Goal: Task Accomplishment & Management: Manage account settings

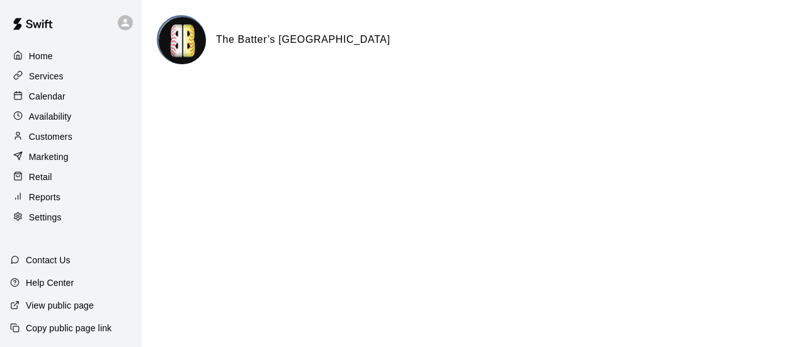
click at [45, 143] on p "Customers" at bounding box center [50, 136] width 43 height 13
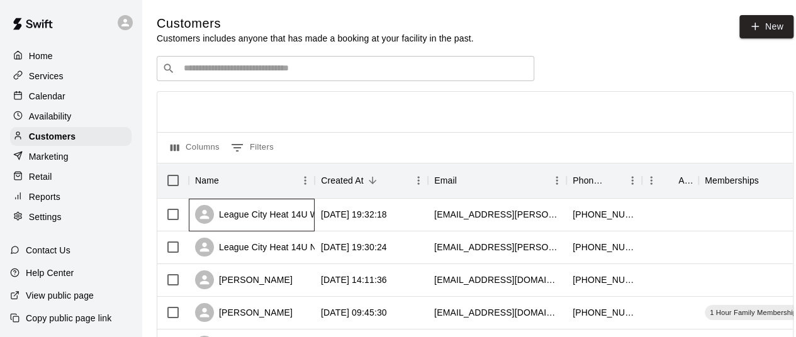
click at [274, 224] on div "League City Heat 14U White" at bounding box center [264, 214] width 138 height 19
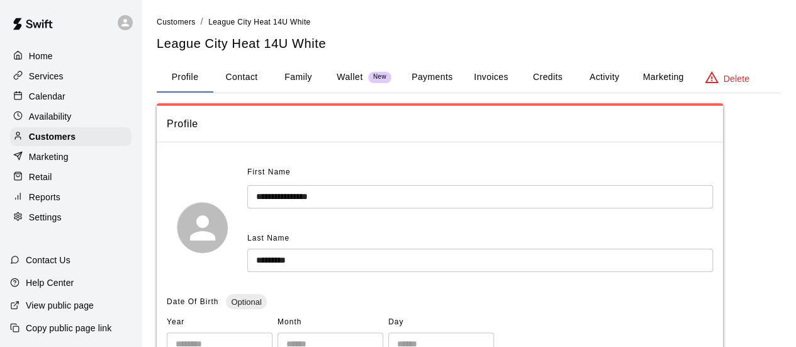
click at [608, 77] on button "Activity" at bounding box center [604, 77] width 57 height 30
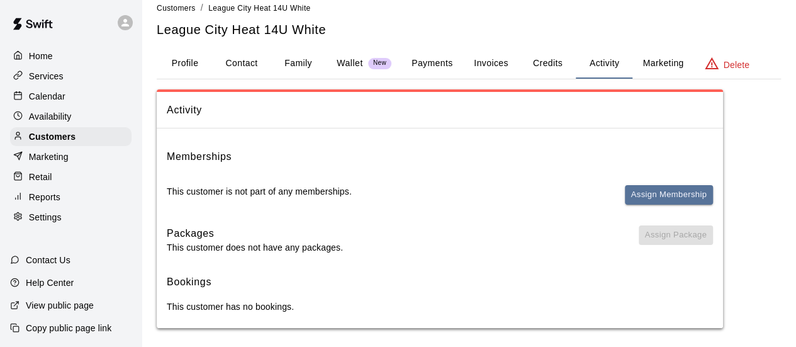
scroll to position [20, 0]
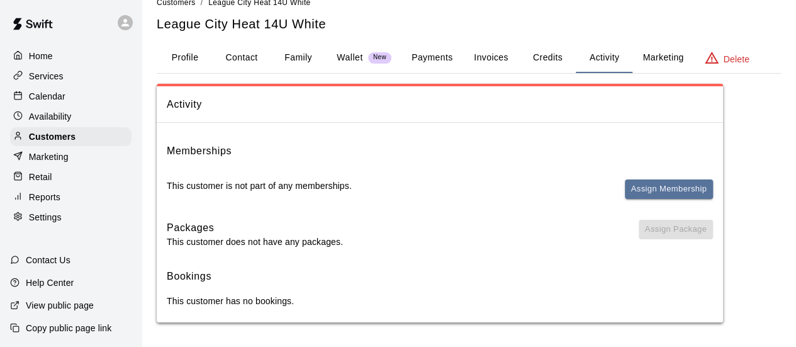
click at [34, 82] on p "Services" at bounding box center [46, 76] width 35 height 13
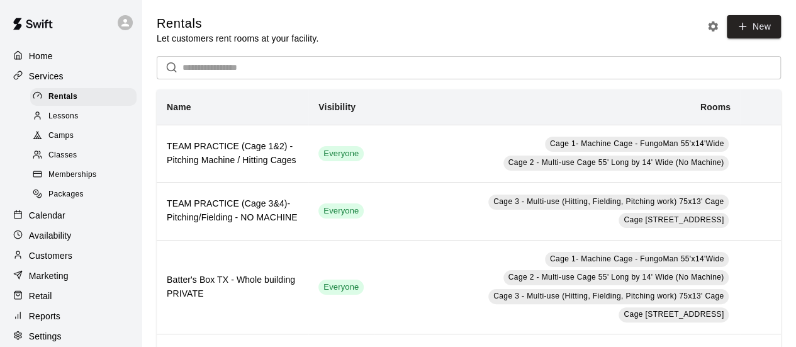
click at [61, 179] on span "Memberships" at bounding box center [72, 175] width 48 height 13
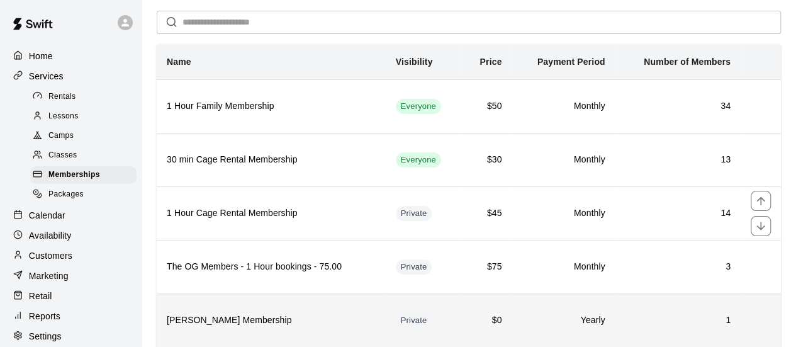
scroll to position [126, 0]
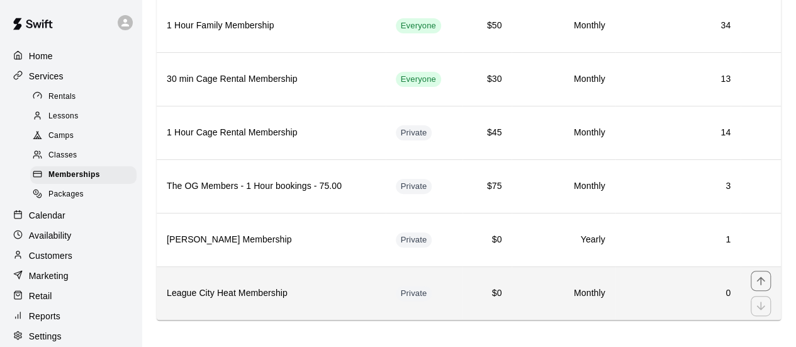
click at [290, 286] on h6 "League City Heat Membership" at bounding box center [271, 293] width 209 height 14
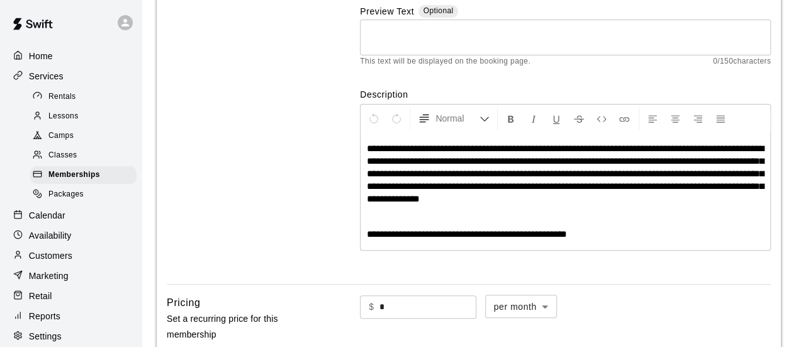
scroll to position [184, 0]
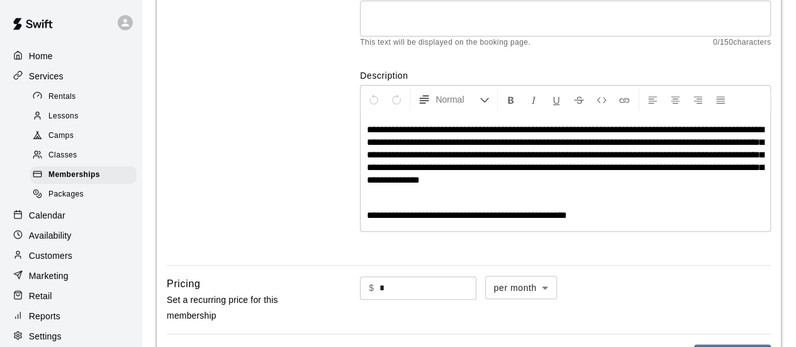
click at [567, 217] on span "**********" at bounding box center [467, 214] width 200 height 9
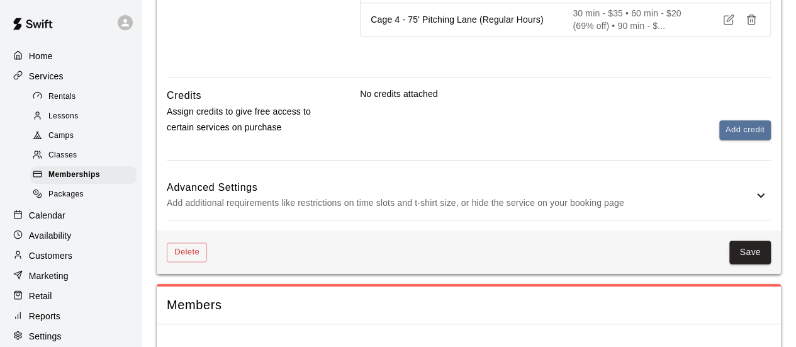
scroll to position [737, 0]
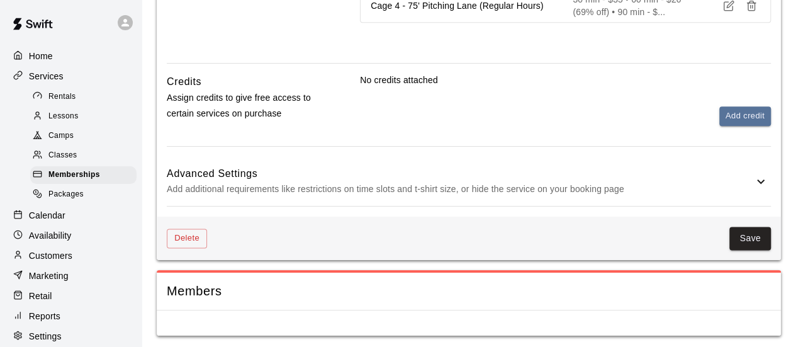
click at [577, 184] on p "Add additional requirements like restrictions on time slots and t-shirt size, o…" at bounding box center [460, 189] width 587 height 16
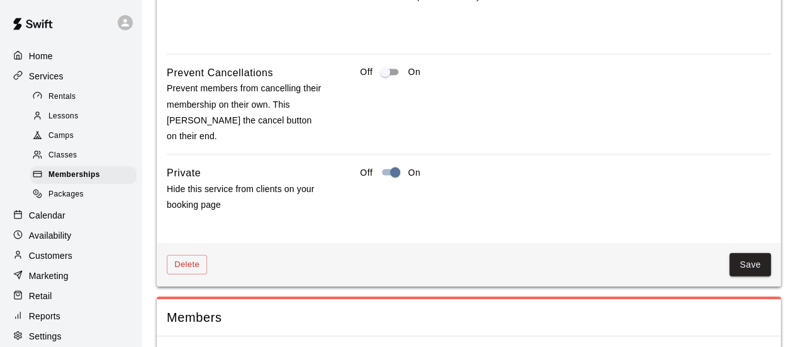
scroll to position [1312, 0]
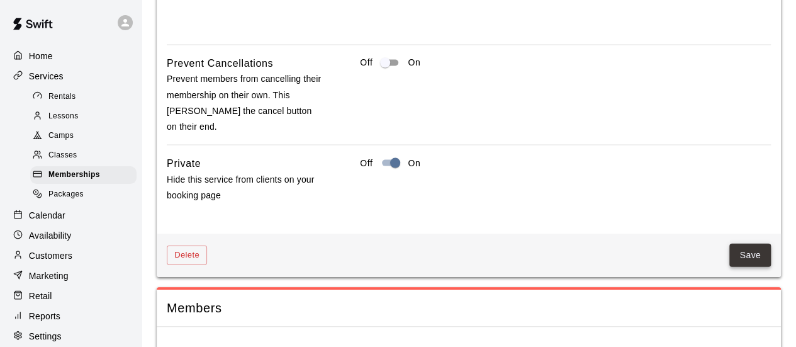
click at [750, 244] on button "Save" at bounding box center [751, 255] width 42 height 23
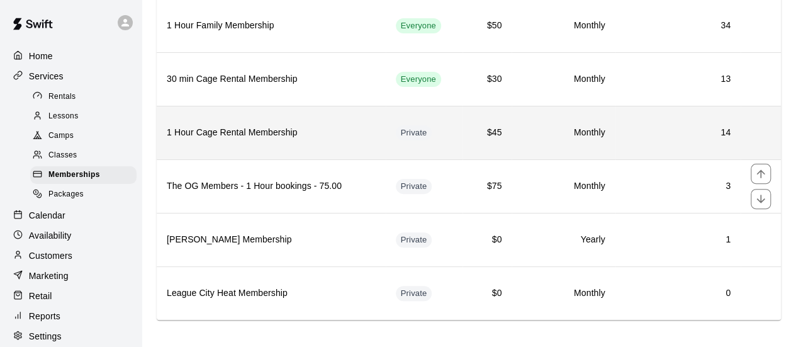
scroll to position [130, 0]
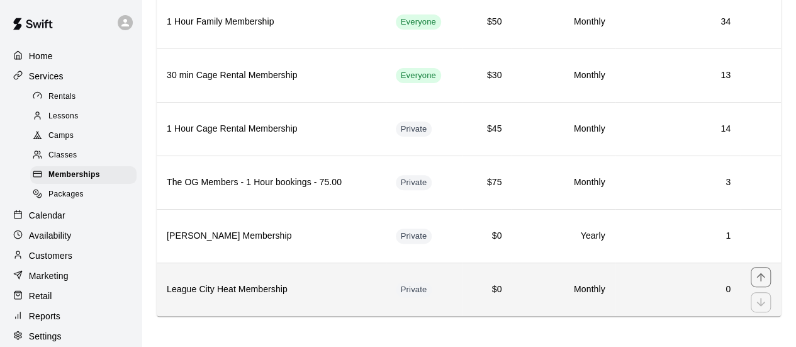
click at [364, 284] on h6 "League City Heat Membership" at bounding box center [271, 290] width 209 height 14
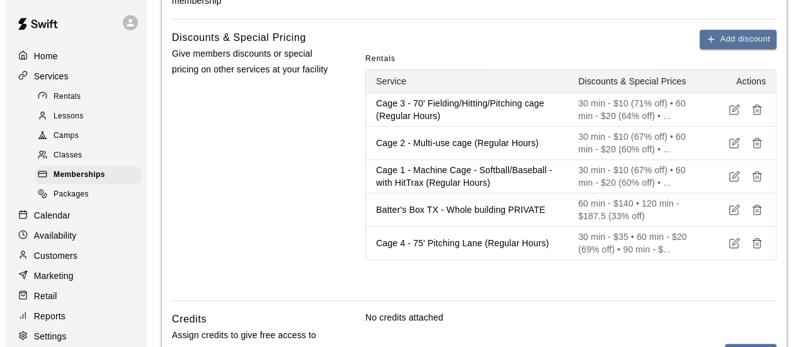
scroll to position [436, 0]
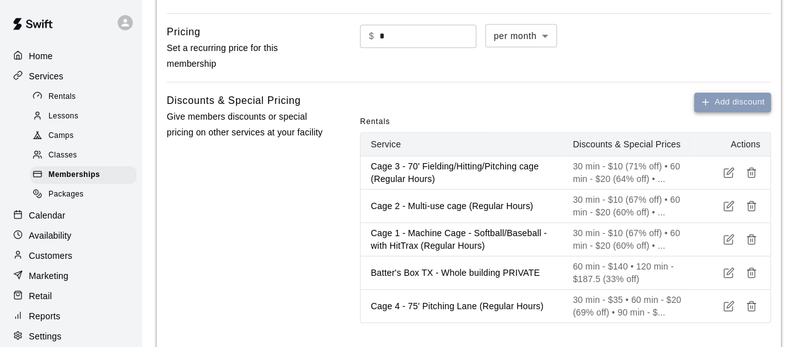
click at [721, 99] on button "Add discount" at bounding box center [732, 103] width 77 height 20
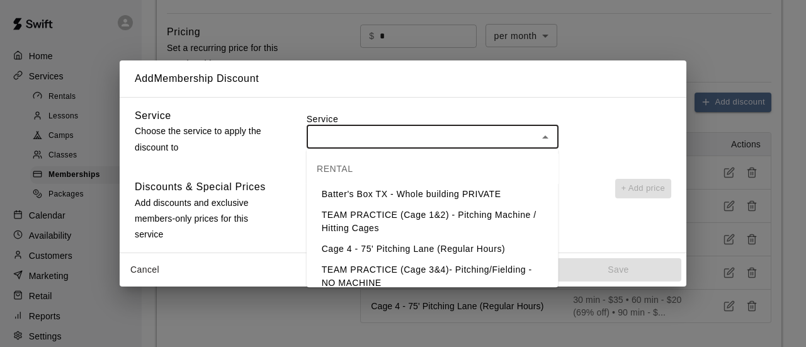
click at [429, 136] on input "text" at bounding box center [421, 137] width 223 height 16
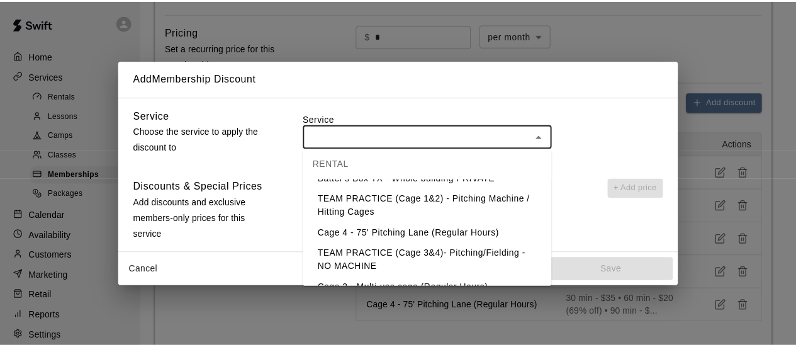
scroll to position [0, 0]
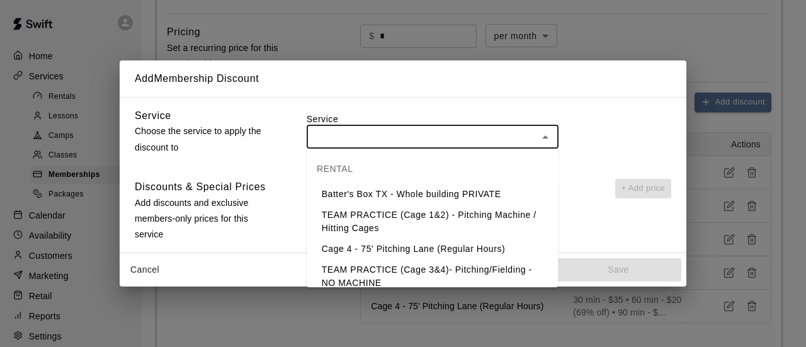
click at [437, 198] on li "Batter's Box TX - Whole building PRIVATE" at bounding box center [433, 194] width 252 height 21
type input "**********"
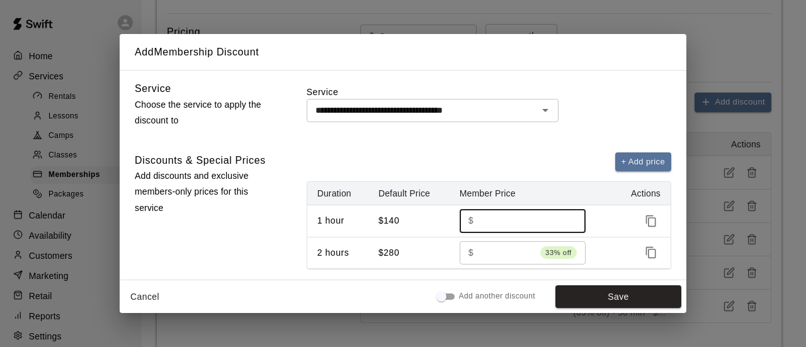
drag, startPoint x: 516, startPoint y: 222, endPoint x: 472, endPoint y: 230, distance: 44.8
click at [472, 230] on div "$ *** ​" at bounding box center [523, 220] width 126 height 23
type input "*****"
click at [506, 154] on div "+ Add price" at bounding box center [489, 162] width 364 height 20
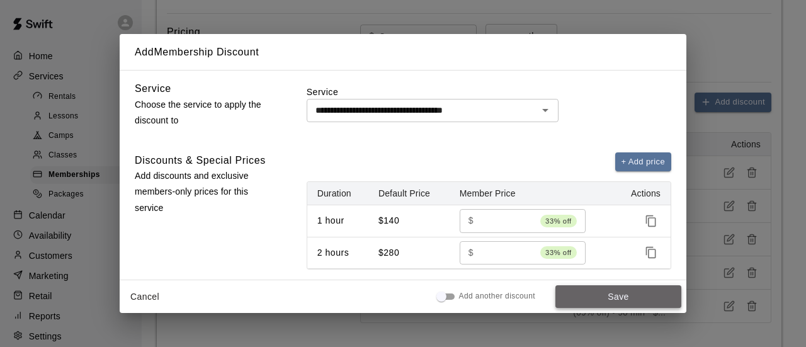
click at [598, 293] on button "Save" at bounding box center [618, 296] width 126 height 23
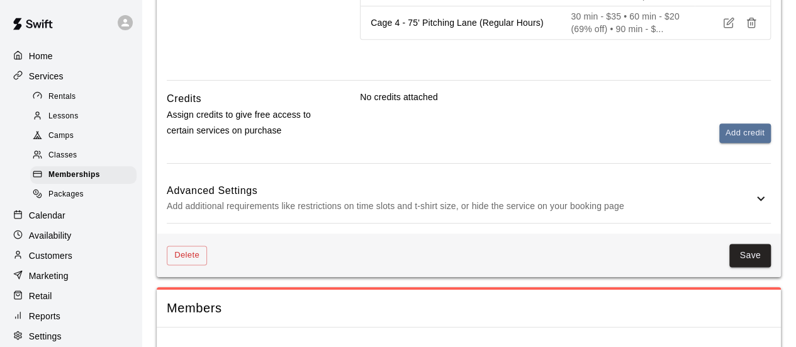
scroll to position [737, 0]
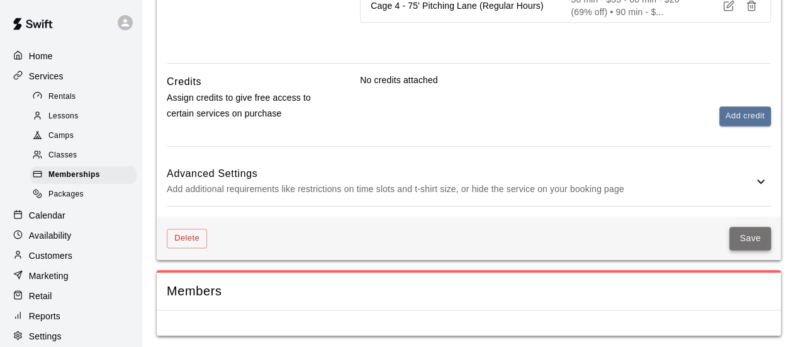
click at [756, 235] on button "Save" at bounding box center [751, 238] width 42 height 23
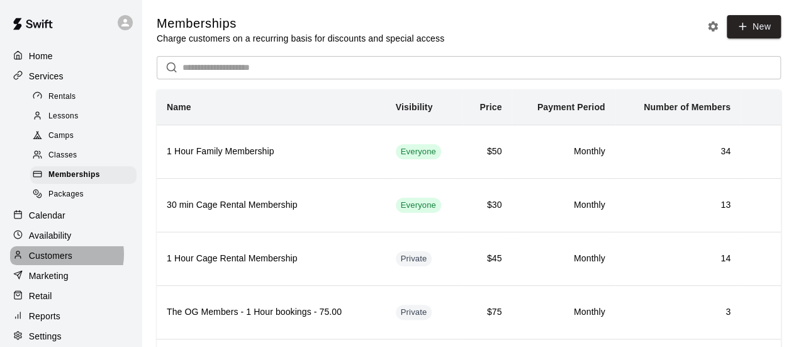
click at [54, 262] on p "Customers" at bounding box center [50, 255] width 43 height 13
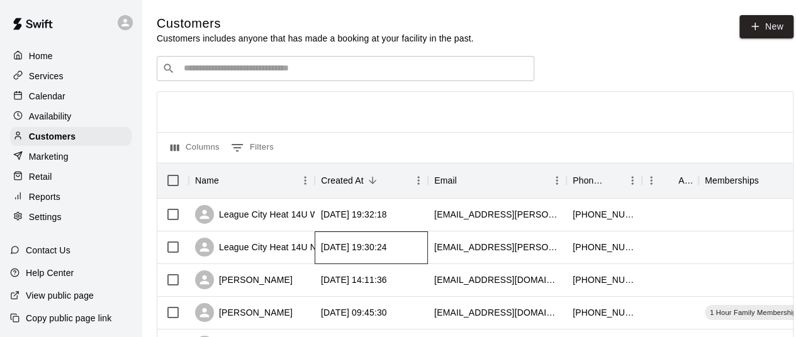
click at [368, 246] on div "2025-08-12 19:30:24" at bounding box center [354, 247] width 66 height 13
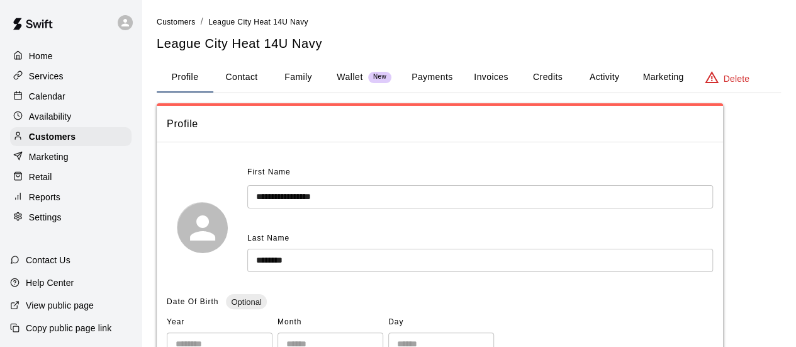
click at [598, 77] on button "Activity" at bounding box center [604, 77] width 57 height 30
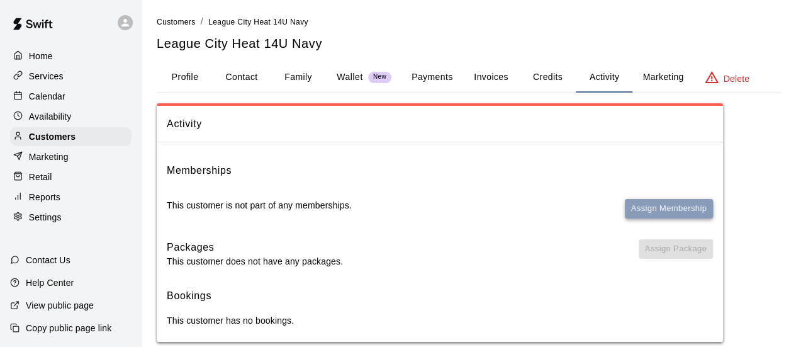
click at [651, 209] on button "Assign Membership" at bounding box center [669, 209] width 88 height 20
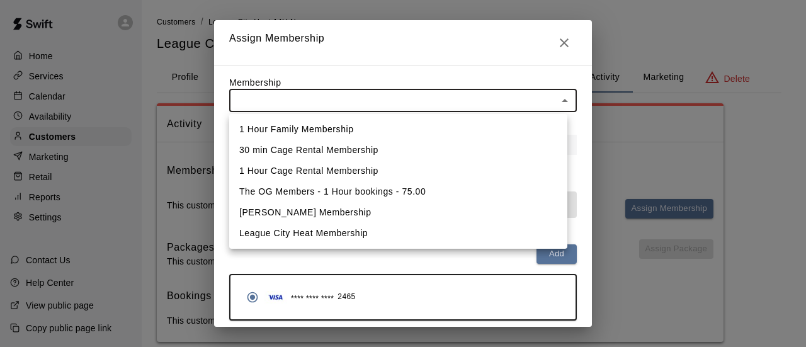
click at [325, 95] on body "Home Services Calendar Availability Customers Marketing Retail Reports Settings…" at bounding box center [403, 183] width 806 height 367
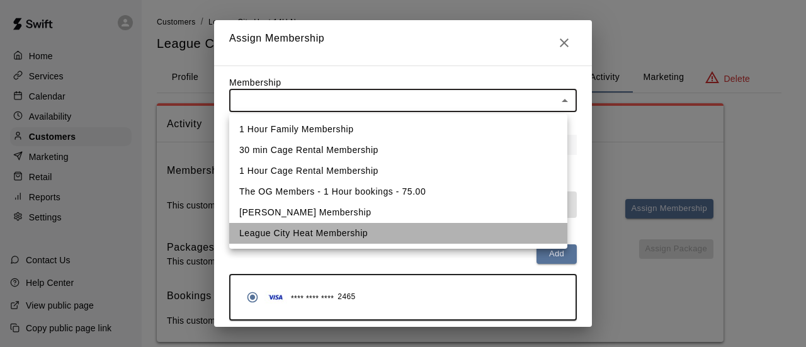
click at [319, 238] on li "League City Heat Membership" at bounding box center [398, 233] width 338 height 21
type input "**********"
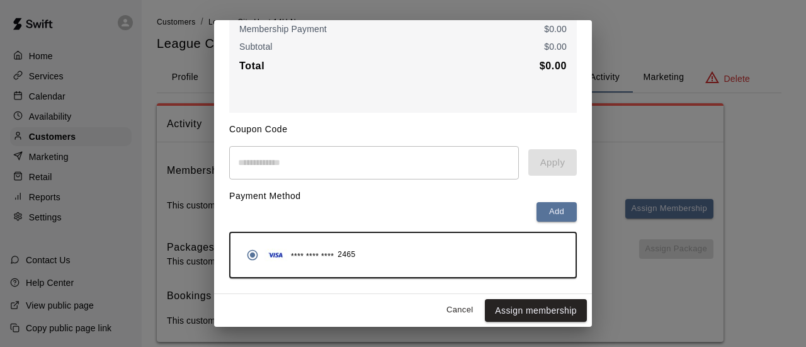
scroll to position [204, 0]
click at [521, 310] on button "Assign membership" at bounding box center [536, 310] width 102 height 23
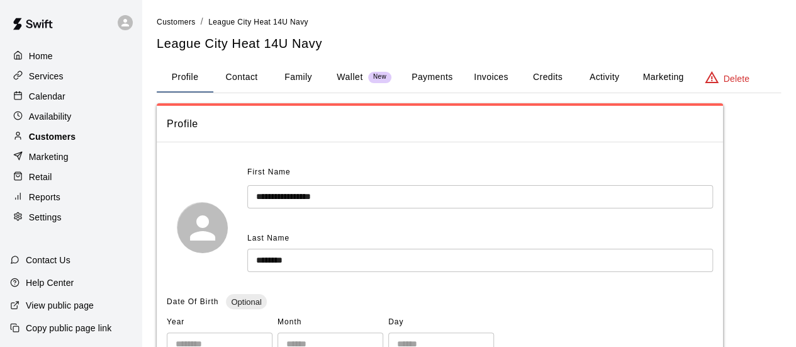
click at [42, 137] on p "Customers" at bounding box center [52, 136] width 47 height 13
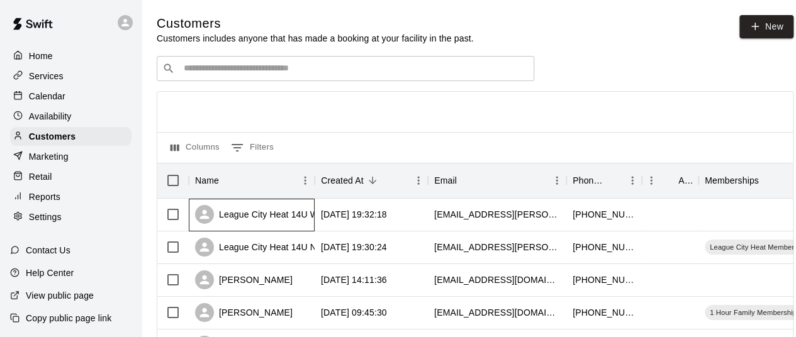
click at [287, 213] on div "League City Heat 14U White" at bounding box center [264, 214] width 138 height 19
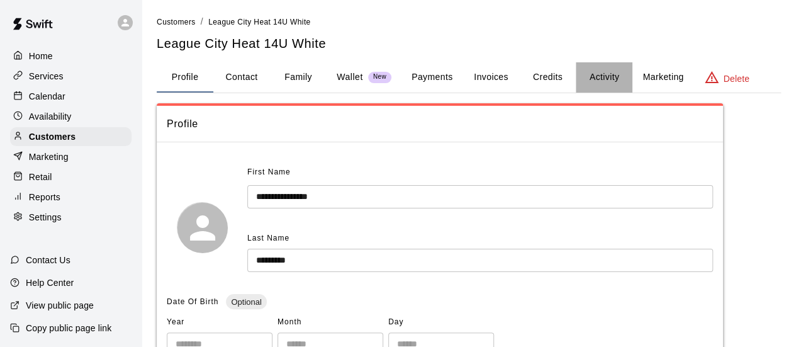
click at [604, 70] on button "Activity" at bounding box center [604, 77] width 57 height 30
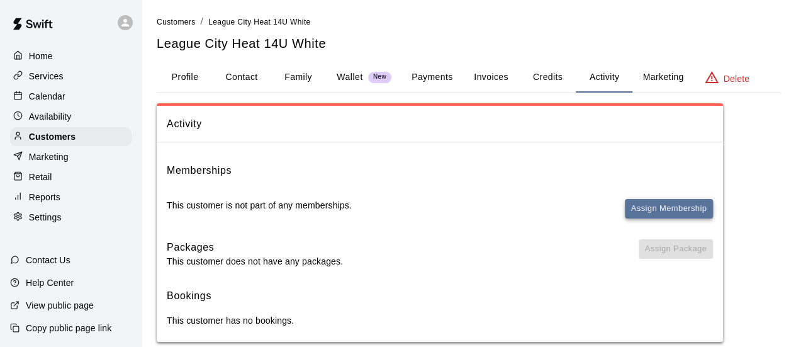
click at [635, 204] on button "Assign Membership" at bounding box center [669, 209] width 88 height 20
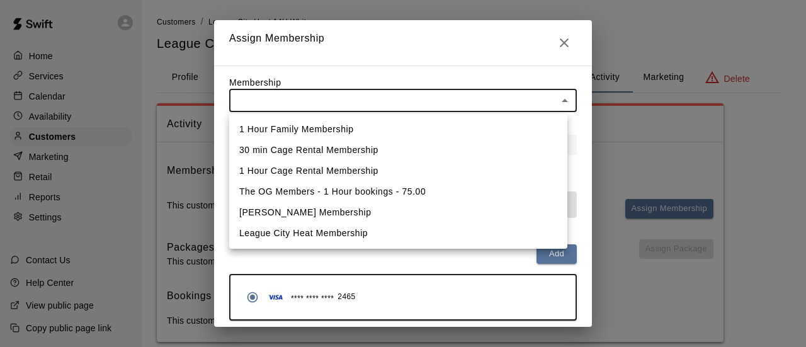
click at [333, 101] on body "Home Services Calendar Availability Customers Marketing Retail Reports Settings…" at bounding box center [403, 183] width 806 height 367
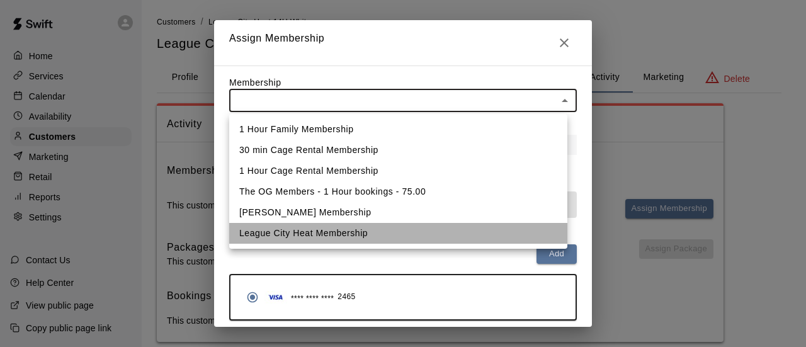
click at [322, 232] on li "League City Heat Membership" at bounding box center [398, 233] width 338 height 21
type input "**********"
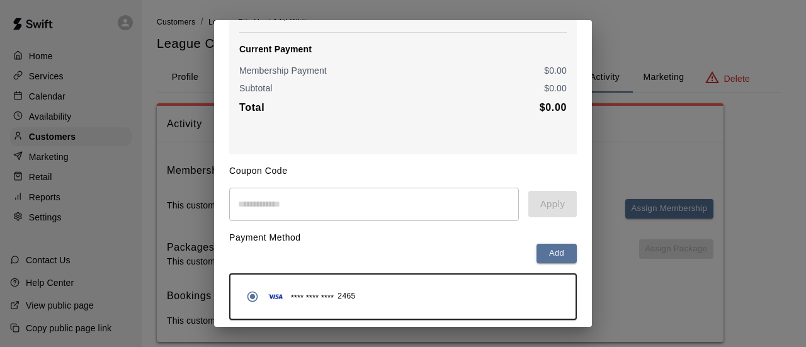
scroll to position [204, 0]
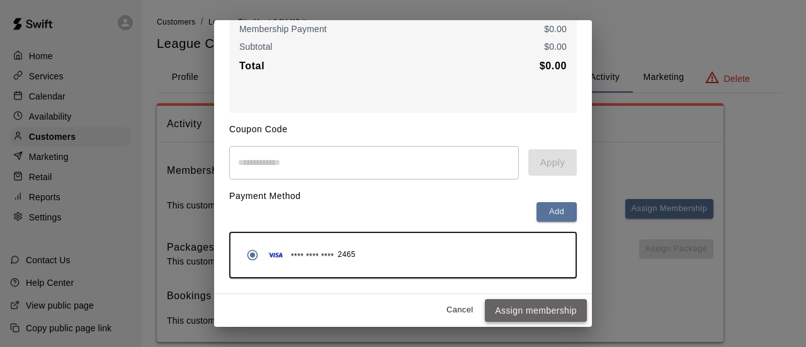
click at [518, 310] on button "Assign membership" at bounding box center [536, 310] width 102 height 23
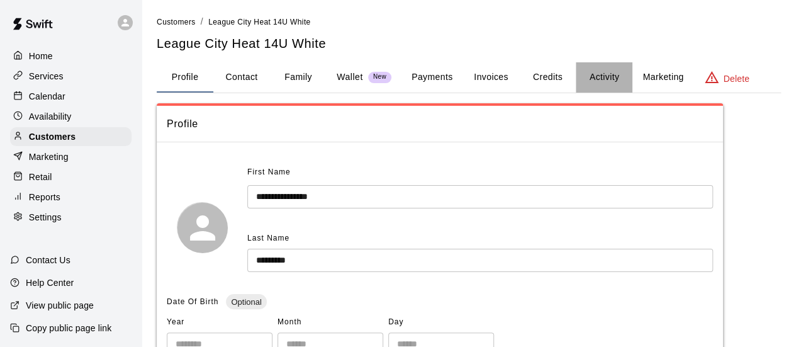
click at [601, 77] on button "Activity" at bounding box center [604, 77] width 57 height 30
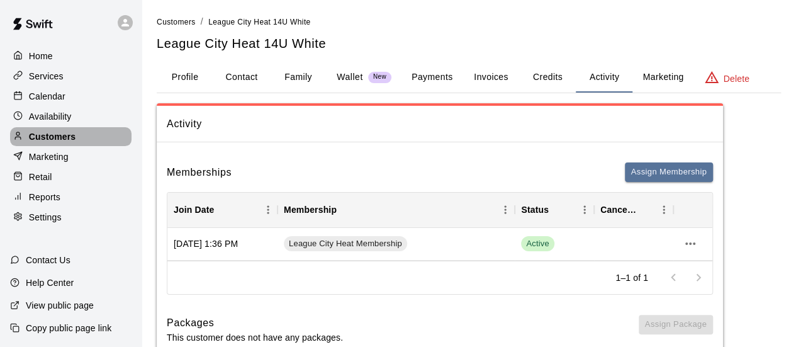
click at [63, 143] on p "Customers" at bounding box center [52, 136] width 47 height 13
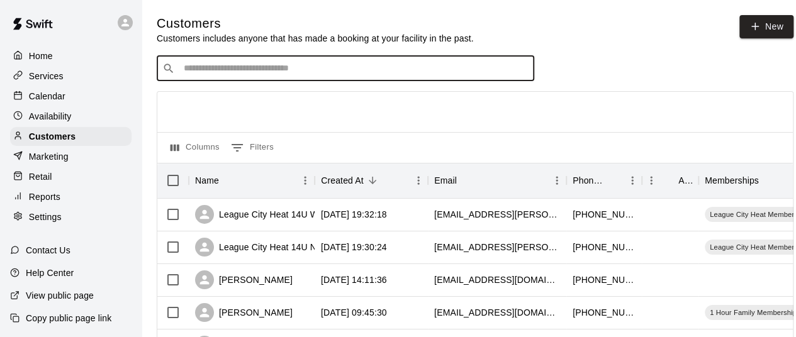
click at [272, 70] on input "Search customers by name or email" at bounding box center [354, 68] width 349 height 13
type input "*"
type input "****"
click at [272, 70] on input "****" at bounding box center [345, 68] width 330 height 13
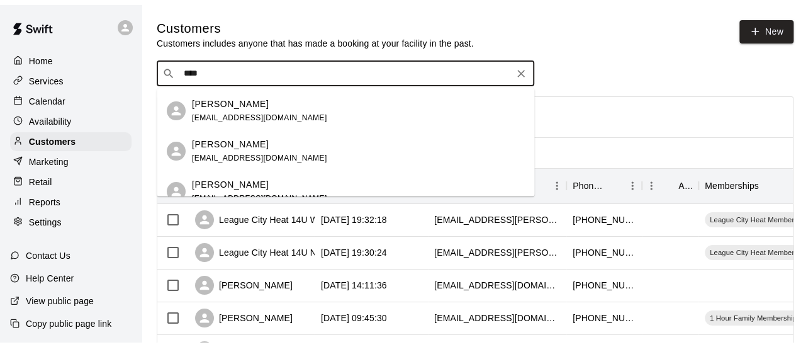
scroll to position [63, 0]
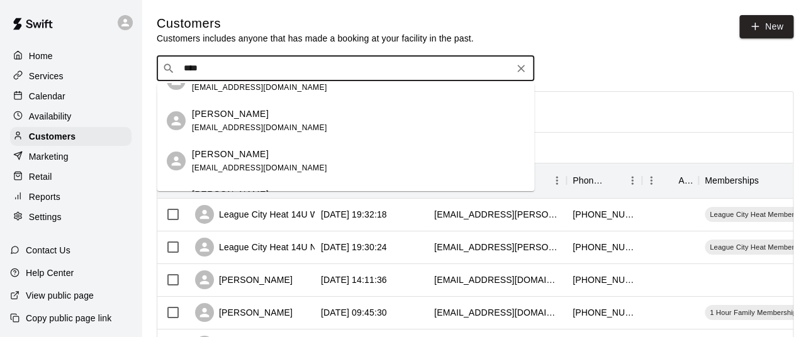
click at [244, 118] on p "Richard Cole" at bounding box center [230, 114] width 77 height 13
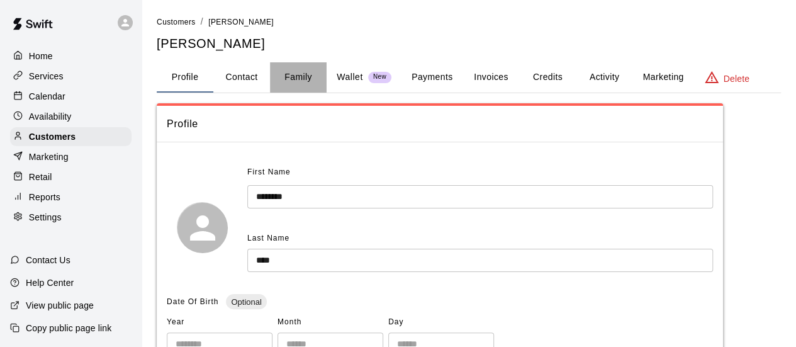
click at [298, 77] on button "Family" at bounding box center [298, 77] width 57 height 30
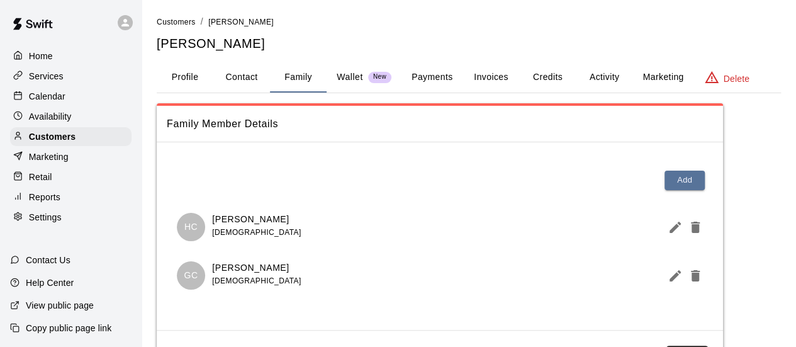
drag, startPoint x: 300, startPoint y: 81, endPoint x: 319, endPoint y: 85, distance: 20.0
click at [308, 81] on button "Family" at bounding box center [298, 77] width 57 height 30
click at [555, 74] on button "Credits" at bounding box center [547, 77] width 57 height 30
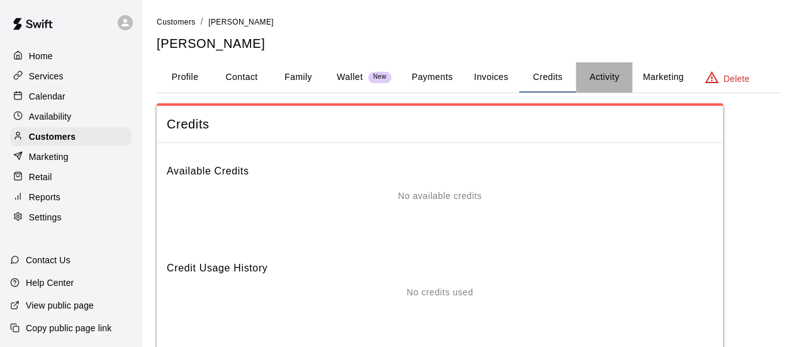
click at [605, 75] on button "Activity" at bounding box center [604, 77] width 57 height 30
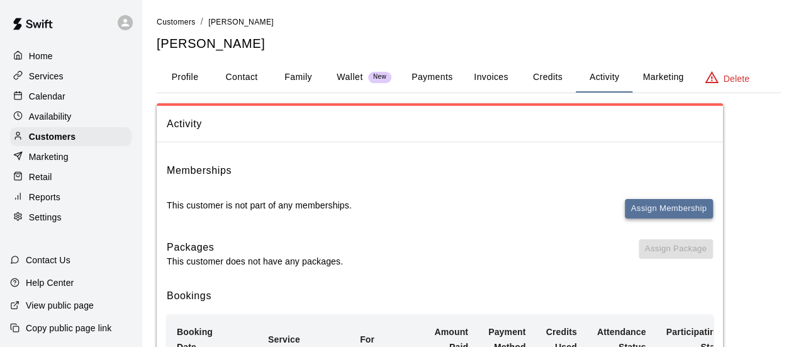
click at [653, 203] on button "Assign Membership" at bounding box center [669, 209] width 88 height 20
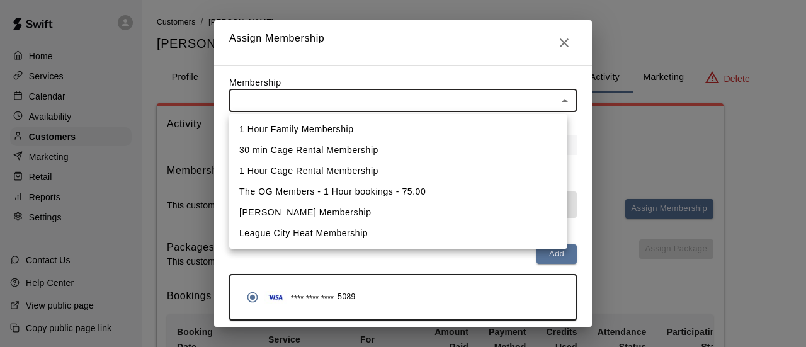
click at [320, 93] on body "Home Services Calendar Availability Customers Marketing Retail Reports Settings…" at bounding box center [403, 290] width 806 height 580
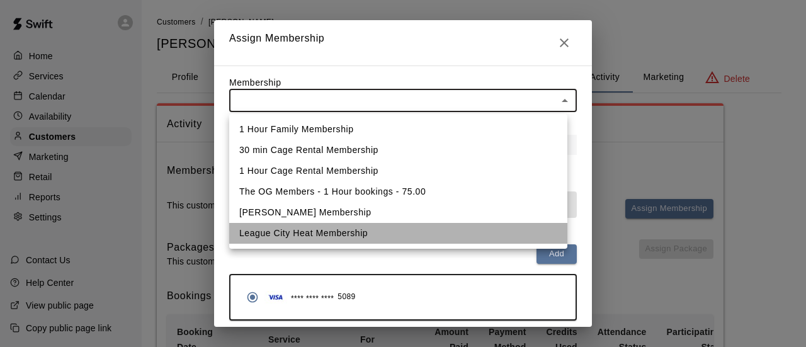
click at [324, 230] on li "League City Heat Membership" at bounding box center [398, 233] width 338 height 21
type input "**********"
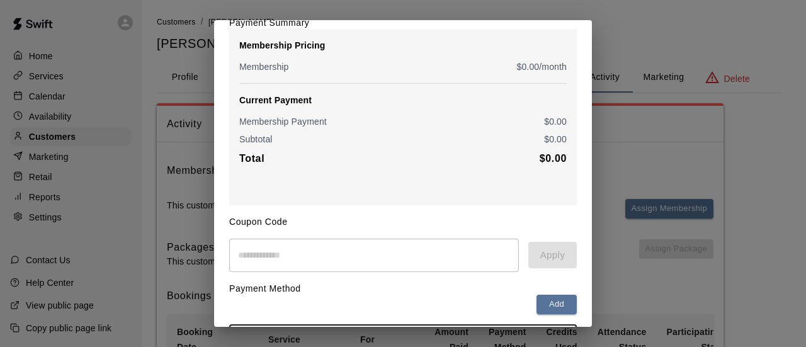
scroll to position [204, 0]
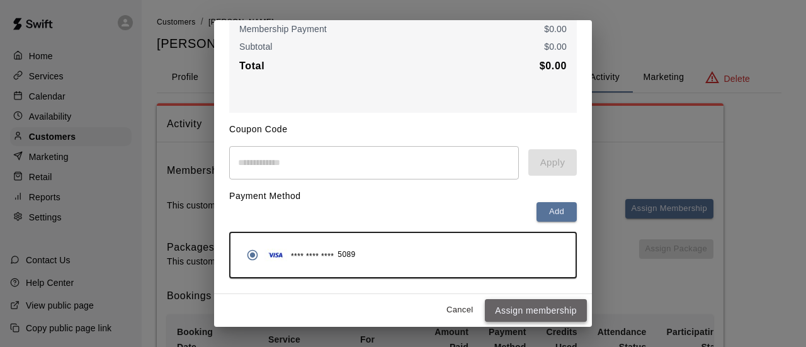
click at [505, 306] on button "Assign membership" at bounding box center [536, 310] width 102 height 23
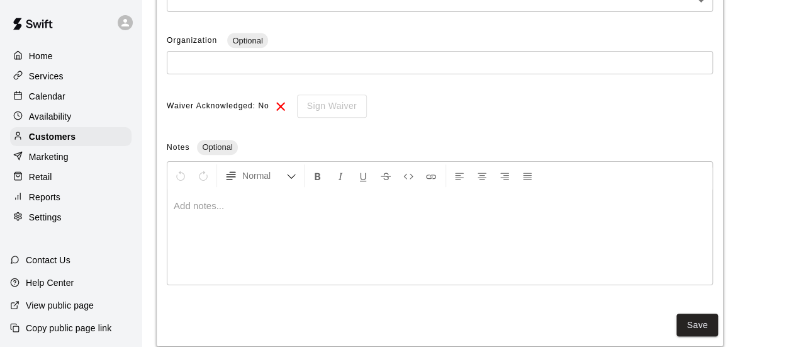
scroll to position [492, 0]
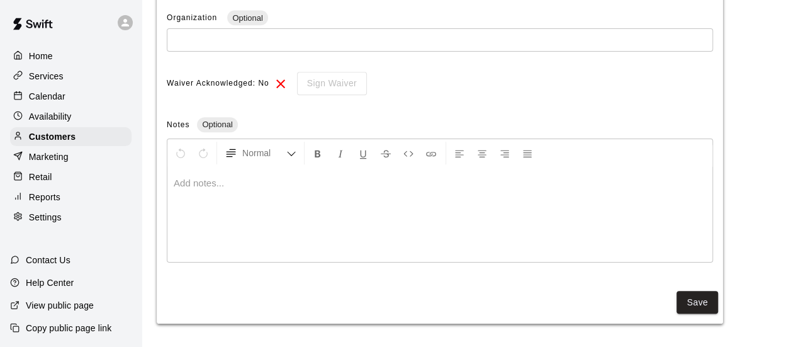
click at [64, 96] on p "Calendar" at bounding box center [47, 96] width 37 height 13
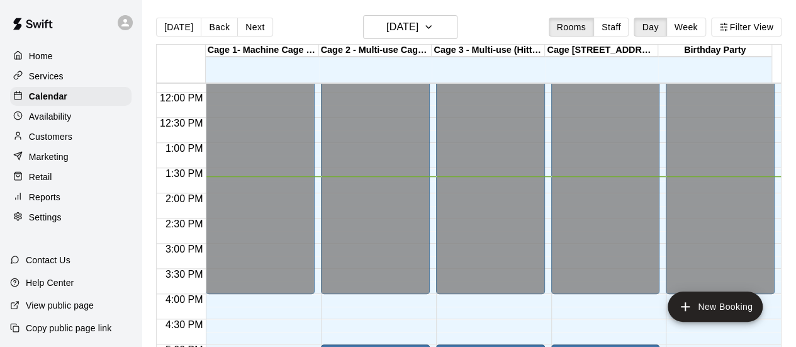
scroll to position [616, 0]
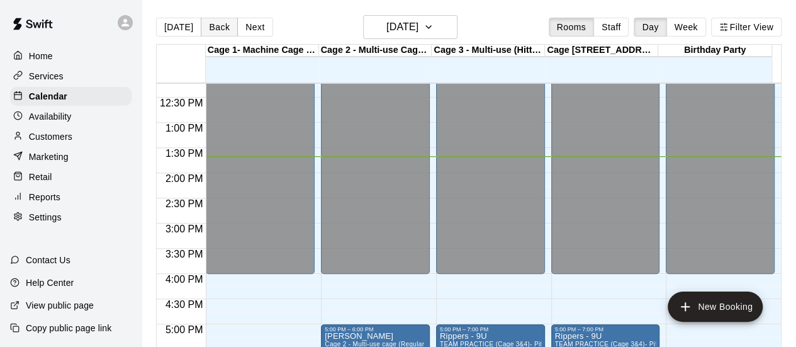
click at [214, 25] on button "Back" at bounding box center [219, 27] width 37 height 19
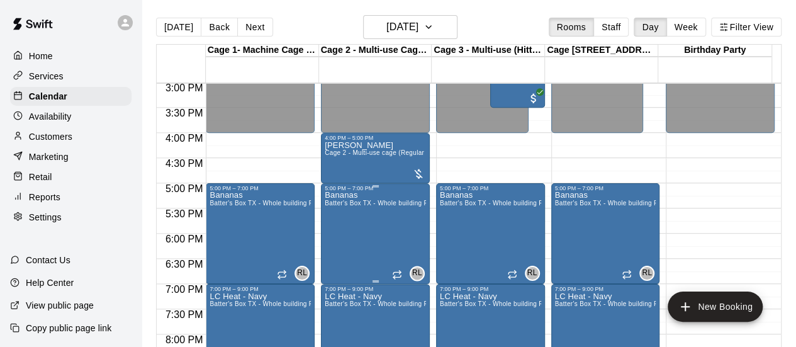
scroll to position [742, 0]
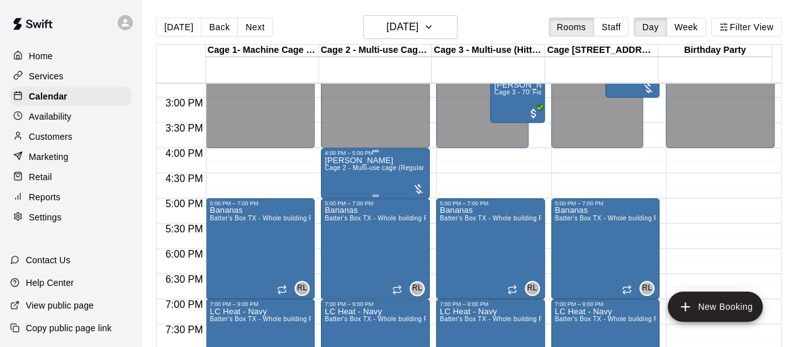
click at [405, 186] on div "Montabano - Kyle Lesson Cage 2 - Multi-use cage (Regular Hours)" at bounding box center [375, 329] width 101 height 347
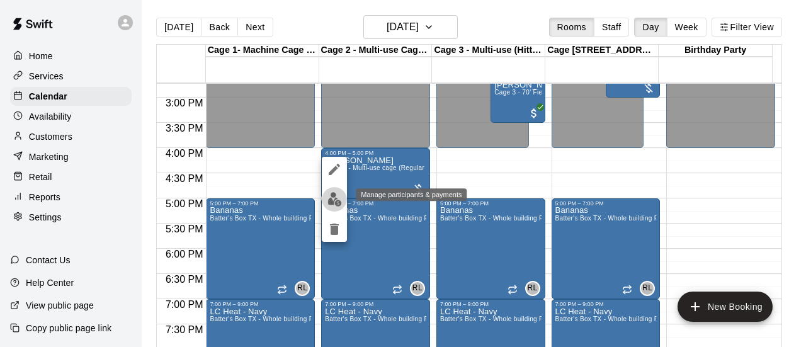
click at [334, 198] on img "edit" at bounding box center [334, 199] width 14 height 14
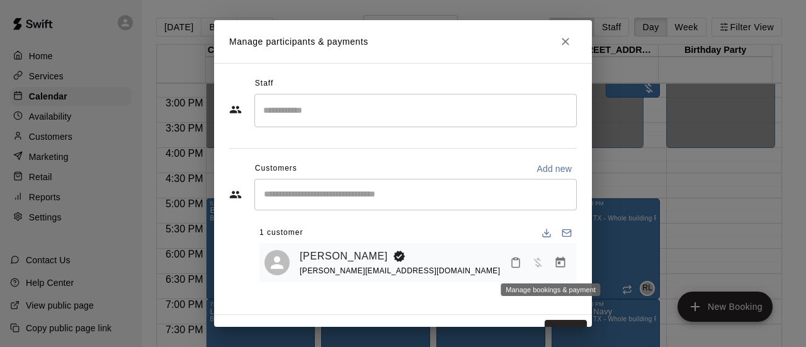
click at [554, 265] on icon "Manage bookings & payment" at bounding box center [560, 262] width 13 height 13
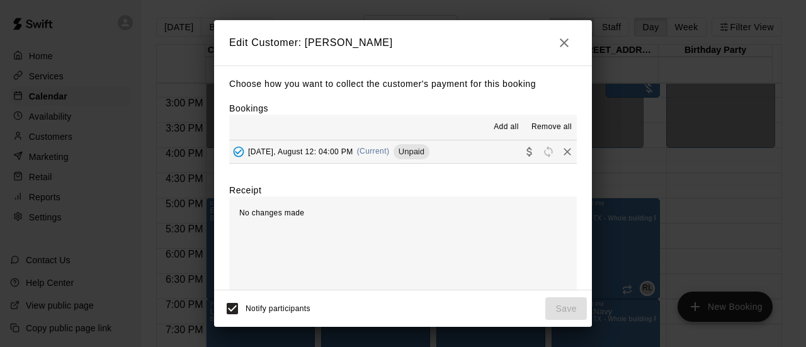
click at [455, 154] on button "Tuesday, August 12: 04:00 PM (Current) Unpaid" at bounding box center [402, 151] width 347 height 23
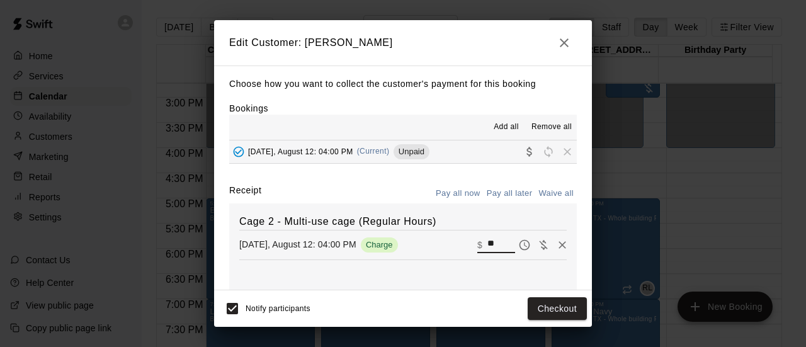
drag, startPoint x: 481, startPoint y: 245, endPoint x: 458, endPoint y: 247, distance: 23.4
click at [477, 246] on div "​ $ **" at bounding box center [496, 244] width 38 height 16
type input "*****"
click at [544, 307] on button "Checkout" at bounding box center [557, 308] width 59 height 23
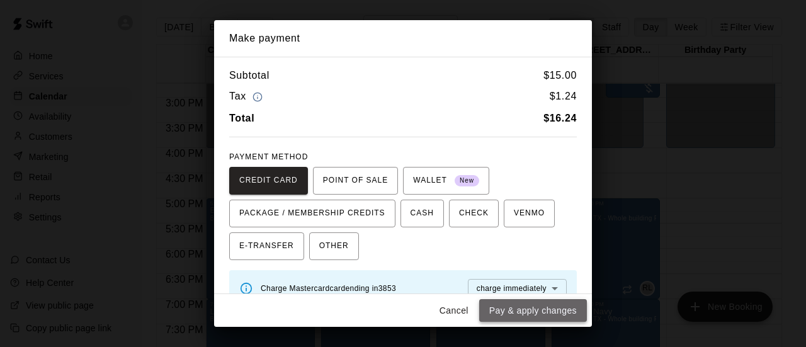
click at [540, 308] on button "Pay & apply changes" at bounding box center [533, 310] width 108 height 23
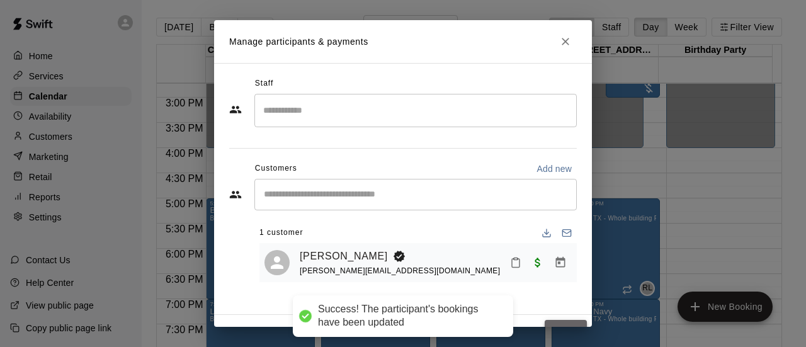
click at [553, 322] on button "Done" at bounding box center [566, 331] width 42 height 23
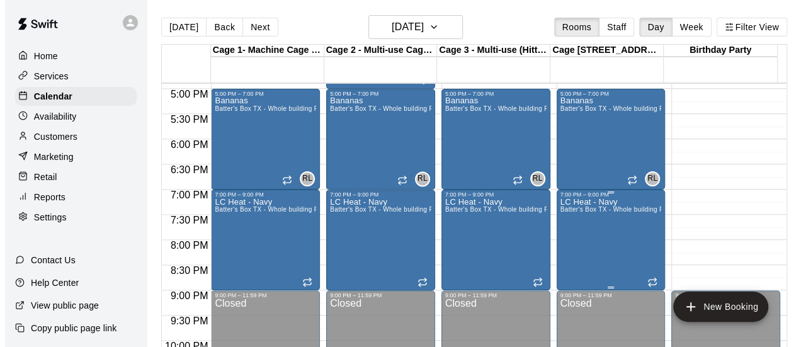
scroll to position [867, 0]
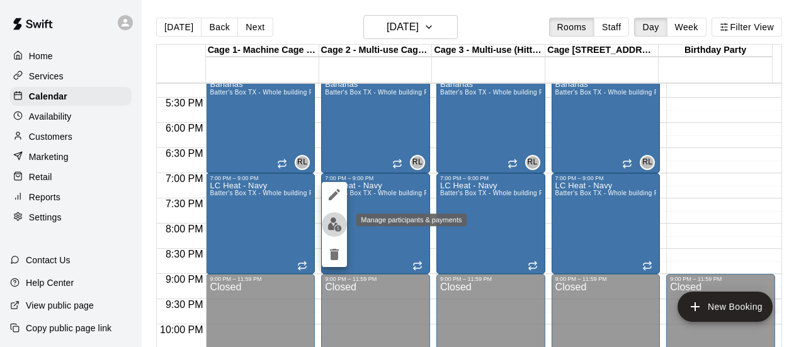
click at [341, 227] on button "edit" at bounding box center [334, 224] width 25 height 25
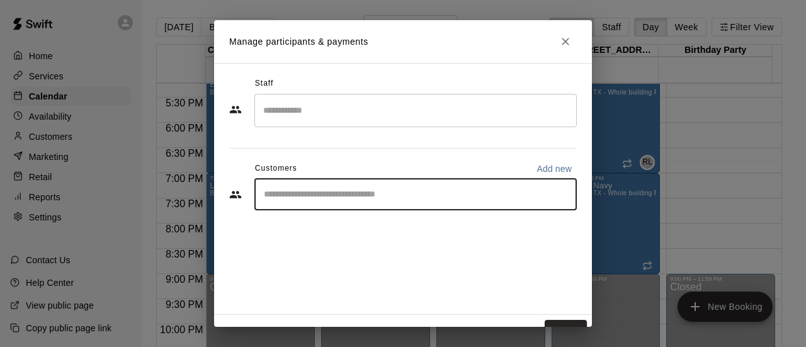
click at [439, 195] on input "Start typing to search customers..." at bounding box center [415, 194] width 311 height 13
type input "****"
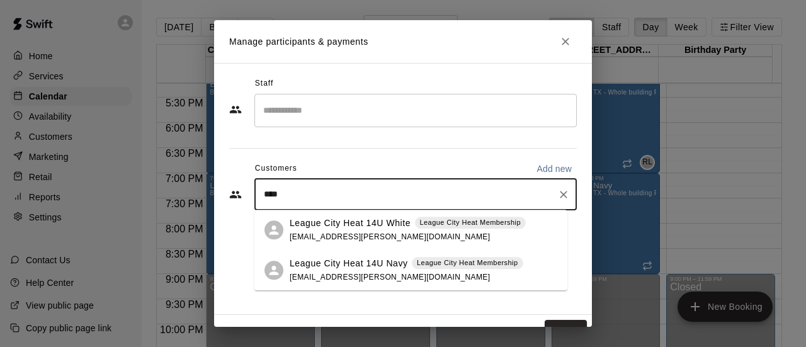
click at [433, 270] on div "League City Heat 14U Navy League City Heat Membership lcheatbaseball.fulp@gmail…" at bounding box center [407, 270] width 234 height 27
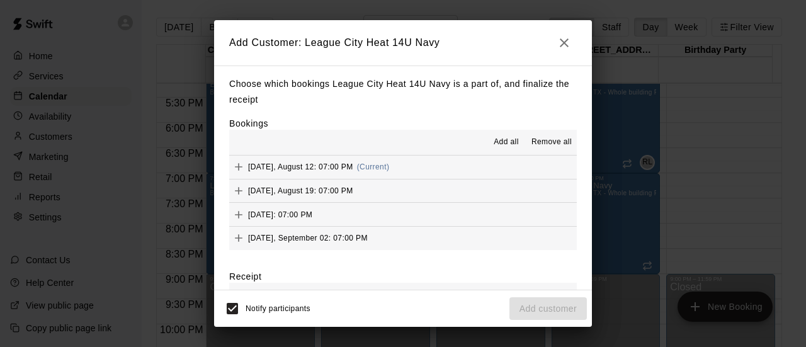
click at [494, 144] on span "Add all" at bounding box center [506, 142] width 25 height 13
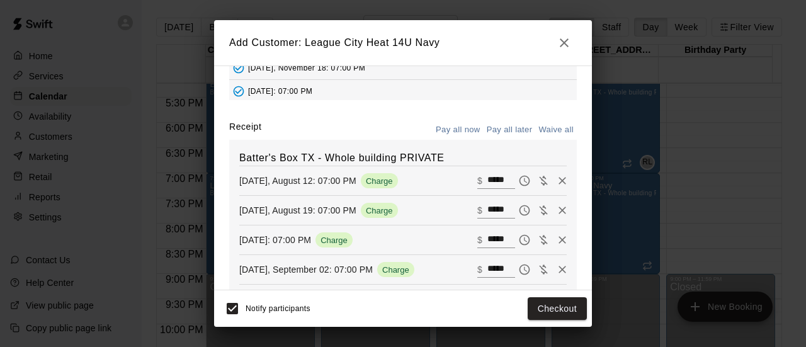
scroll to position [126, 0]
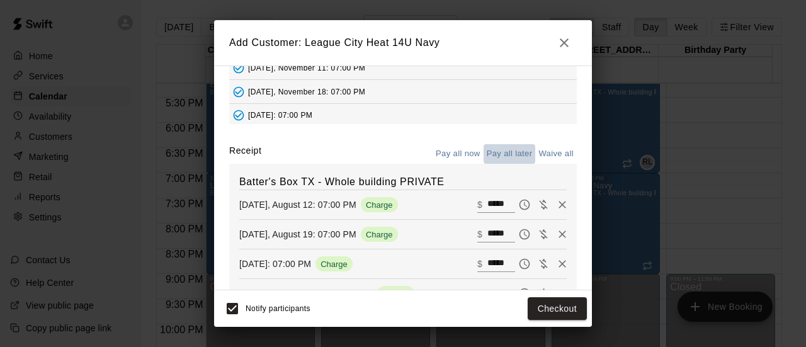
click at [495, 152] on button "Pay all later" at bounding box center [509, 154] width 52 height 20
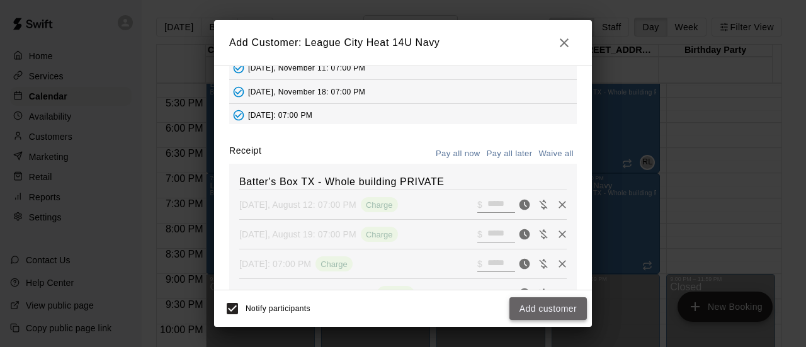
click at [524, 309] on button "Add customer" at bounding box center [547, 308] width 77 height 23
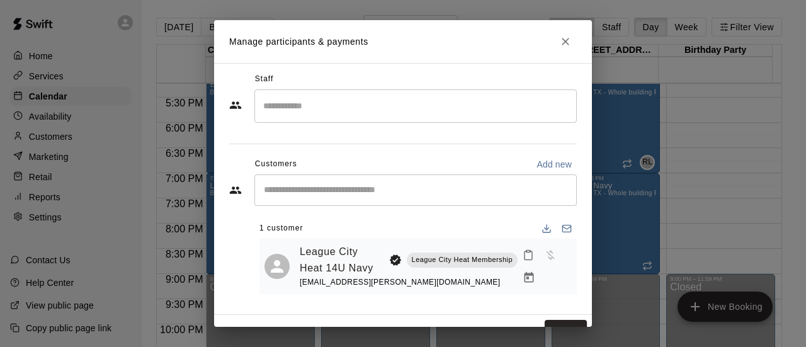
scroll to position [21, 0]
click at [523, 271] on icon "Manage bookings & payment" at bounding box center [529, 277] width 13 height 13
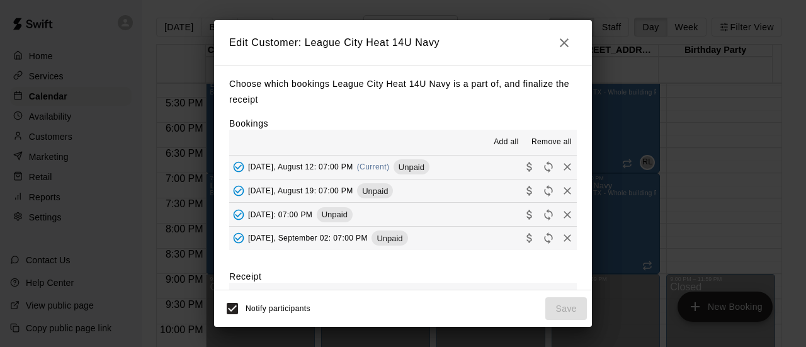
click at [449, 167] on button "[DATE], August 12: 07:00 PM (Current) Unpaid" at bounding box center [402, 166] width 347 height 23
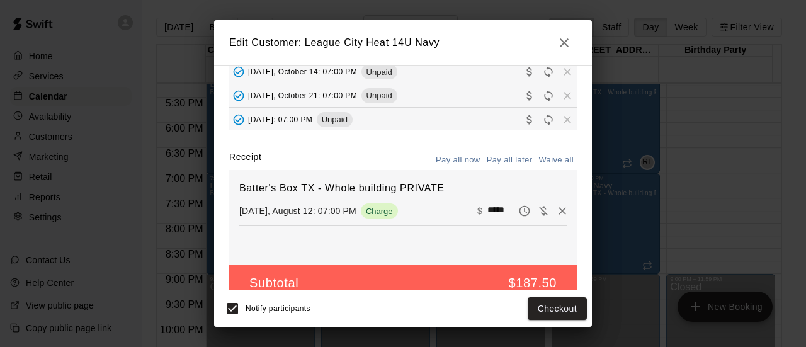
scroll to position [142, 0]
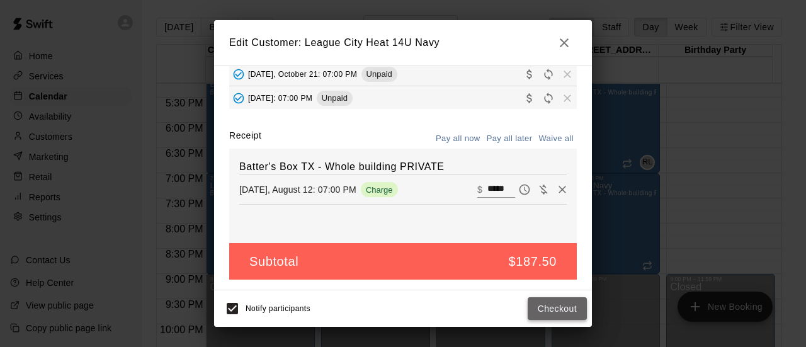
click at [552, 307] on button "Checkout" at bounding box center [557, 308] width 59 height 23
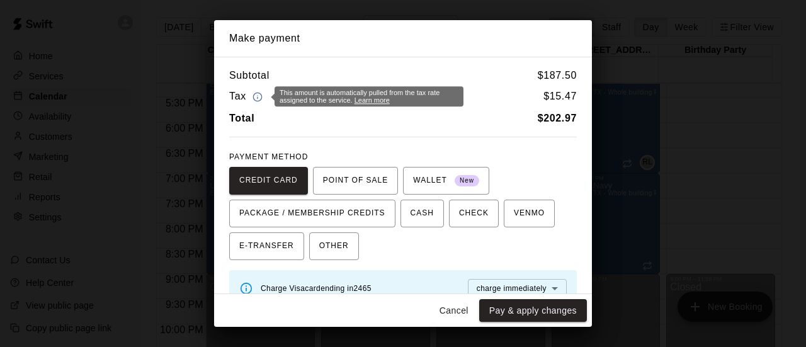
click at [368, 100] on link "Learn more" at bounding box center [371, 100] width 35 height 8
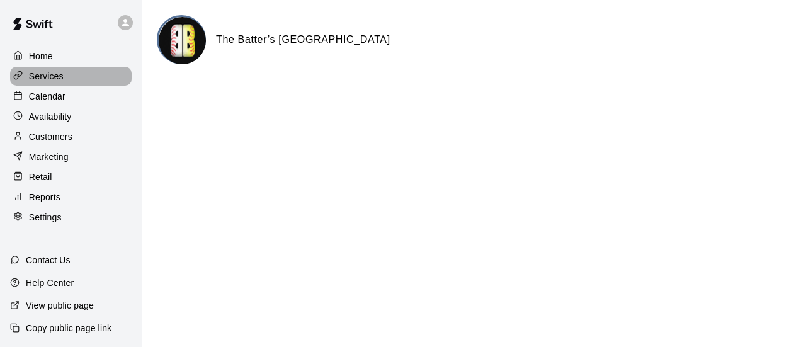
click at [44, 79] on p "Services" at bounding box center [46, 76] width 35 height 13
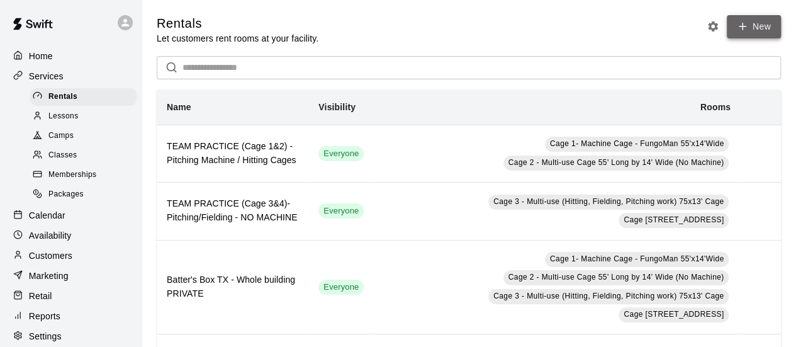
click at [759, 27] on link "New" at bounding box center [754, 26] width 54 height 23
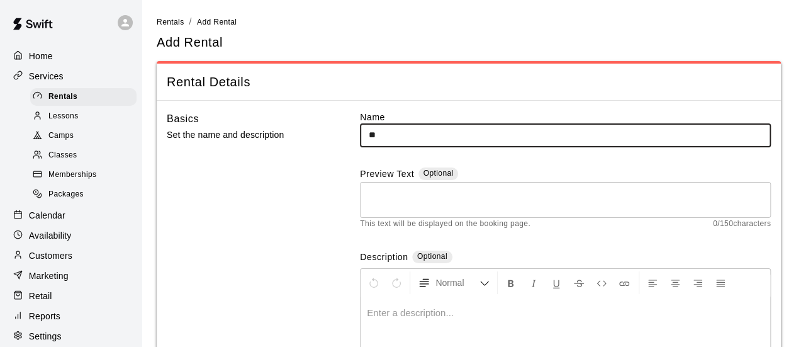
type input "*"
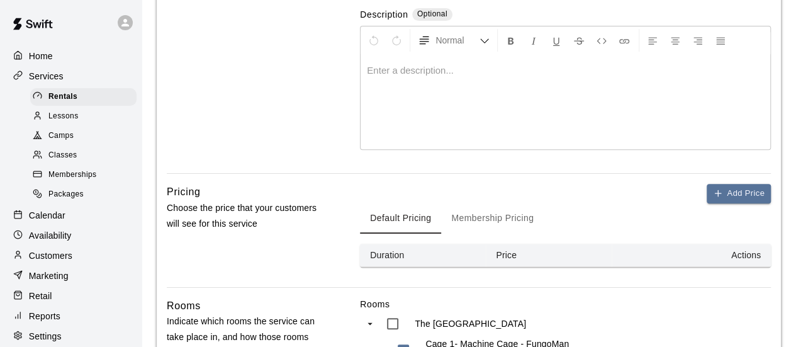
scroll to position [252, 0]
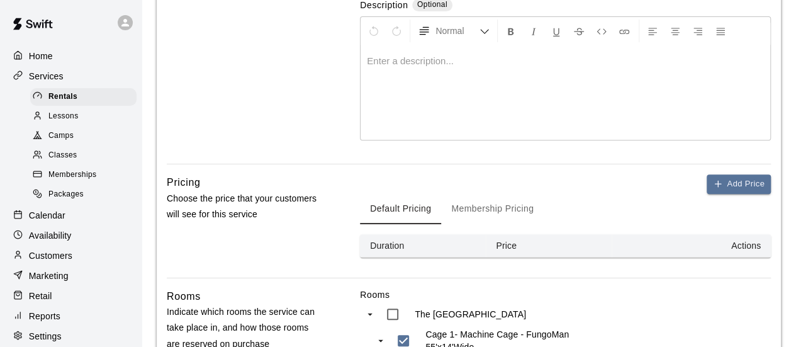
type input "**********"
click at [451, 93] on div at bounding box center [566, 92] width 410 height 94
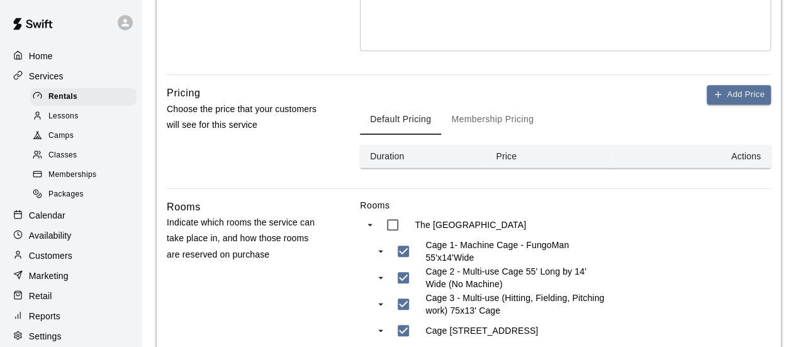
scroll to position [378, 0]
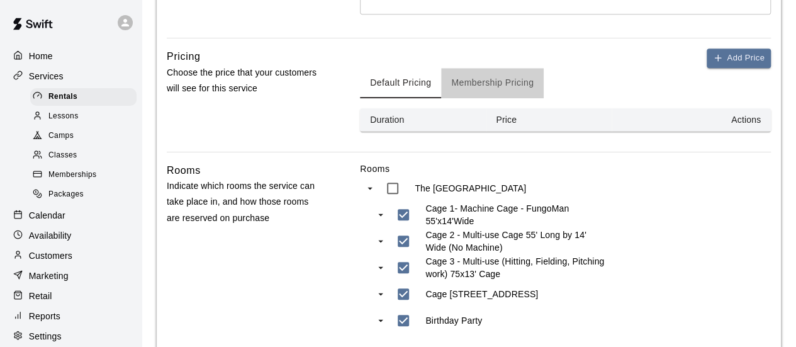
click at [502, 81] on button "Membership Pricing" at bounding box center [492, 83] width 103 height 30
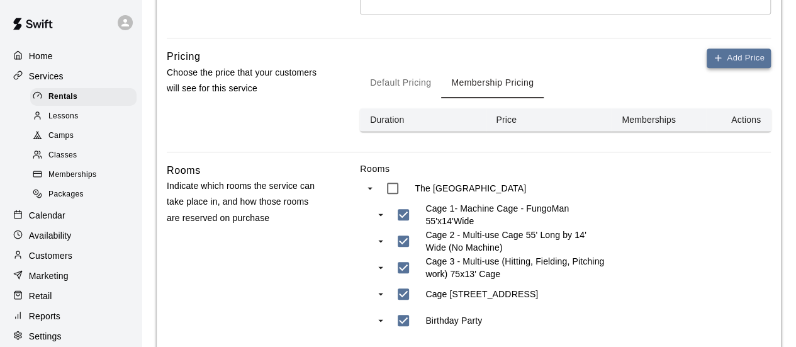
click at [734, 55] on button "Add Price" at bounding box center [739, 58] width 64 height 20
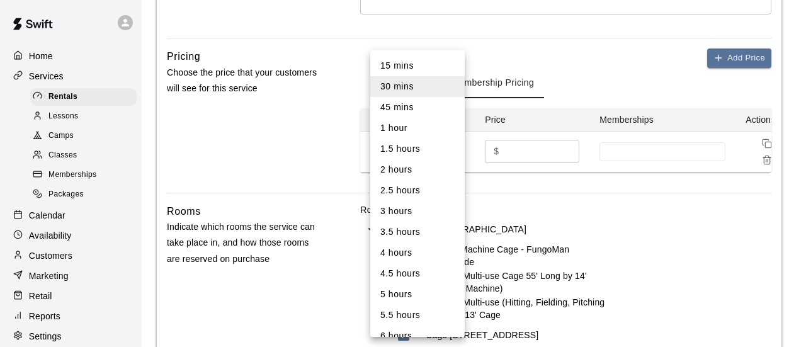
click at [449, 149] on body "**********" at bounding box center [403, 128] width 806 height 1012
click at [426, 134] on li "1 hour" at bounding box center [417, 128] width 94 height 21
type input "**"
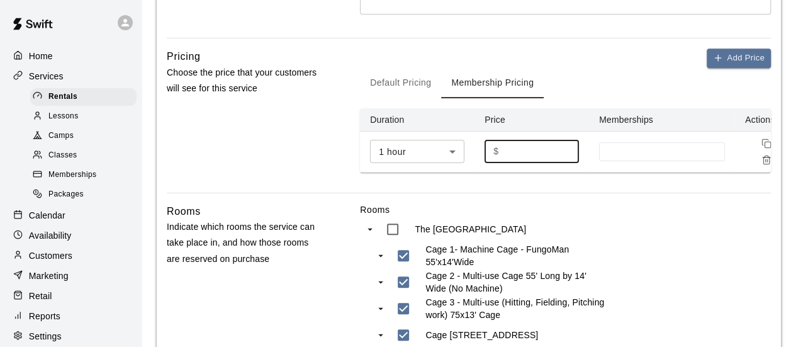
click at [525, 149] on input "*" at bounding box center [542, 151] width 76 height 23
click at [509, 152] on input "******" at bounding box center [542, 151] width 76 height 23
type input "*****"
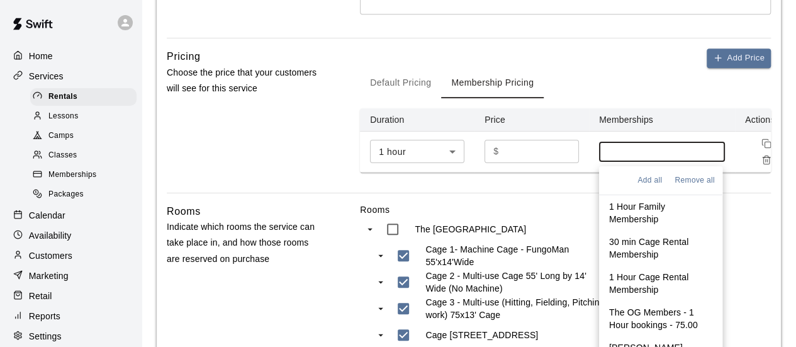
click at [625, 152] on input at bounding box center [662, 152] width 113 height 10
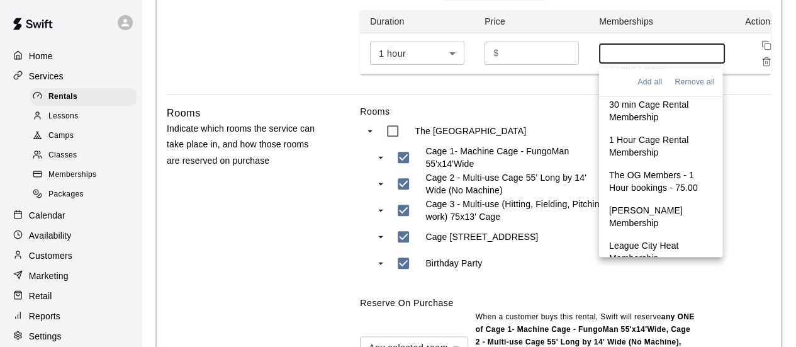
scroll to position [504, 0]
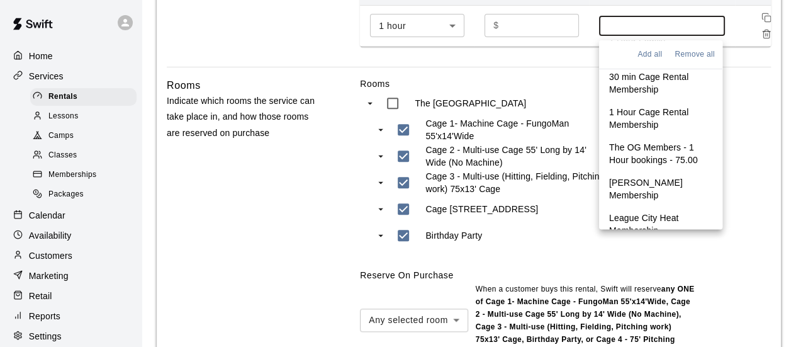
click at [644, 212] on p "League City Heat Membership" at bounding box center [660, 224] width 103 height 25
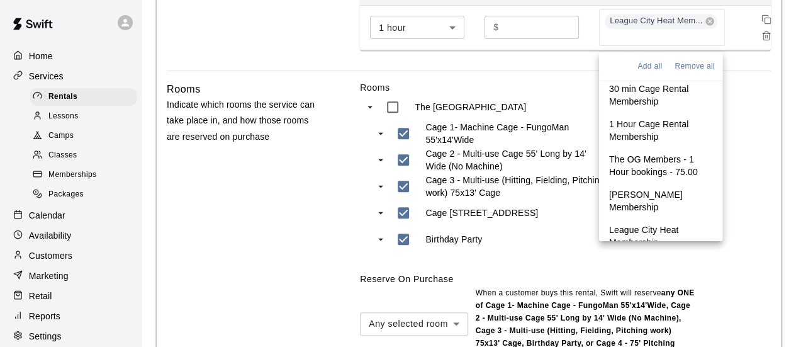
click at [743, 130] on div "Rooms The Batters Box TX Cage 1- Machine Cage - FungoMan 55'x14'Wide Cage 2 - M…" at bounding box center [565, 221] width 411 height 281
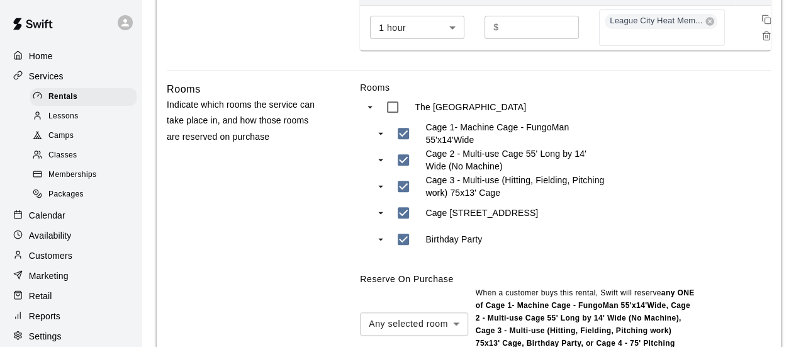
scroll to position [378, 0]
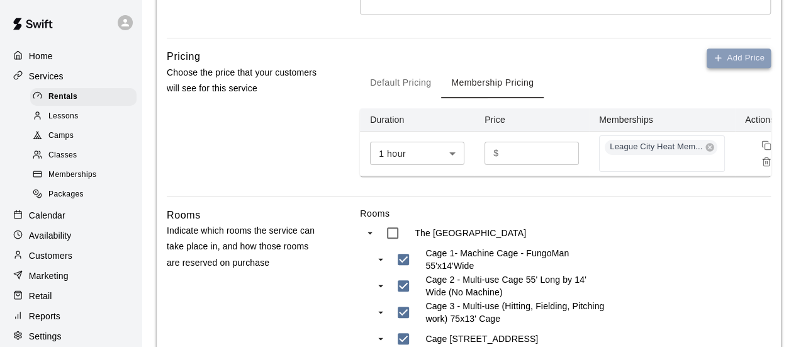
click at [743, 57] on button "Add Price" at bounding box center [739, 58] width 64 height 20
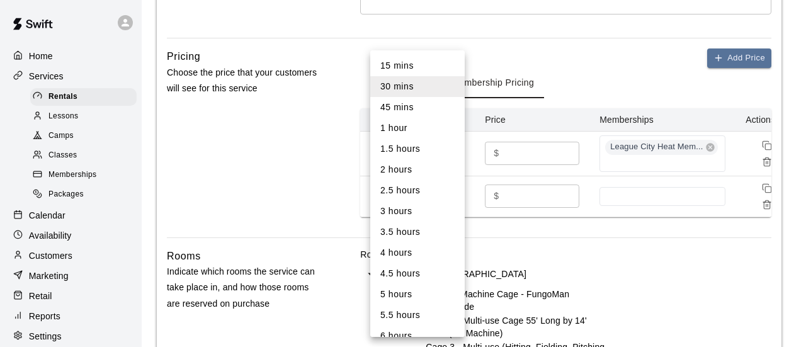
click at [453, 193] on body "**********" at bounding box center [403, 150] width 806 height 1056
click at [391, 172] on li "2 hours" at bounding box center [417, 169] width 94 height 21
type input "***"
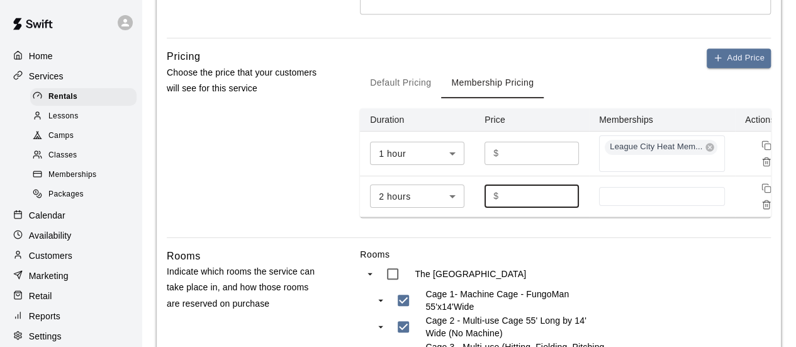
click at [515, 195] on input "*" at bounding box center [542, 195] width 76 height 23
type input "******"
click at [623, 196] on input at bounding box center [662, 196] width 113 height 10
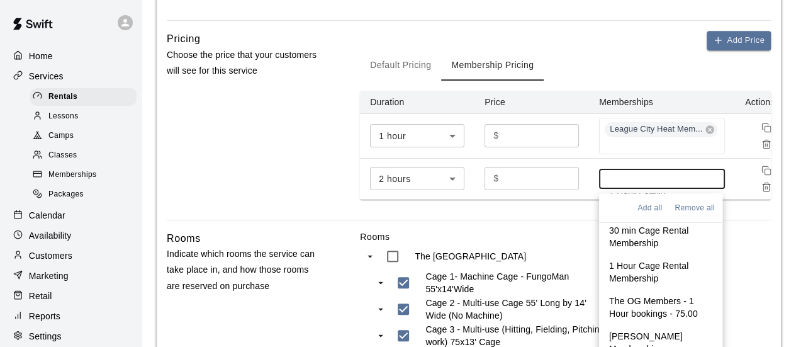
scroll to position [567, 0]
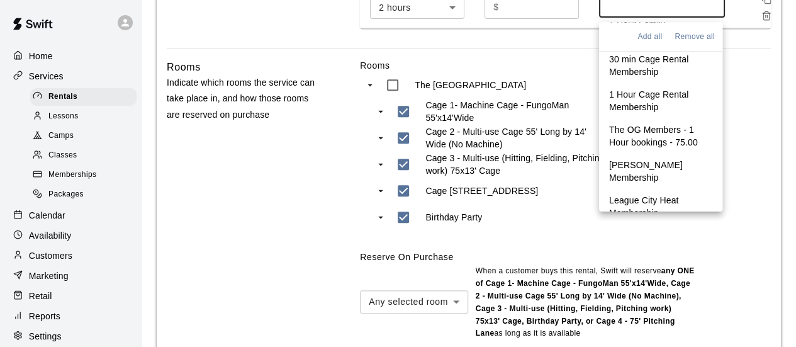
click at [648, 193] on p "League City Heat Membership" at bounding box center [660, 205] width 103 height 25
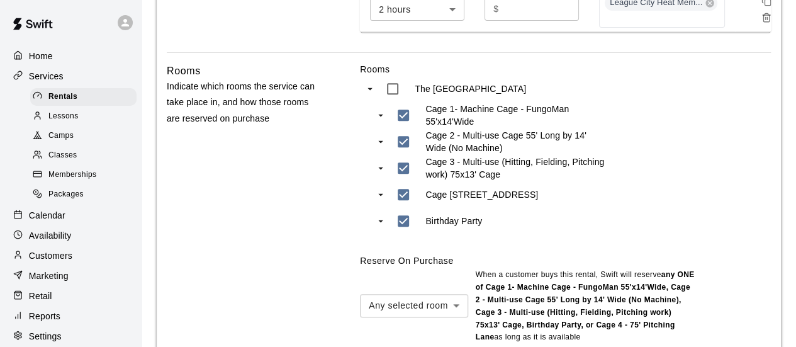
click at [747, 154] on div "Rooms The Batters Box TX Cage 1- Machine Cage - FungoMan 55'x14'Wide Cage 2 - M…" at bounding box center [565, 203] width 411 height 281
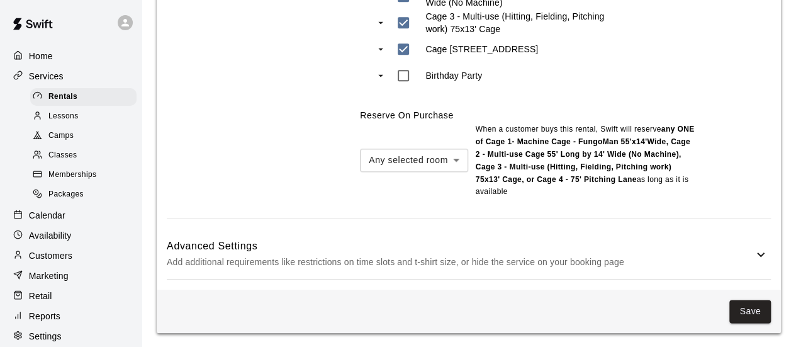
scroll to position [723, 0]
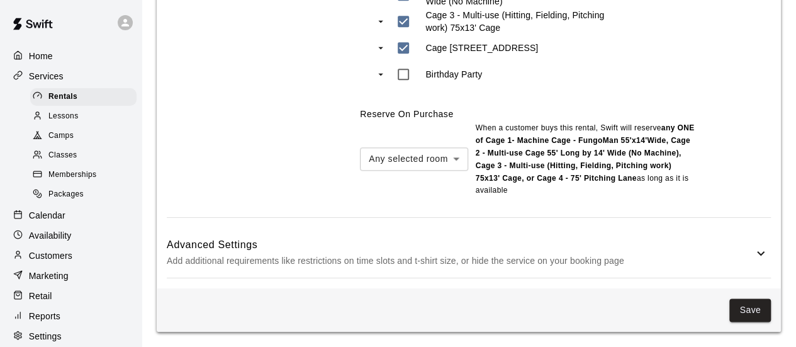
click at [506, 256] on p "Add additional requirements like restrictions on time slots and t-shirt size, o…" at bounding box center [460, 261] width 587 height 16
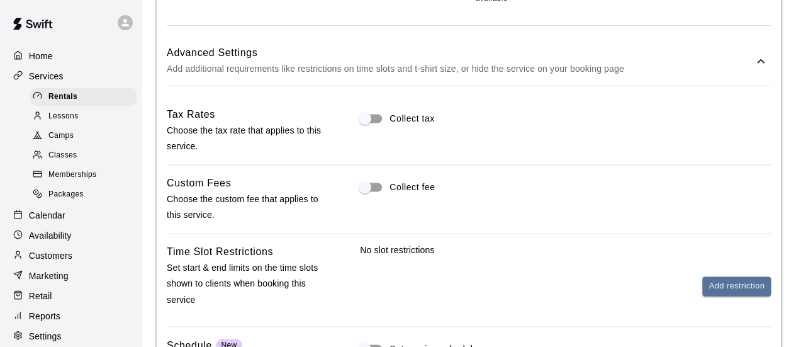
scroll to position [912, 0]
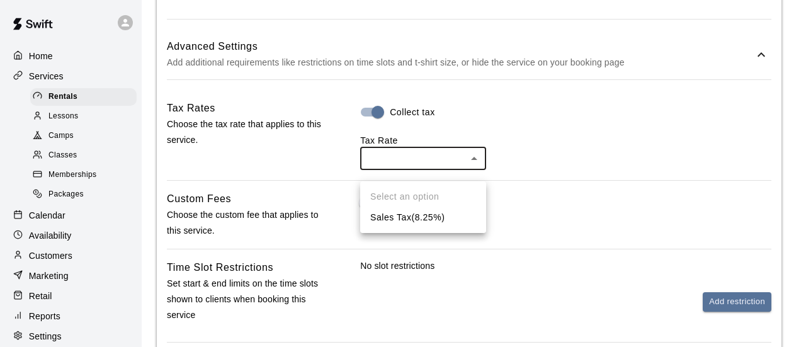
click at [391, 169] on div at bounding box center [403, 173] width 806 height 347
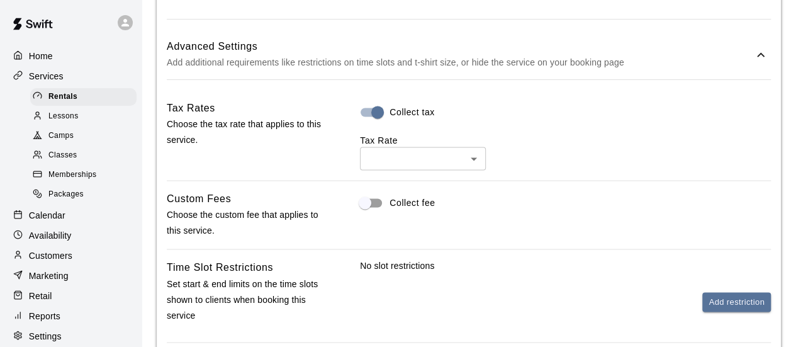
click at [411, 139] on div "Collect tax Tax Rate ​ ​" at bounding box center [565, 135] width 411 height 70
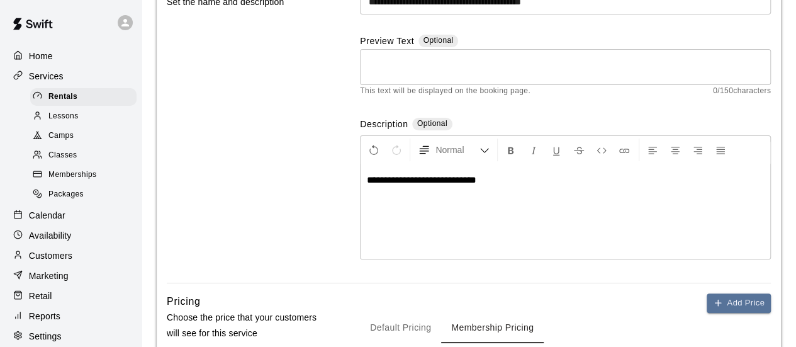
scroll to position [0, 0]
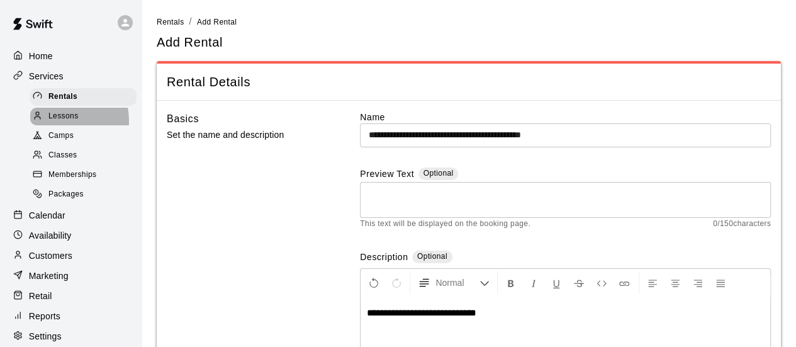
click at [52, 123] on span "Lessons" at bounding box center [63, 116] width 30 height 13
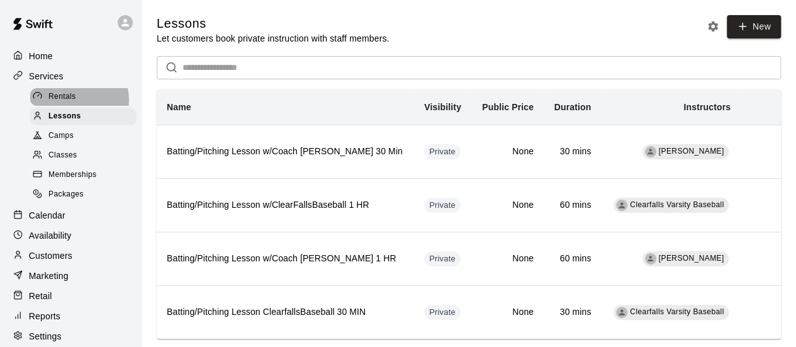
click at [72, 102] on span "Rentals" at bounding box center [62, 97] width 28 height 13
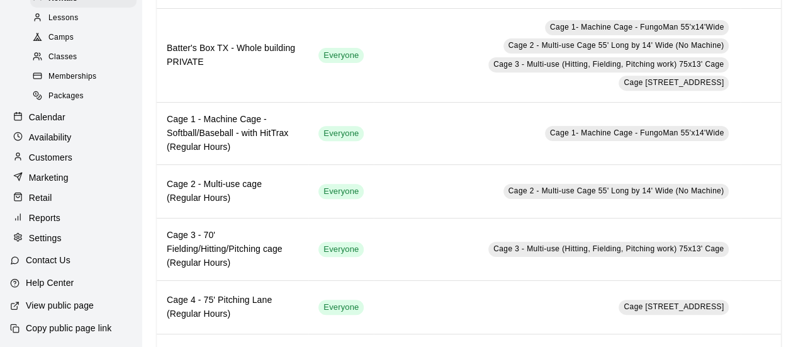
scroll to position [295, 0]
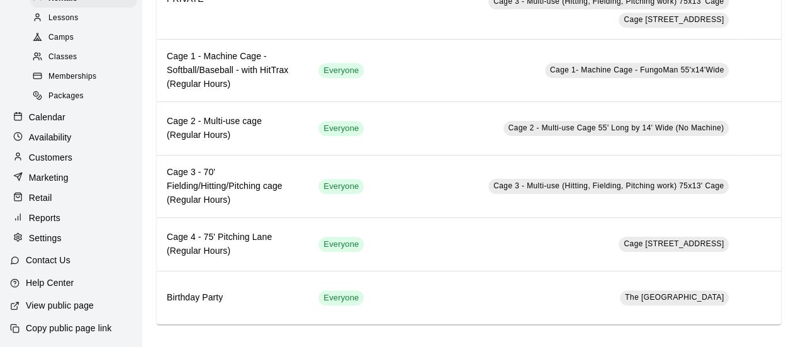
click at [41, 232] on p "Settings" at bounding box center [45, 238] width 33 height 13
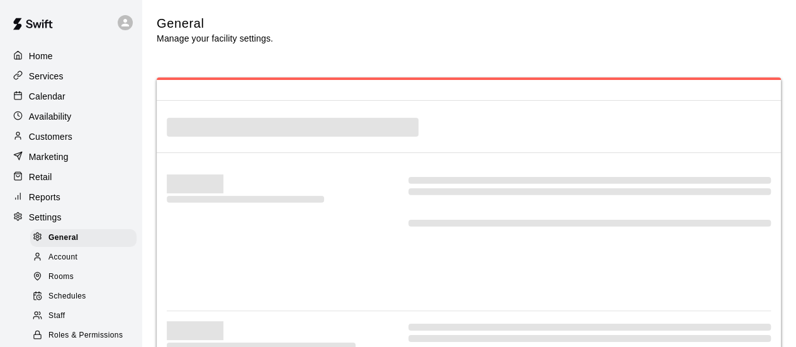
select select "**"
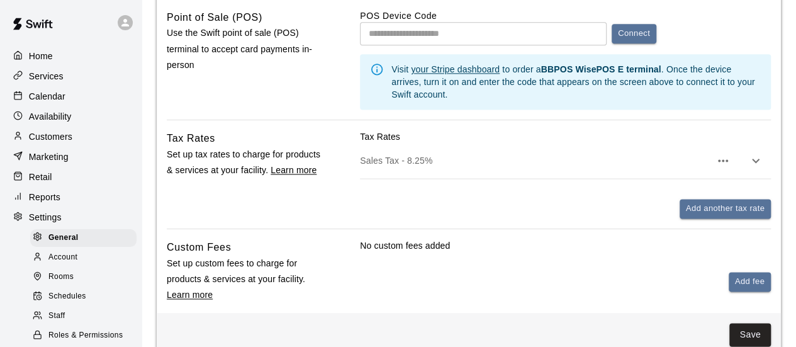
scroll to position [818, 0]
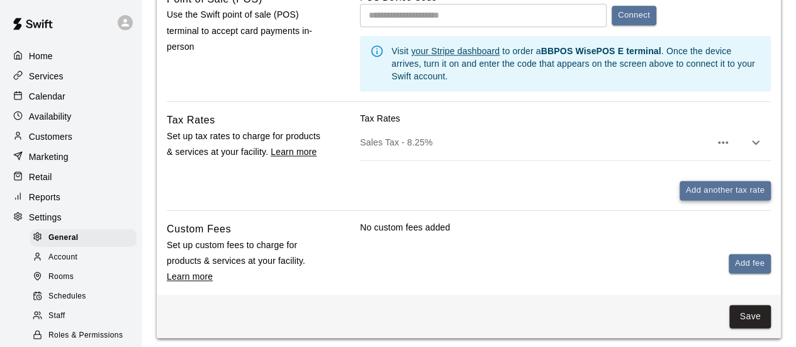
click at [720, 193] on button "Add another tax rate" at bounding box center [725, 191] width 91 height 20
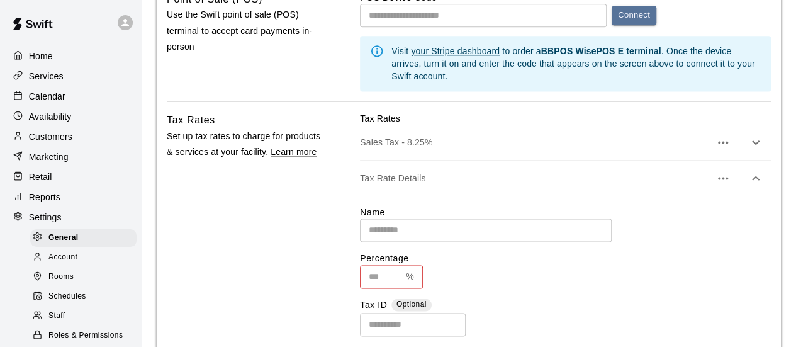
click at [468, 235] on input "text" at bounding box center [486, 229] width 252 height 23
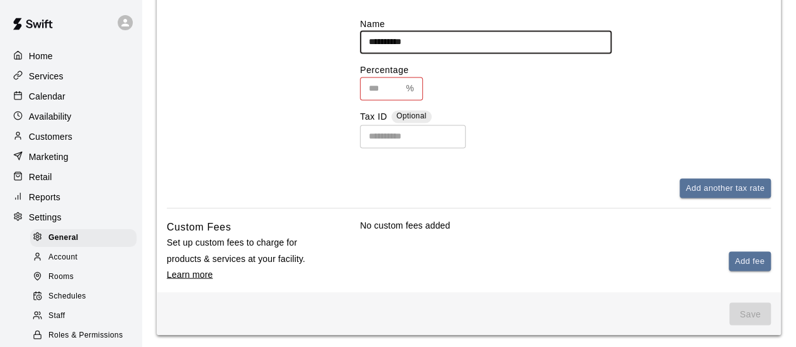
scroll to position [1007, 0]
type input "**********"
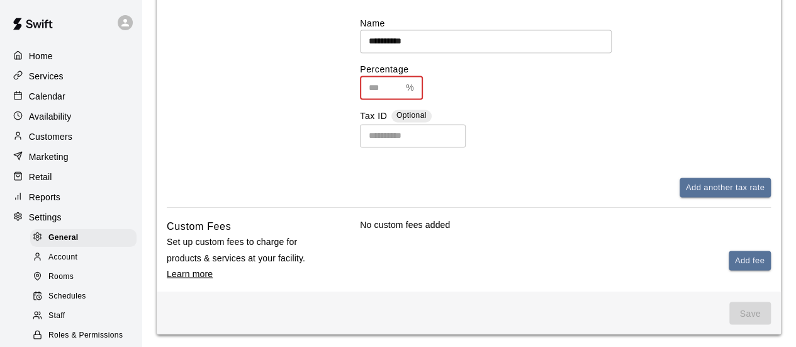
click at [385, 91] on input "text" at bounding box center [380, 87] width 41 height 23
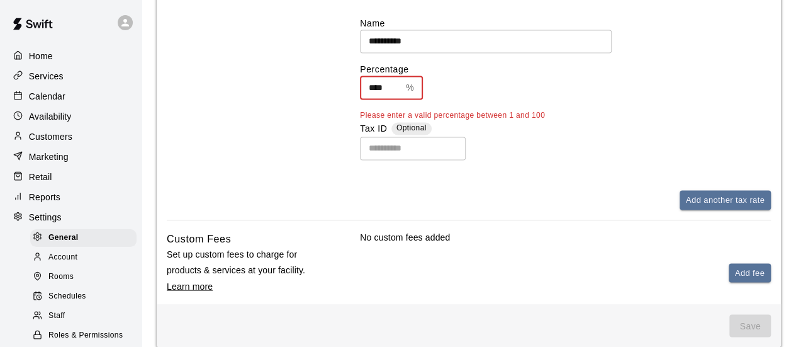
type input "****"
click at [619, 120] on span "Please enter a valid percentage between 1 and 100" at bounding box center [565, 116] width 411 height 13
click at [419, 156] on input "text" at bounding box center [413, 148] width 106 height 23
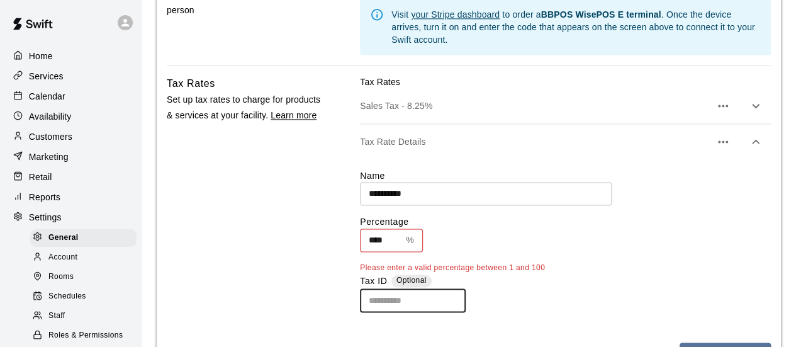
scroll to position [881, 0]
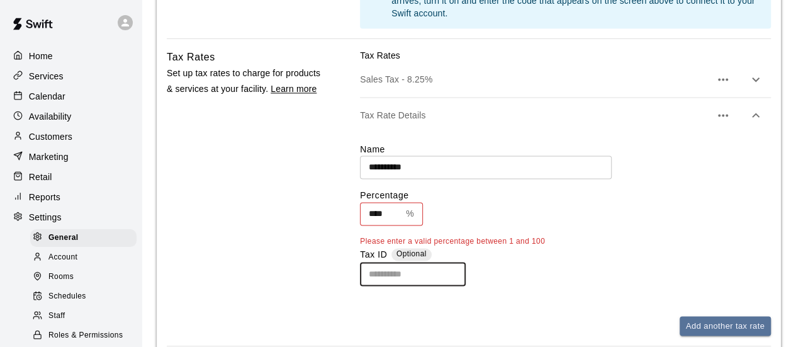
click at [409, 218] on p "%" at bounding box center [410, 213] width 8 height 13
click at [731, 115] on button "button" at bounding box center [723, 115] width 25 height 25
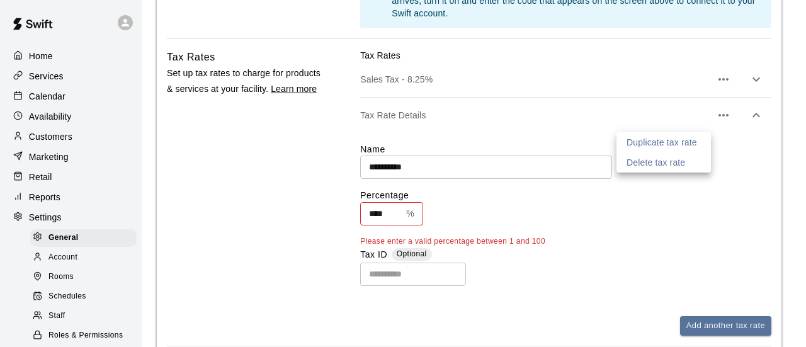
click at [723, 167] on div at bounding box center [403, 173] width 806 height 347
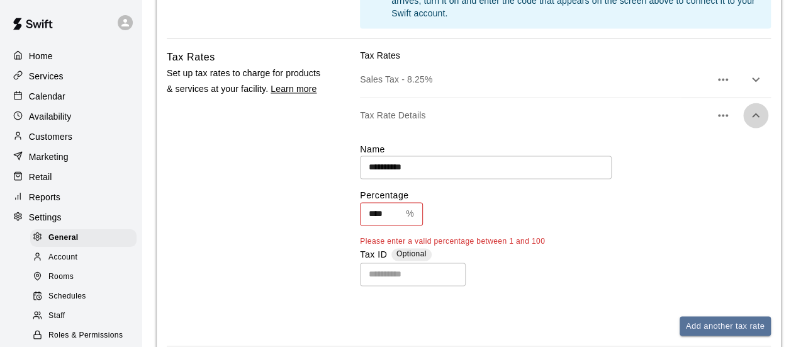
click at [758, 121] on icon "button" at bounding box center [756, 115] width 15 height 15
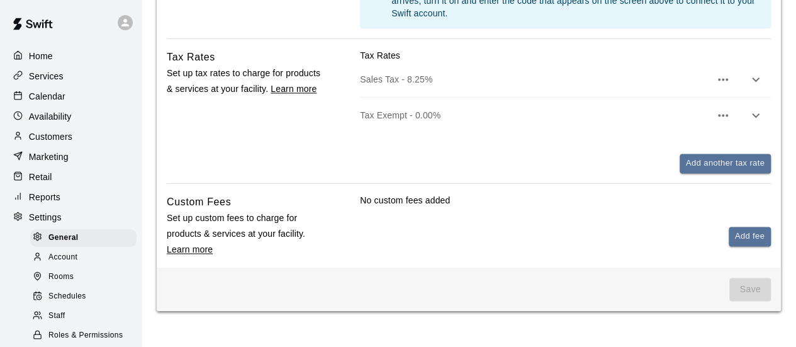
click at [632, 121] on p "Tax Exempt - 0.00%" at bounding box center [535, 115] width 351 height 13
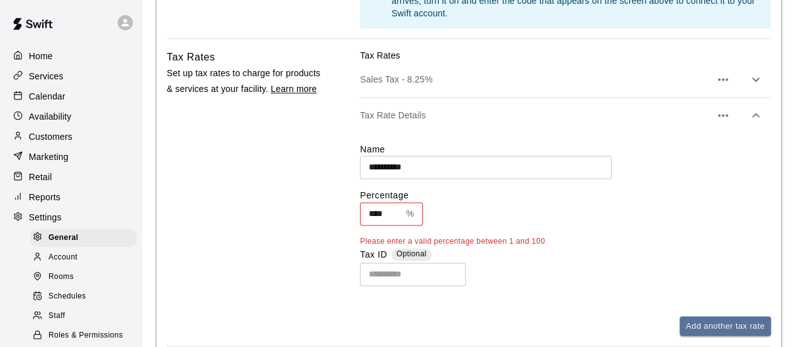
click at [758, 122] on icon "button" at bounding box center [756, 115] width 15 height 15
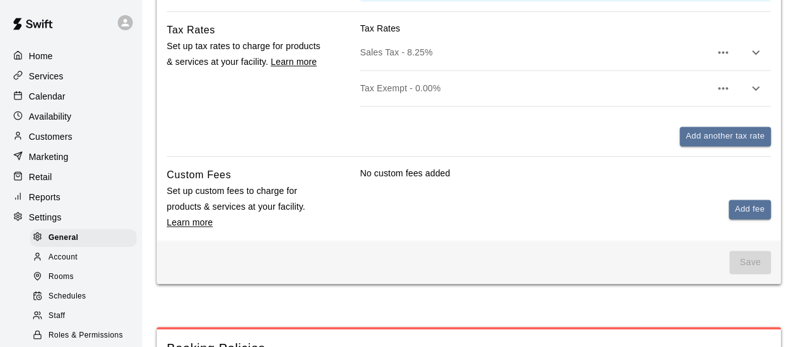
scroll to position [944, 0]
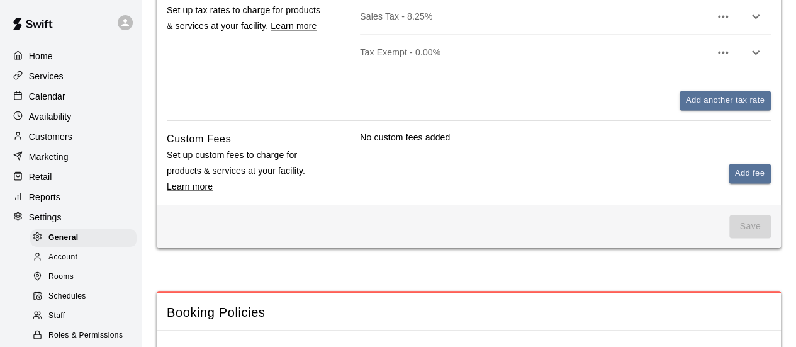
click at [725, 57] on icon "button" at bounding box center [723, 52] width 15 height 15
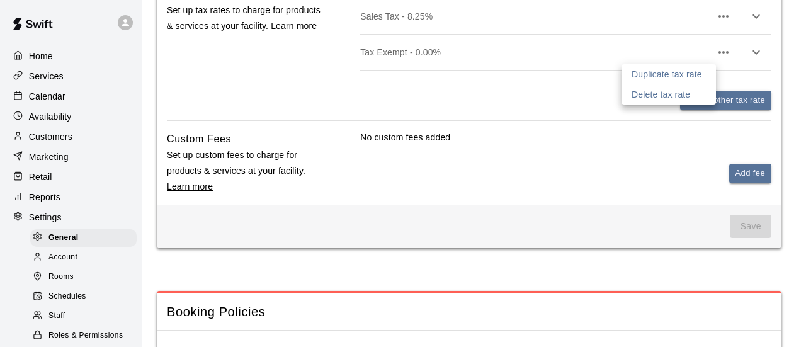
click at [756, 57] on div at bounding box center [403, 173] width 806 height 347
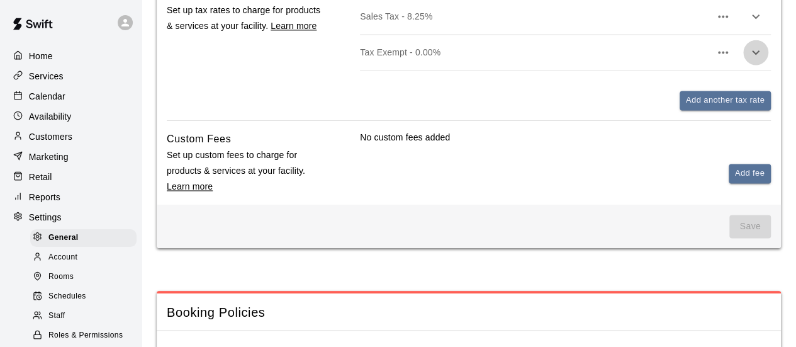
click at [756, 57] on icon "button" at bounding box center [756, 52] width 15 height 15
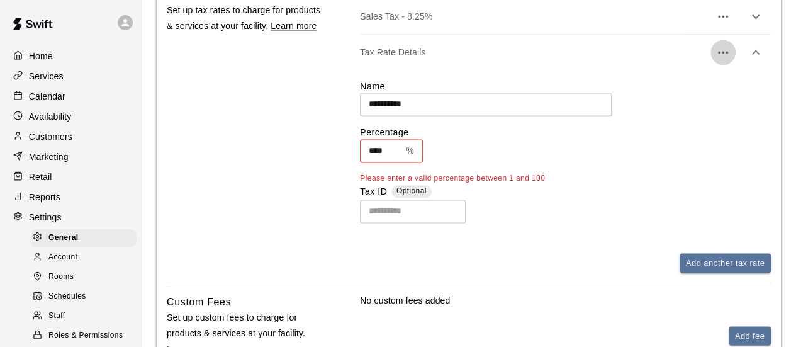
click at [724, 54] on icon "button" at bounding box center [723, 52] width 15 height 15
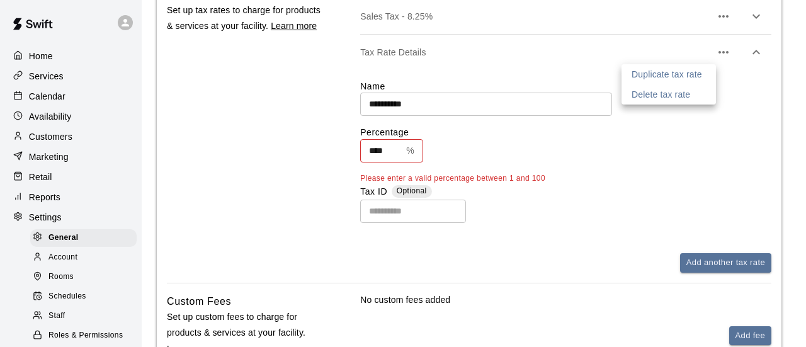
click at [683, 94] on p "Delete tax rate" at bounding box center [660, 94] width 59 height 13
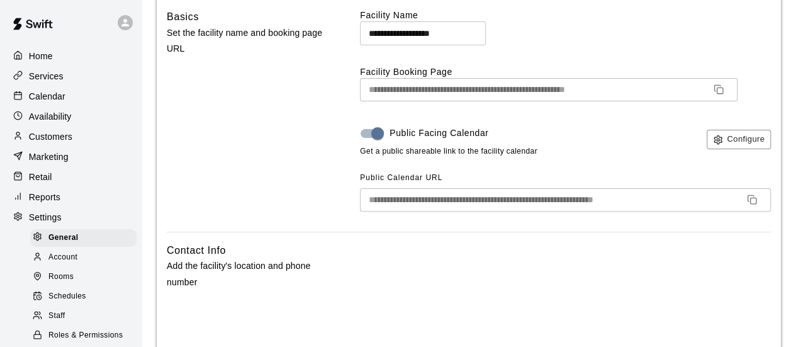
scroll to position [0, 0]
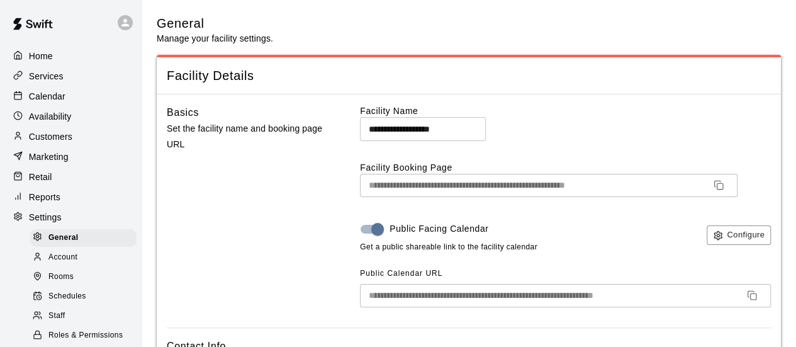
click at [39, 77] on p "Services" at bounding box center [46, 76] width 35 height 13
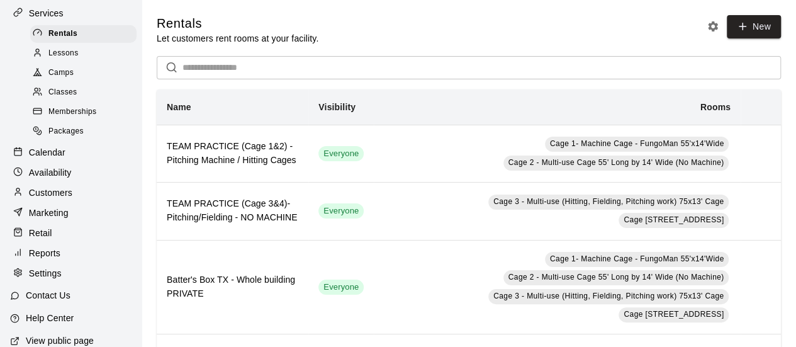
scroll to position [111, 0]
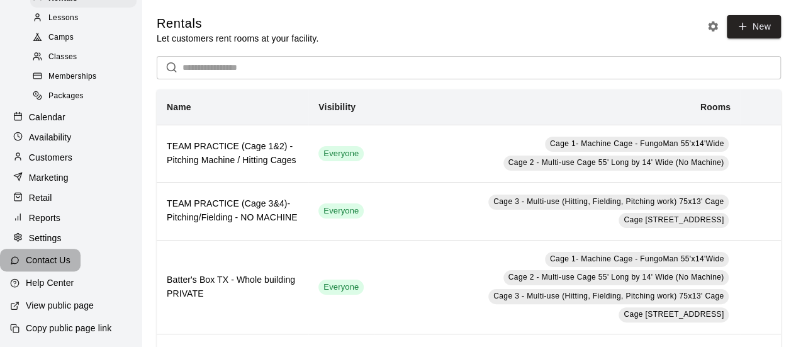
click at [59, 264] on p "Contact Us" at bounding box center [48, 260] width 45 height 13
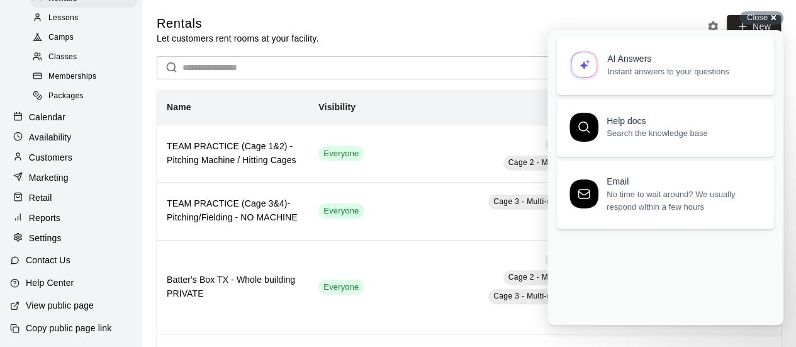
scroll to position [0, 0]
click at [663, 72] on span "Instant answers to your questions" at bounding box center [683, 69] width 152 height 13
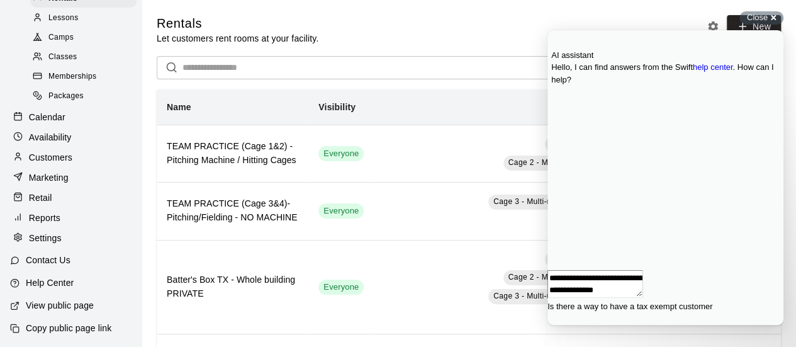
type textarea "**********"
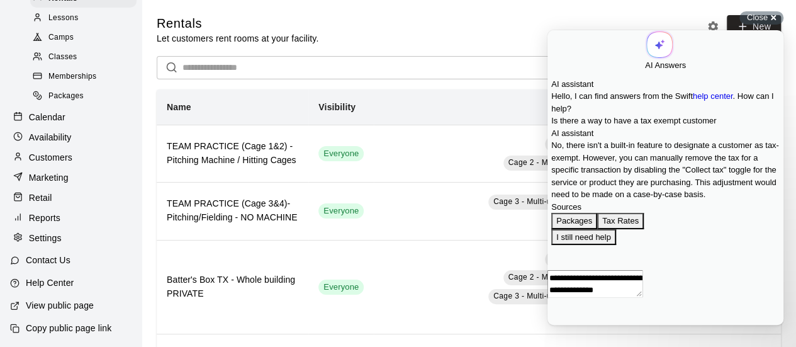
scroll to position [109, 0]
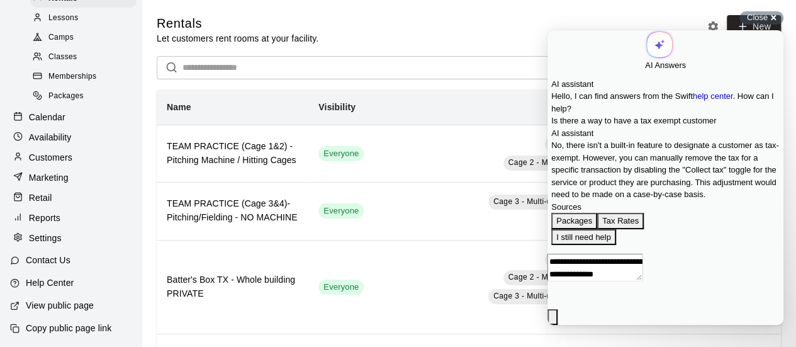
click at [645, 47] on span "Go back" at bounding box center [645, 50] width 0 height 9
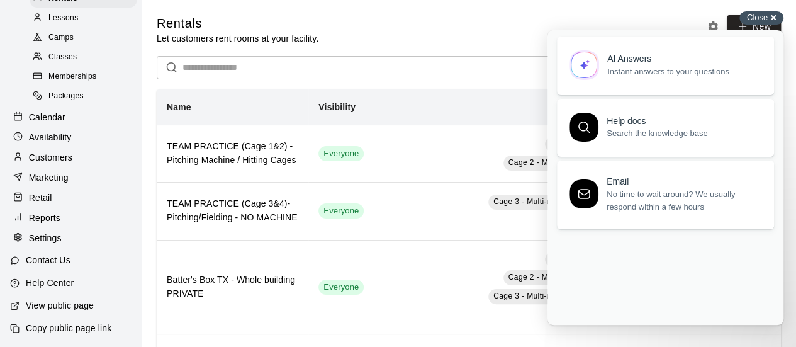
click at [772, 15] on div "Close cross-small" at bounding box center [762, 17] width 44 height 13
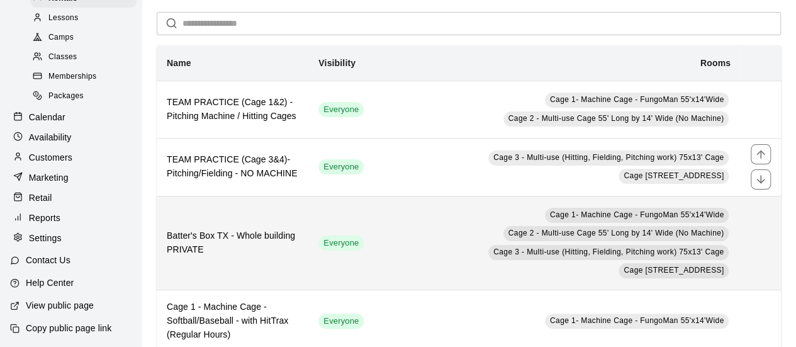
scroll to position [126, 0]
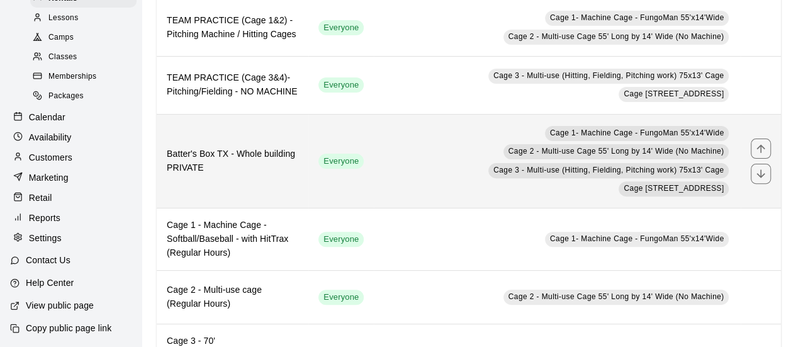
click at [272, 149] on h6 "Batter's Box TX - Whole building PRIVATE" at bounding box center [233, 161] width 132 height 28
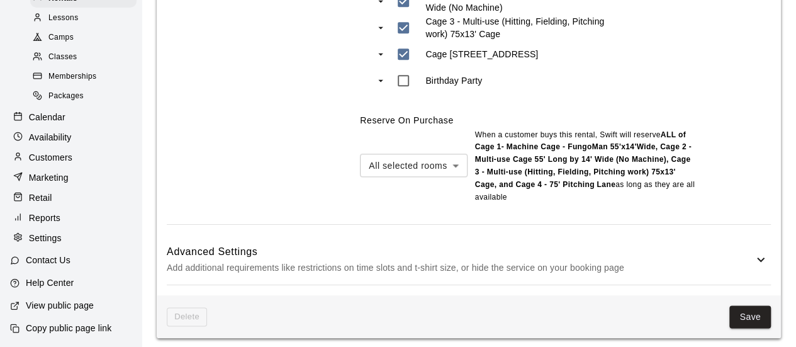
scroll to position [689, 0]
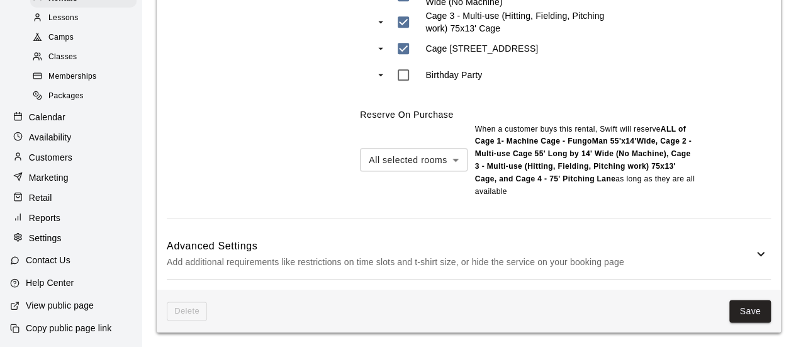
click at [540, 261] on p "Add additional requirements like restrictions on time slots and t-shirt size, o…" at bounding box center [460, 262] width 587 height 16
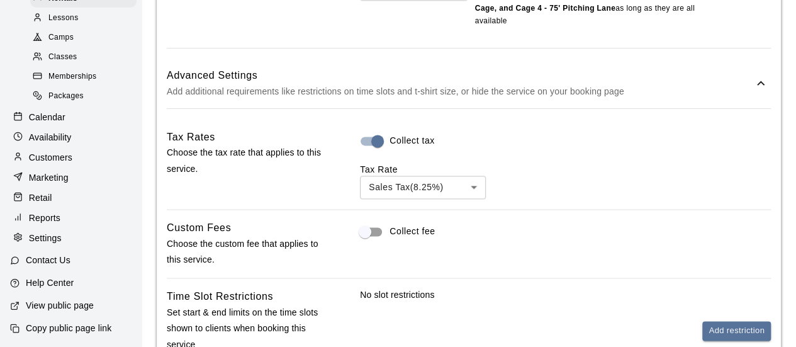
scroll to position [878, 0]
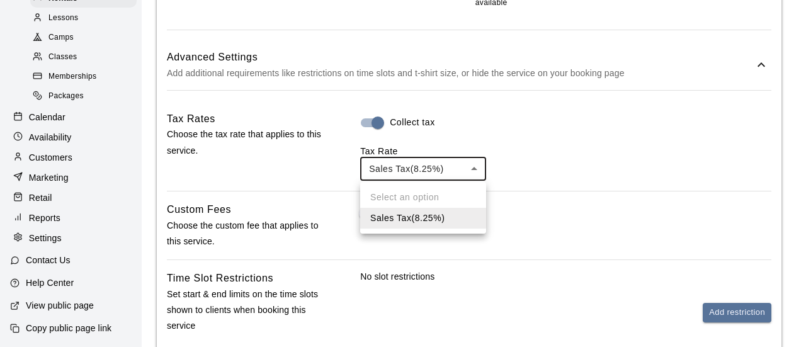
click at [439, 172] on div at bounding box center [403, 173] width 806 height 347
click at [438, 148] on div at bounding box center [403, 173] width 806 height 347
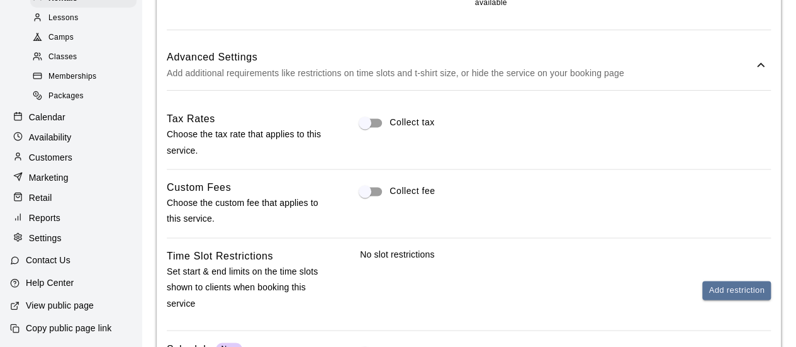
click at [466, 144] on div "Collect tax" at bounding box center [565, 135] width 411 height 48
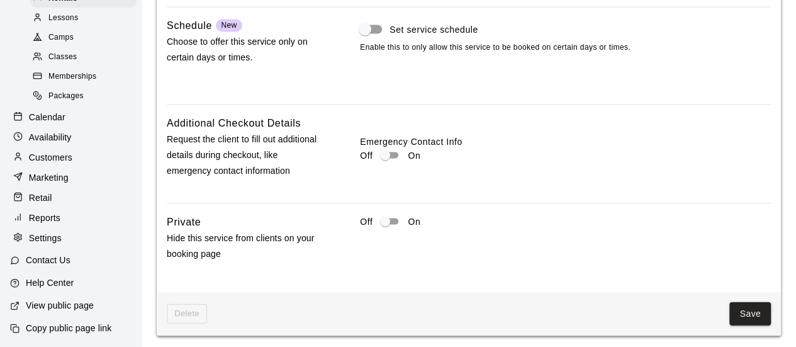
scroll to position [1203, 0]
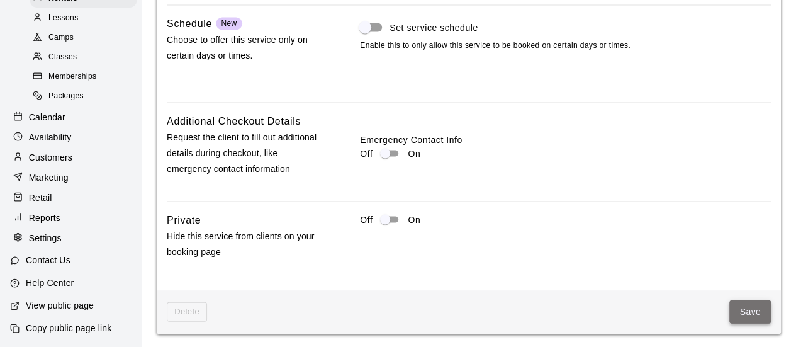
click at [756, 311] on button "Save" at bounding box center [751, 311] width 42 height 23
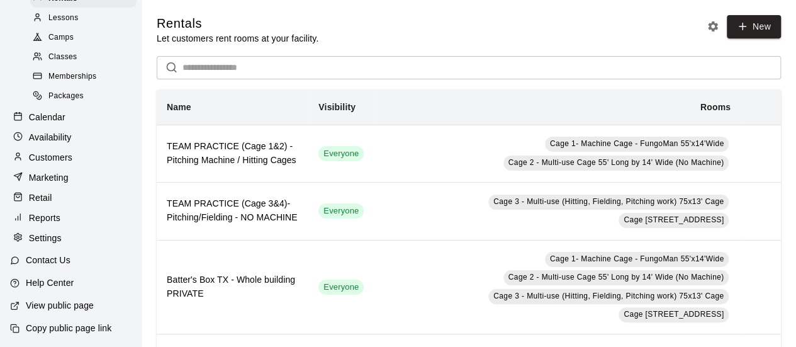
click at [48, 114] on p "Calendar" at bounding box center [47, 117] width 37 height 13
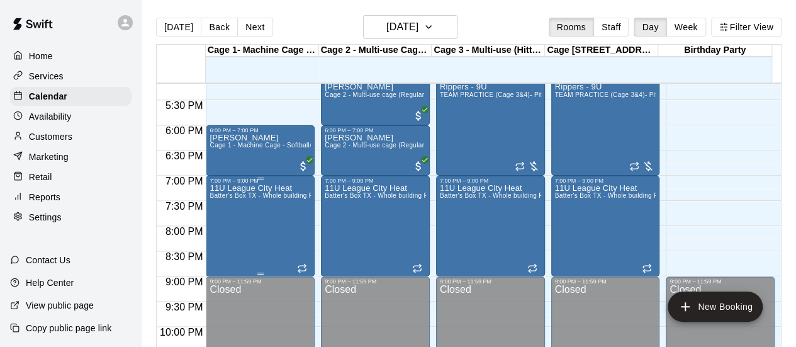
scroll to position [884, 0]
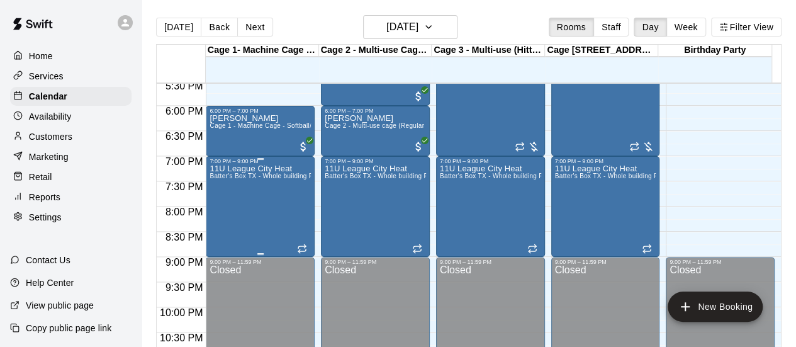
click at [265, 211] on div "11U League City Heat Batter's Box TX - Whole building PRIVATE" at bounding box center [260, 337] width 101 height 347
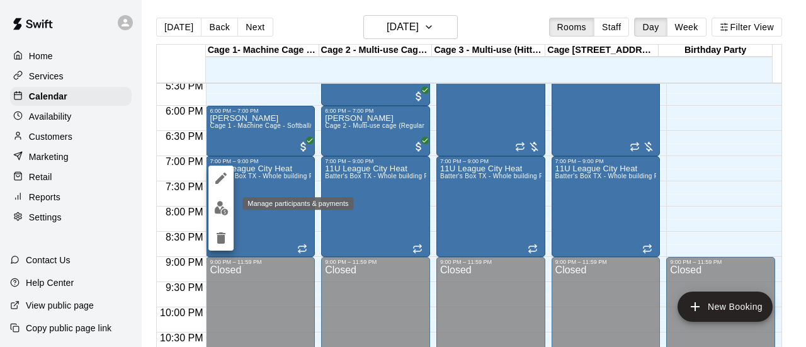
click at [222, 207] on img "edit" at bounding box center [221, 208] width 14 height 14
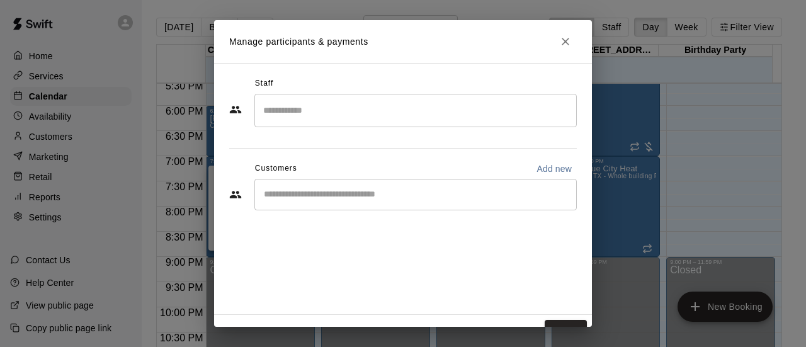
click at [320, 191] on input "Start typing to search customers..." at bounding box center [415, 194] width 311 height 13
click at [562, 40] on icon "Close" at bounding box center [566, 42] width 8 height 8
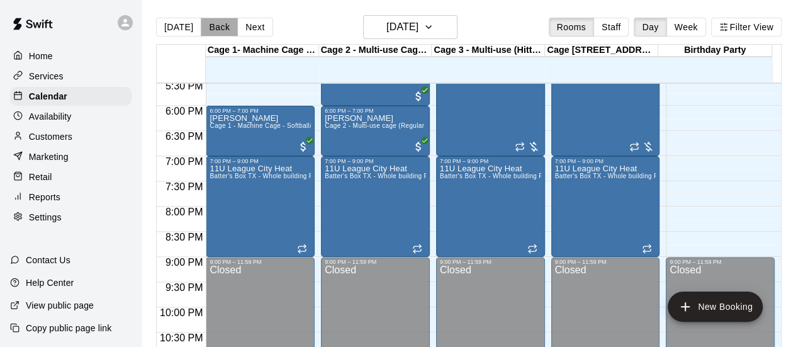
click at [218, 28] on button "Back" at bounding box center [219, 27] width 37 height 19
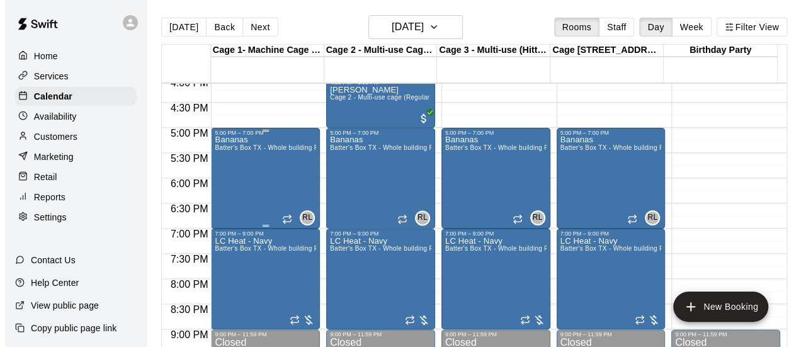
scroll to position [805, 0]
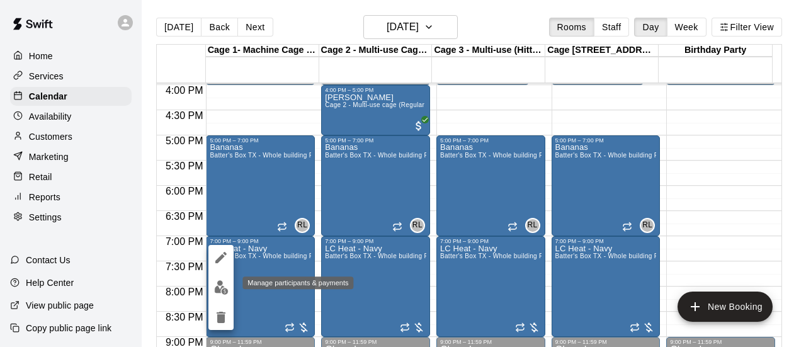
click at [221, 288] on img "edit" at bounding box center [221, 287] width 14 height 14
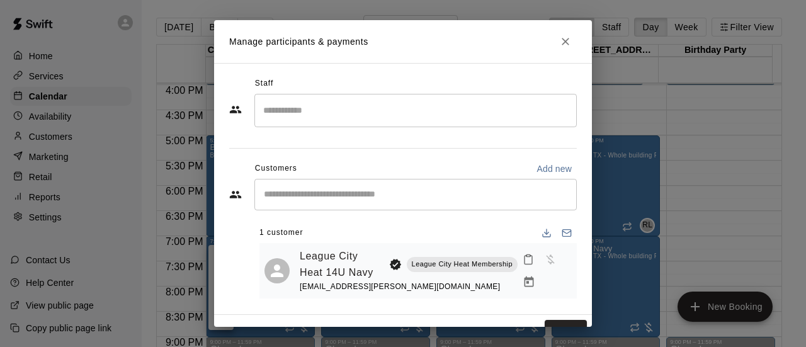
scroll to position [21, 0]
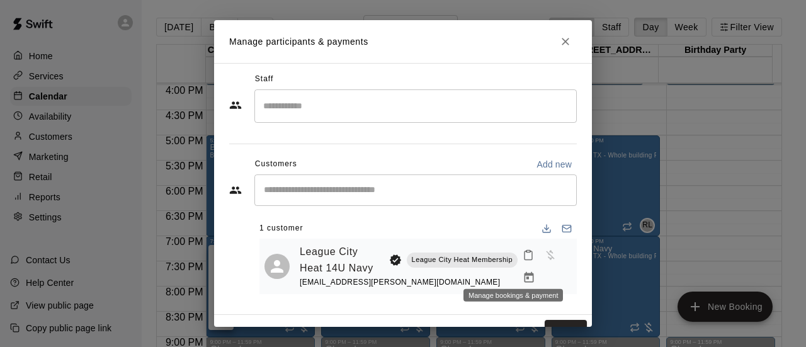
click at [523, 271] on icon "Manage bookings & payment" at bounding box center [529, 277] width 13 height 13
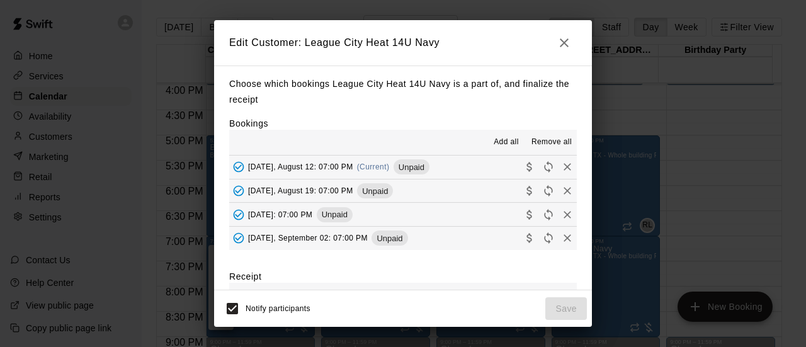
click at [464, 167] on button "[DATE], August 12: 07:00 PM (Current) Unpaid" at bounding box center [402, 166] width 347 height 23
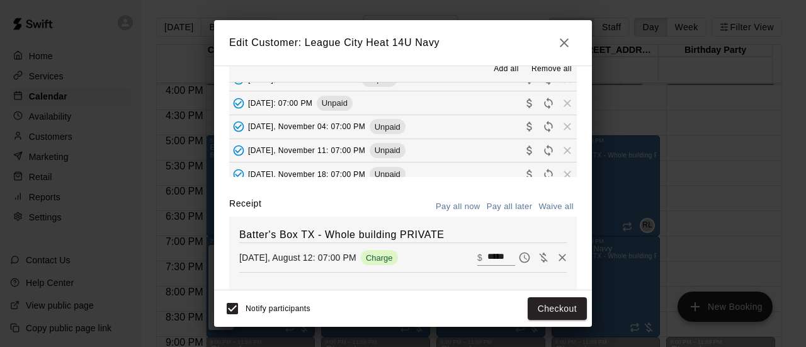
scroll to position [142, 0]
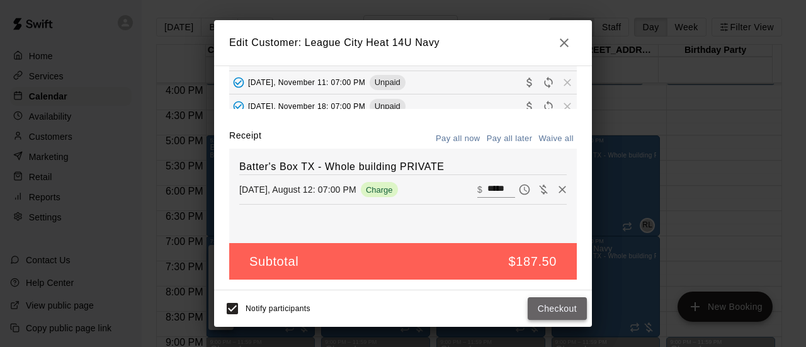
click at [554, 311] on button "Checkout" at bounding box center [557, 308] width 59 height 23
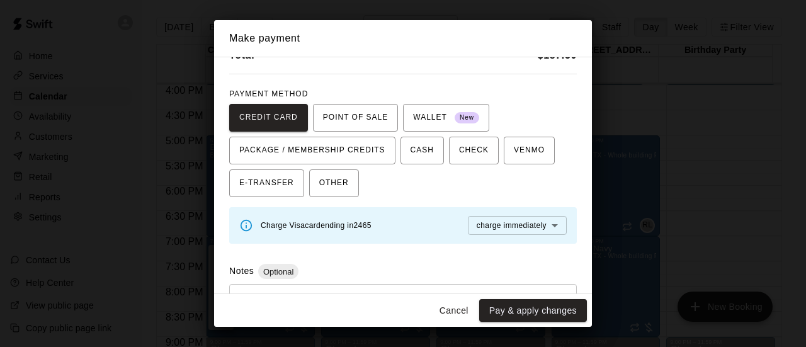
scroll to position [121, 0]
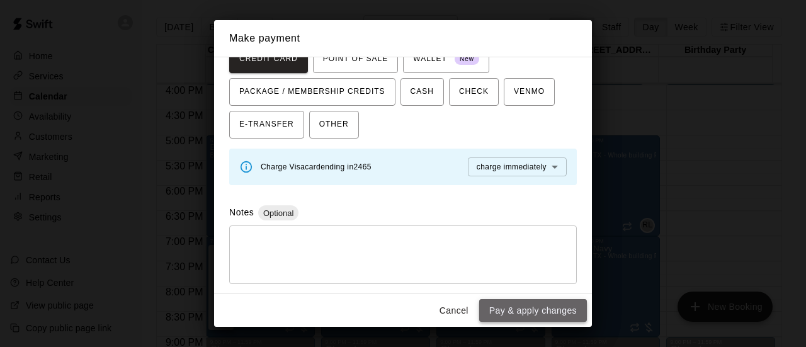
click at [534, 310] on button "Pay & apply changes" at bounding box center [533, 310] width 108 height 23
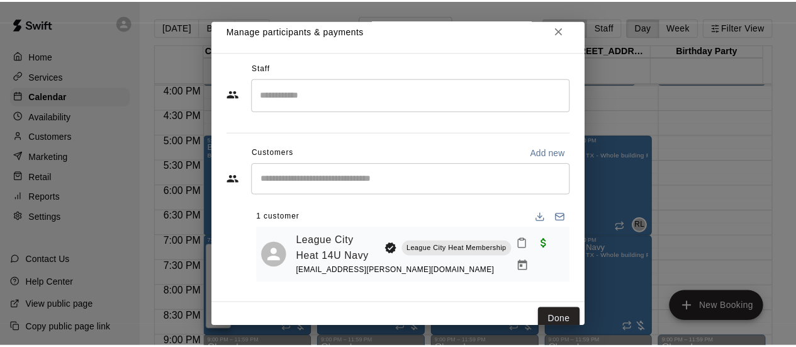
scroll to position [21, 0]
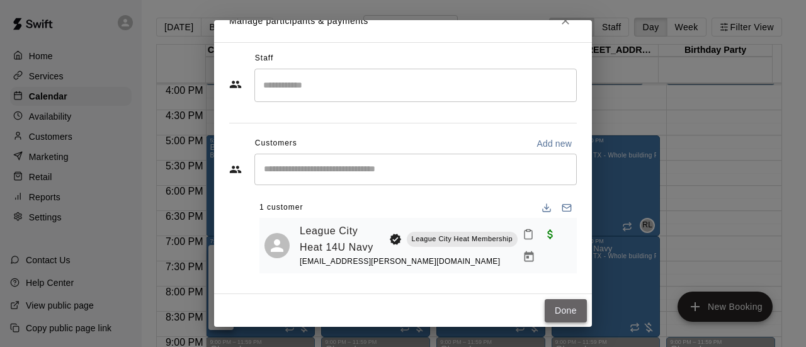
click at [563, 308] on button "Done" at bounding box center [566, 310] width 42 height 23
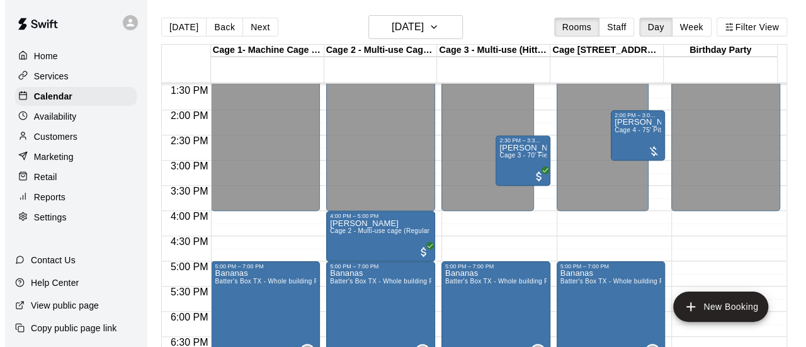
scroll to position [616, 0]
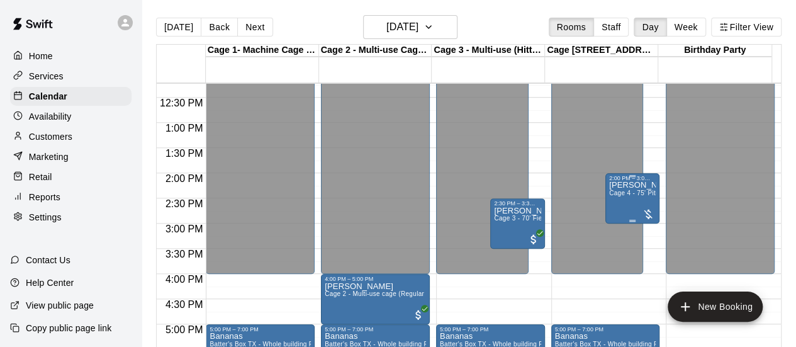
click at [626, 195] on span "Cage 4 - 75' Pitching Lane (Regular Hours)" at bounding box center [673, 192] width 129 height 7
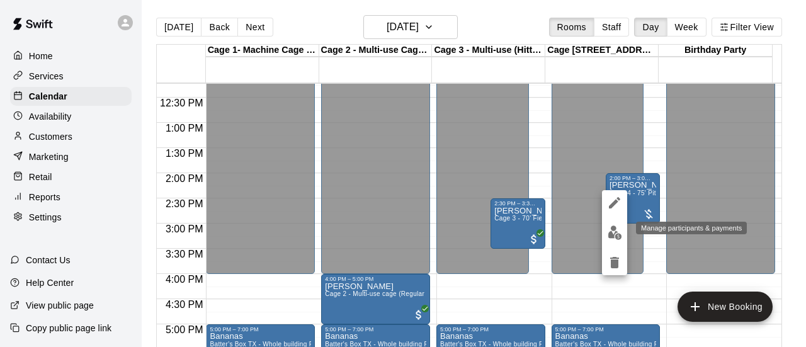
click at [606, 234] on button "edit" at bounding box center [614, 232] width 25 height 25
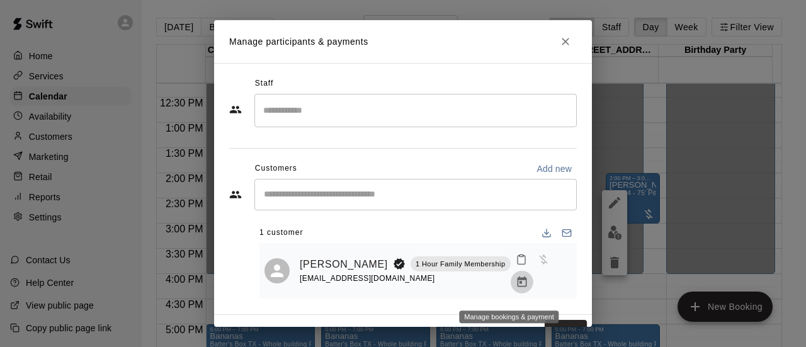
click at [517, 287] on icon "Manage bookings & payment" at bounding box center [521, 281] width 9 height 11
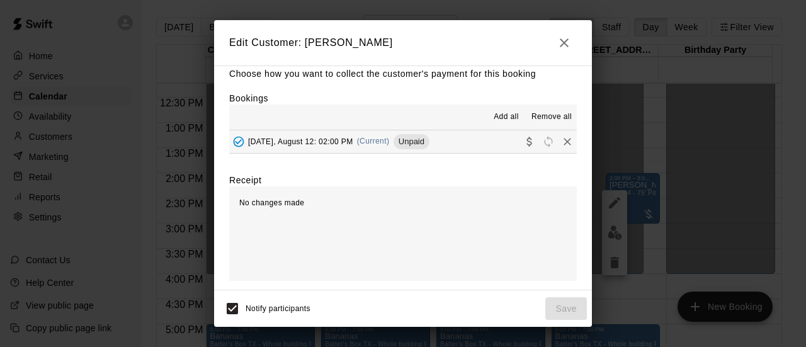
scroll to position [12, 0]
click at [472, 140] on button "[DATE], August 12: 02:00 PM (Current) Unpaid" at bounding box center [402, 140] width 347 height 23
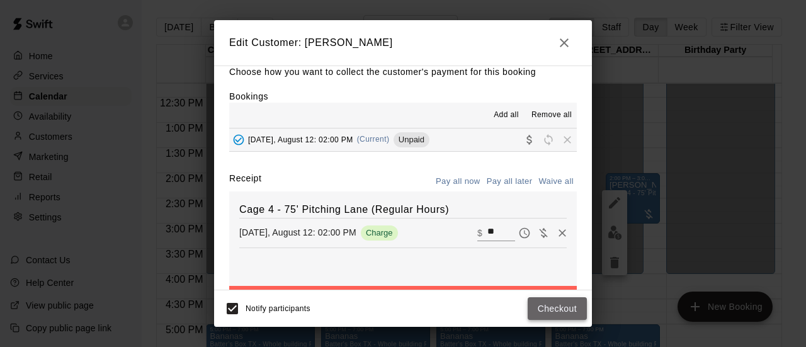
click at [543, 307] on button "Checkout" at bounding box center [557, 308] width 59 height 23
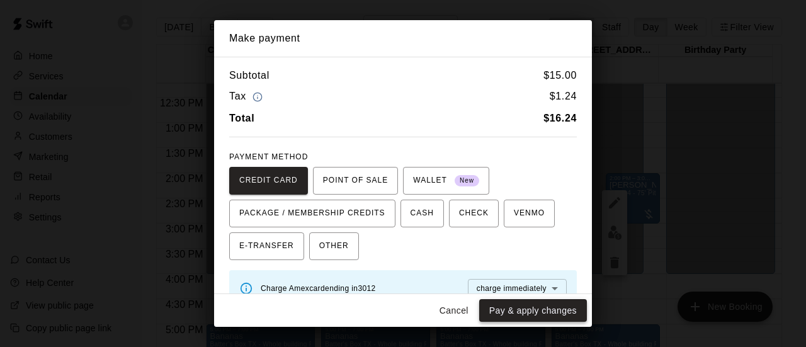
click at [514, 307] on button "Pay & apply changes" at bounding box center [533, 310] width 108 height 23
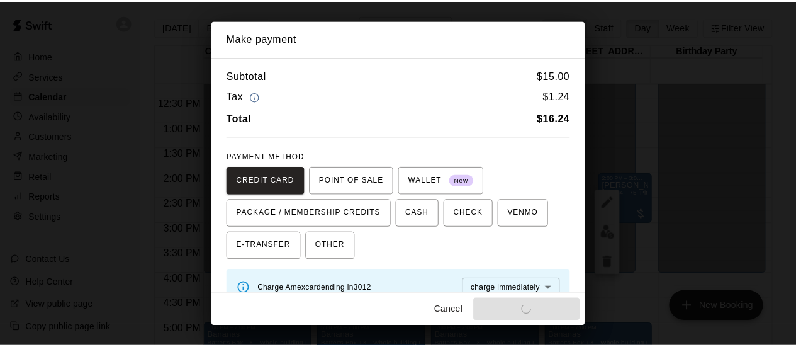
scroll to position [0, 0]
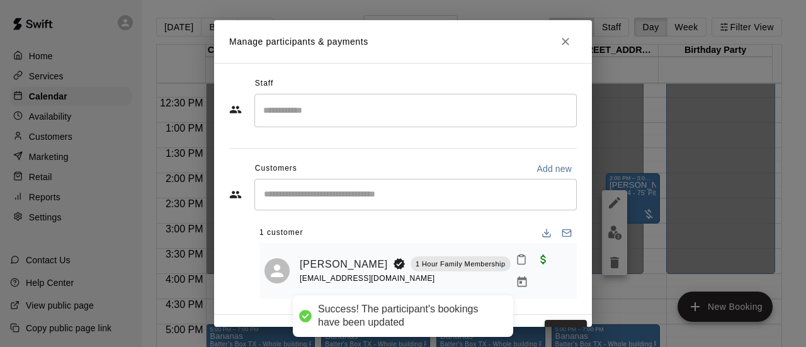
click at [545, 322] on button "Done" at bounding box center [566, 331] width 42 height 23
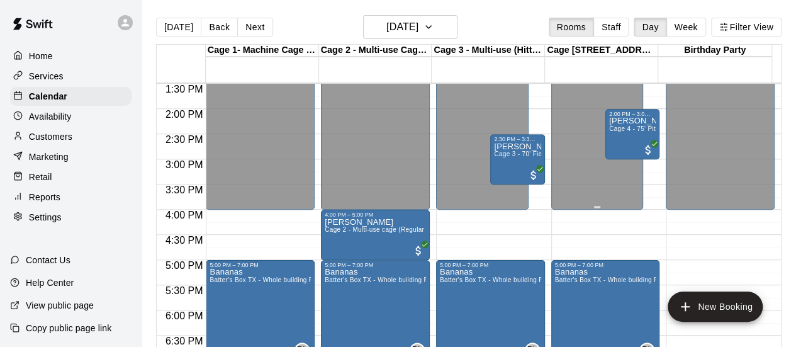
scroll to position [867, 0]
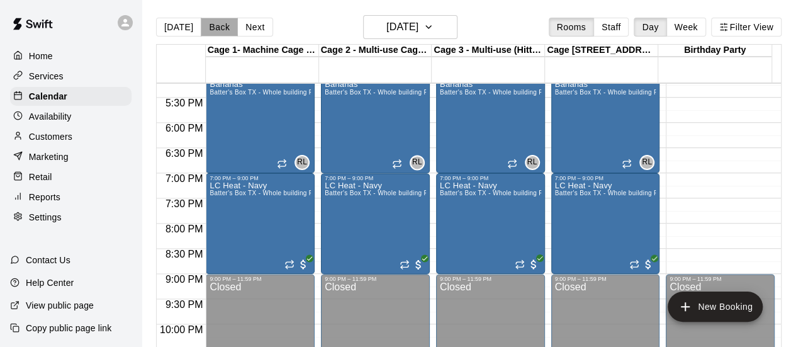
click at [222, 28] on button "Back" at bounding box center [219, 27] width 37 height 19
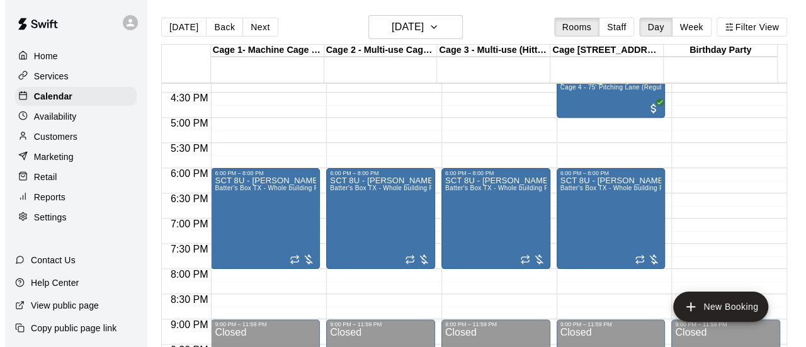
scroll to position [805, 0]
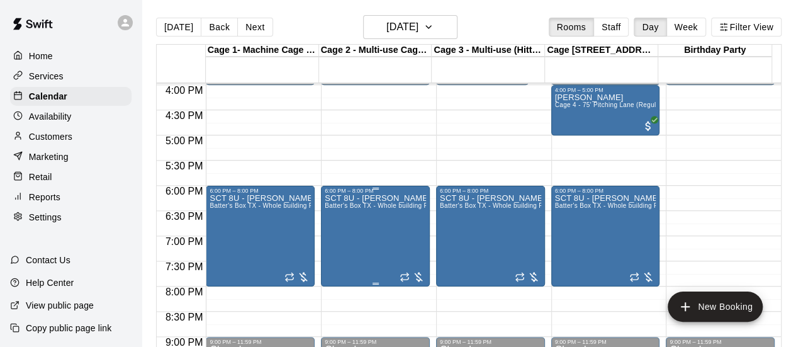
click at [413, 273] on div at bounding box center [412, 277] width 25 height 13
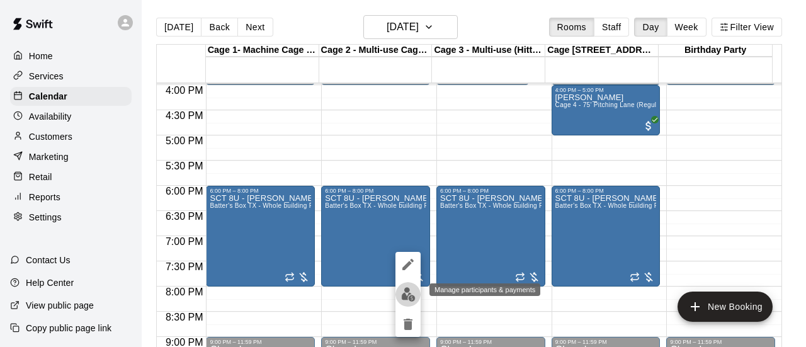
click at [406, 290] on img "edit" at bounding box center [408, 294] width 14 height 14
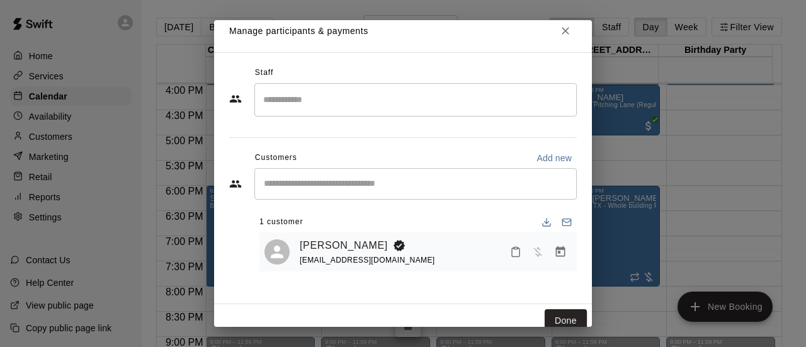
scroll to position [21, 0]
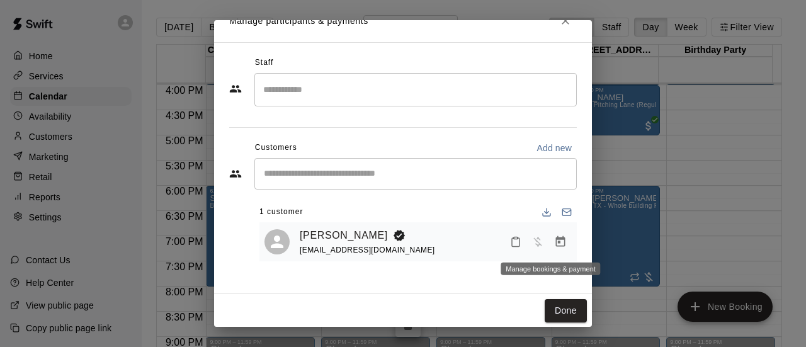
click at [556, 244] on icon "Manage bookings & payment" at bounding box center [560, 241] width 9 height 11
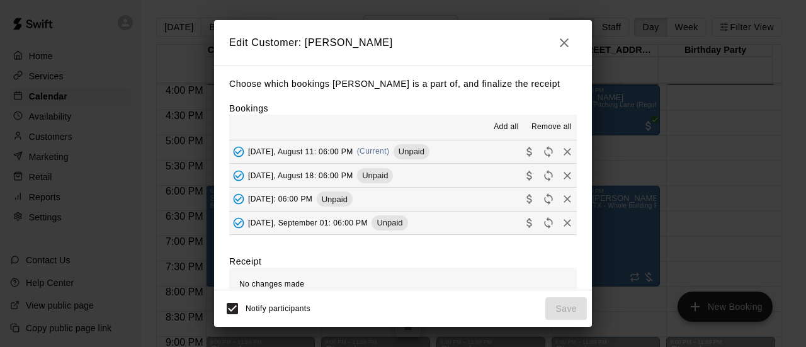
click at [473, 147] on button "[DATE], August 11: 06:00 PM (Current) Unpaid" at bounding box center [402, 151] width 347 height 23
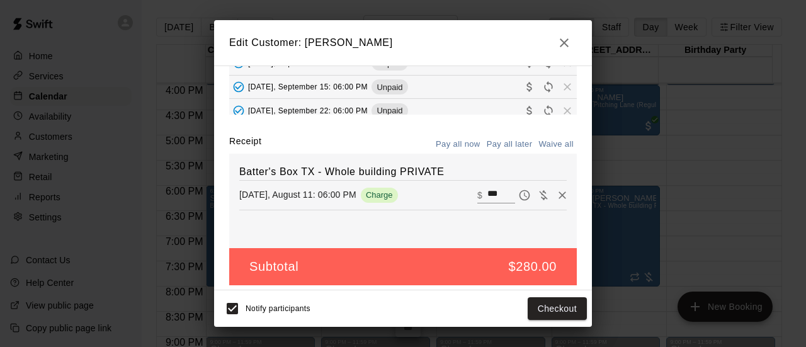
scroll to position [127, 0]
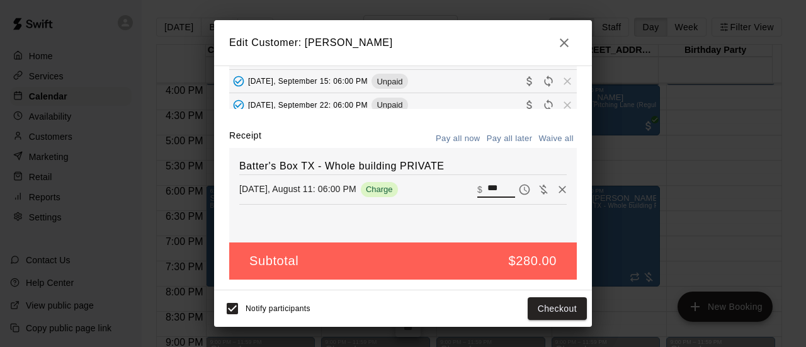
drag, startPoint x: 488, startPoint y: 189, endPoint x: 443, endPoint y: 196, distance: 45.9
click at [446, 189] on div "[DATE], August 11: 06:00 PM Charge ​ $ ***" at bounding box center [402, 189] width 327 height 19
type input "***"
click at [553, 307] on button "Checkout" at bounding box center [557, 308] width 59 height 23
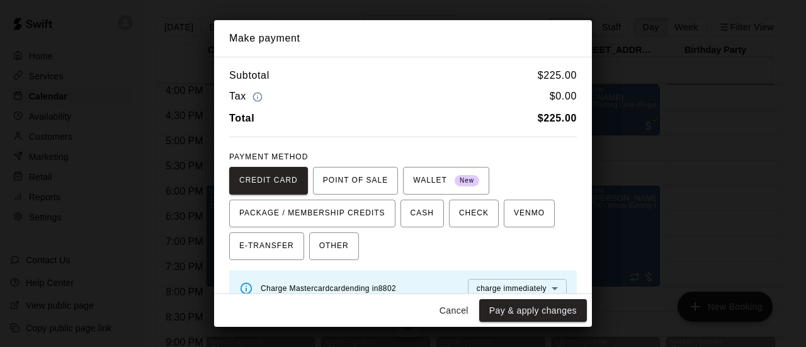
click at [456, 307] on button "Cancel" at bounding box center [454, 310] width 40 height 23
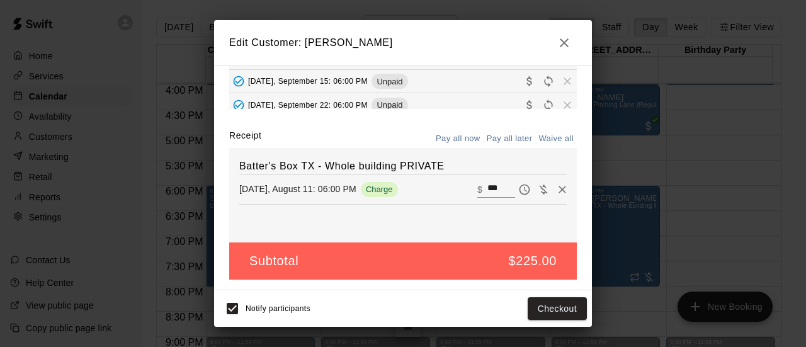
click at [562, 38] on icon "button" at bounding box center [563, 42] width 15 height 15
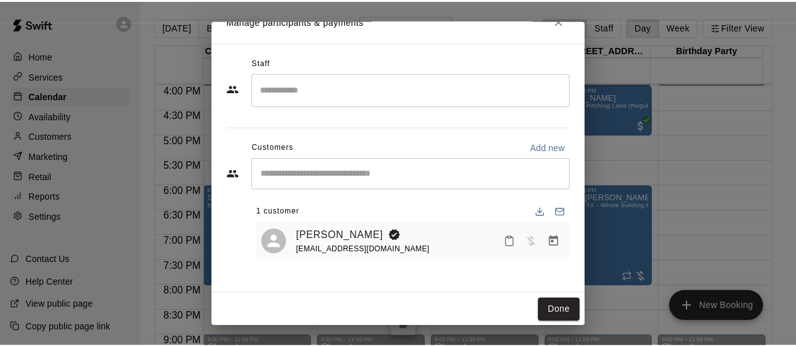
scroll to position [83, 0]
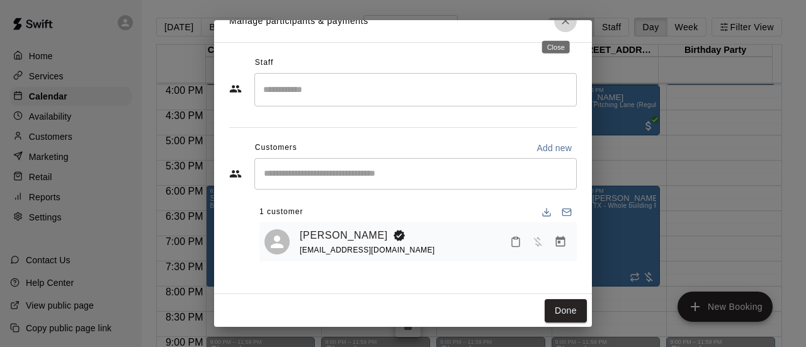
click at [559, 23] on icon "Close" at bounding box center [565, 20] width 13 height 13
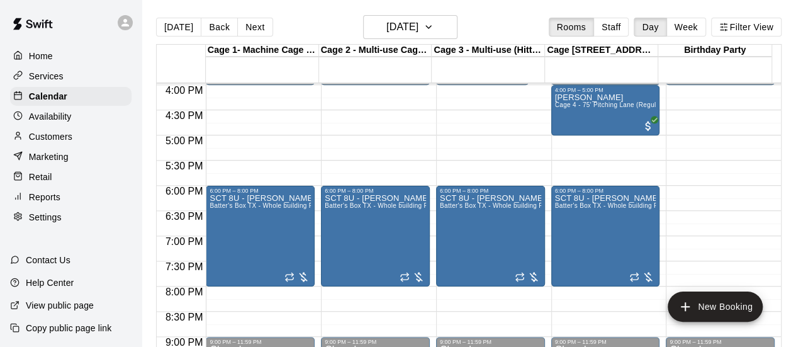
click at [42, 75] on p "Services" at bounding box center [46, 76] width 35 height 13
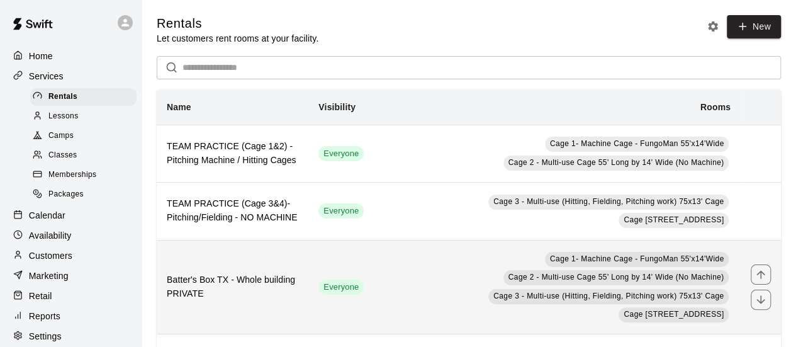
click at [249, 289] on h6 "Batter's Box TX - Whole building PRIVATE" at bounding box center [233, 287] width 132 height 28
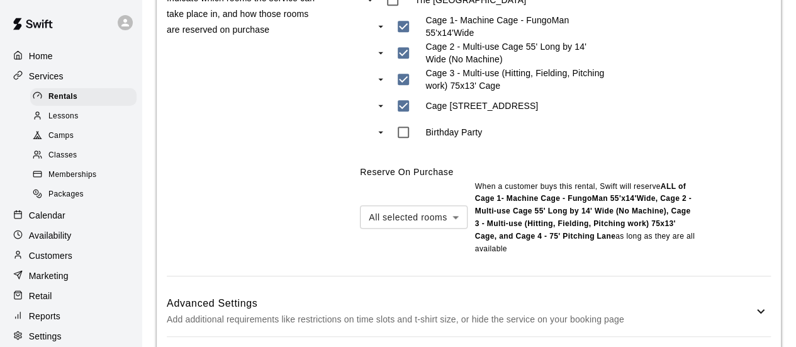
scroll to position [689, 0]
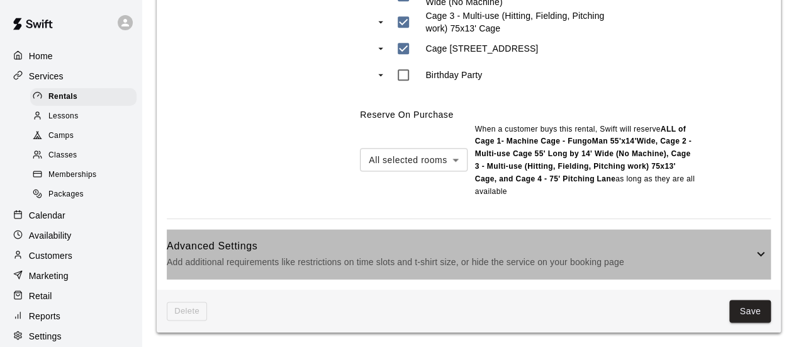
click at [589, 252] on h6 "Advanced Settings" at bounding box center [460, 246] width 587 height 16
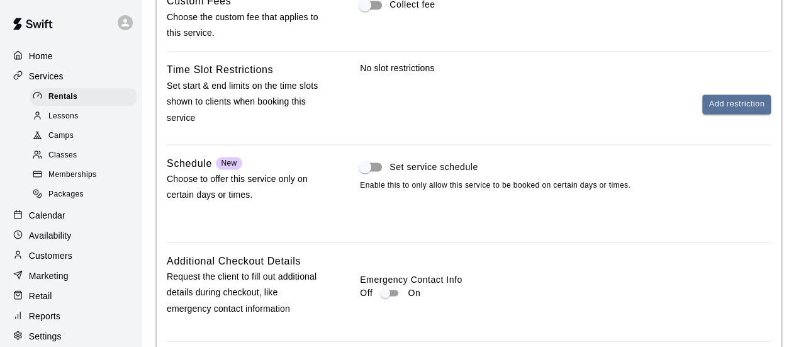
scroll to position [1193, 0]
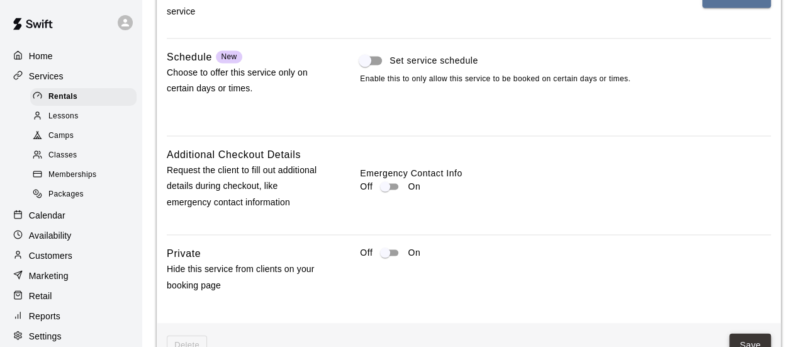
click at [737, 337] on button "Save" at bounding box center [751, 344] width 42 height 23
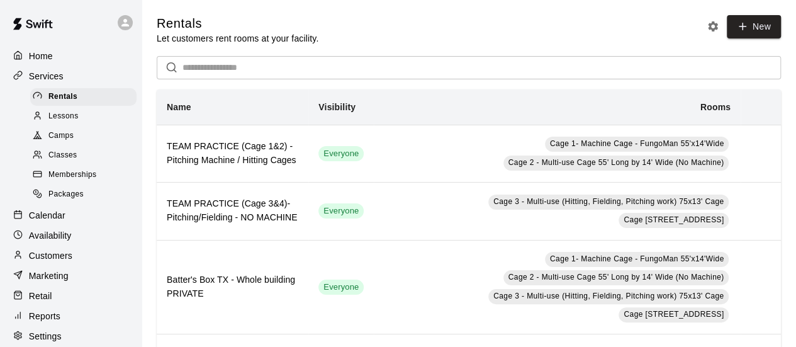
click at [52, 222] on p "Calendar" at bounding box center [47, 215] width 37 height 13
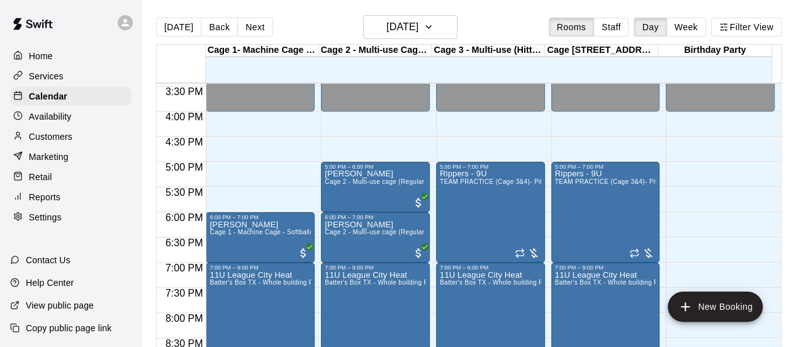
scroll to position [761, 0]
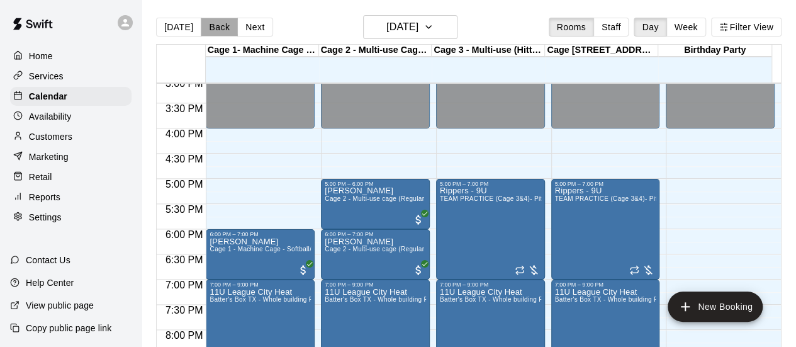
click at [209, 23] on button "Back" at bounding box center [219, 27] width 37 height 19
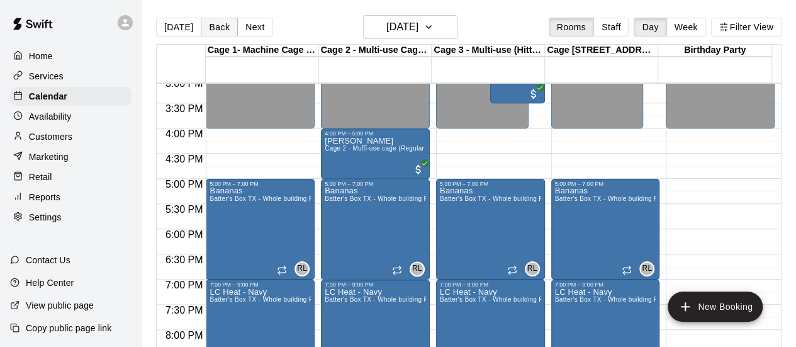
click at [209, 23] on button "Back" at bounding box center [219, 27] width 37 height 19
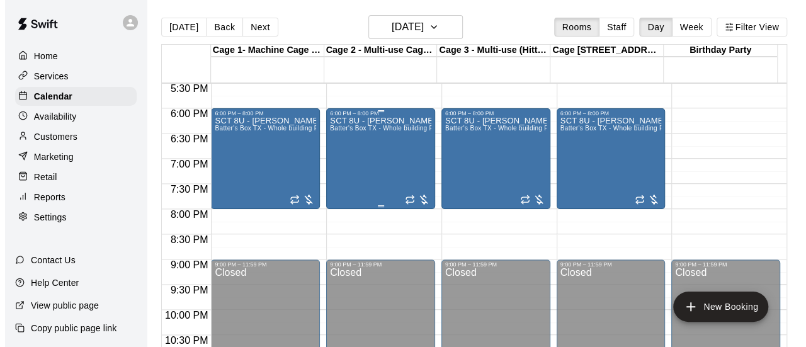
scroll to position [887, 0]
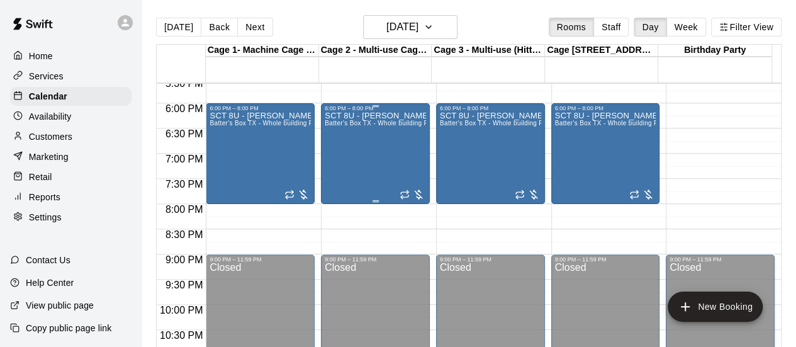
click at [378, 179] on div "SCT 8U - [PERSON_NAME] Batter's Box TX - Whole building PRIVATE" at bounding box center [375, 284] width 101 height 347
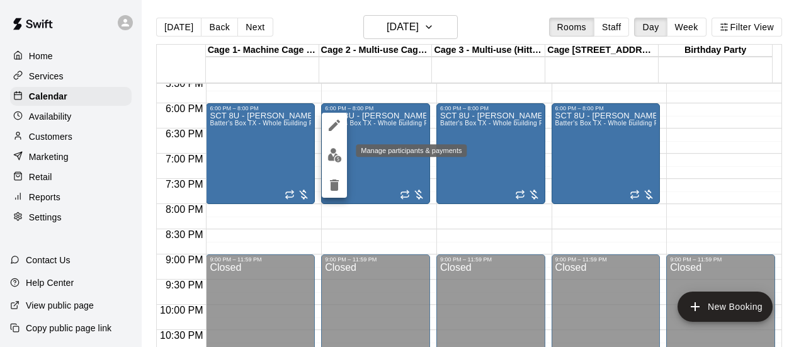
click at [331, 152] on img "edit" at bounding box center [334, 155] width 14 height 14
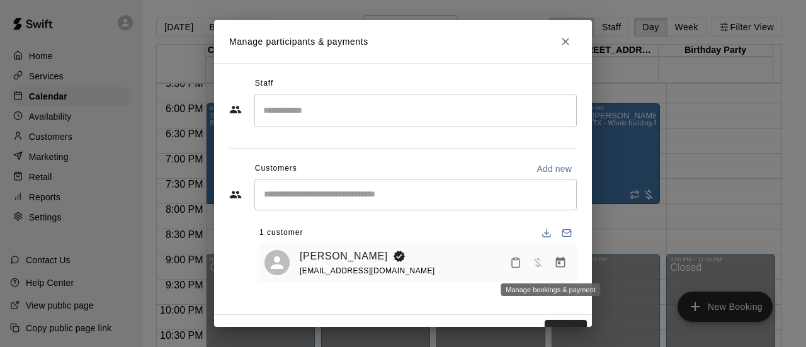
click at [556, 261] on icon "Manage bookings & payment" at bounding box center [560, 262] width 9 height 11
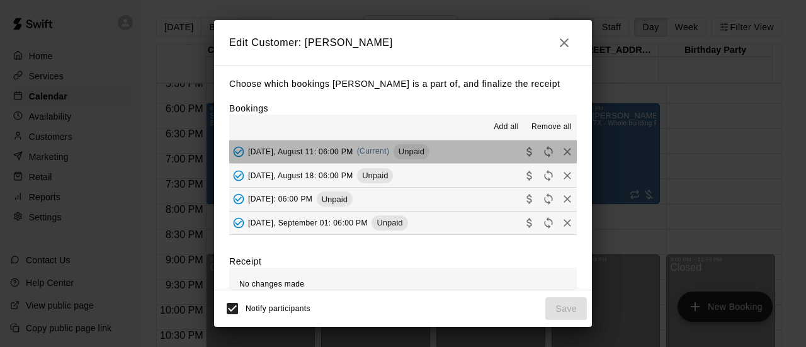
click at [477, 153] on button "[DATE], August 11: 06:00 PM (Current) Unpaid" at bounding box center [402, 151] width 347 height 23
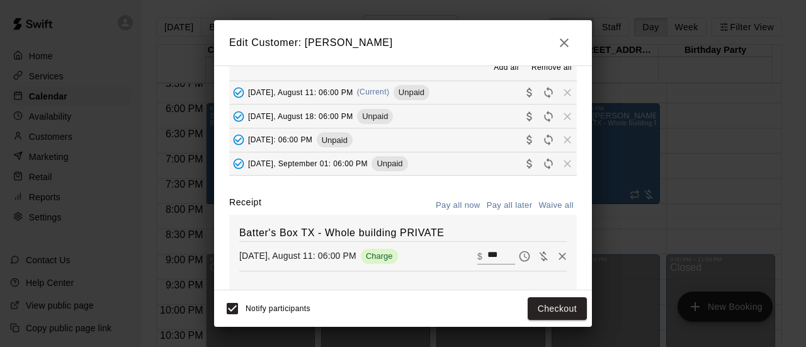
scroll to position [127, 0]
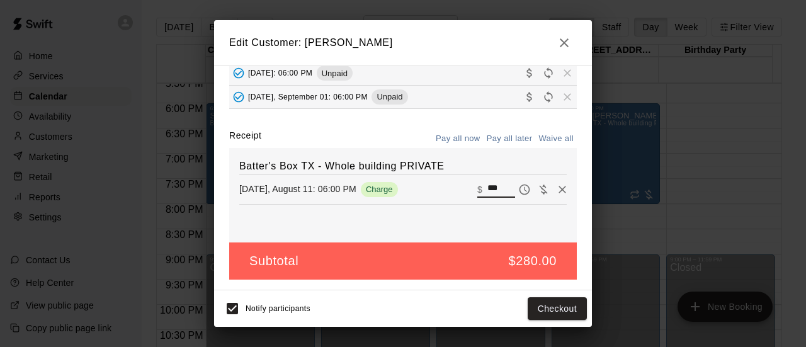
drag, startPoint x: 482, startPoint y: 188, endPoint x: 460, endPoint y: 189, distance: 22.7
click at [477, 189] on div "​ $ ***" at bounding box center [496, 189] width 38 height 16
type input "***"
click at [466, 305] on div "Notify participants Checkout" at bounding box center [403, 308] width 368 height 26
click at [545, 309] on button "Checkout" at bounding box center [557, 308] width 59 height 23
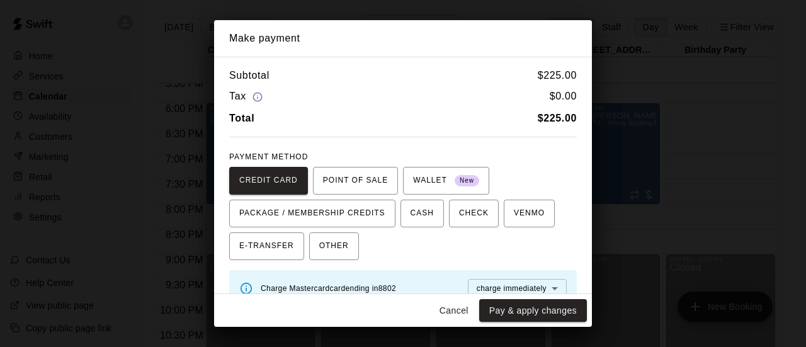
click at [545, 309] on button "Pay & apply changes" at bounding box center [533, 310] width 108 height 23
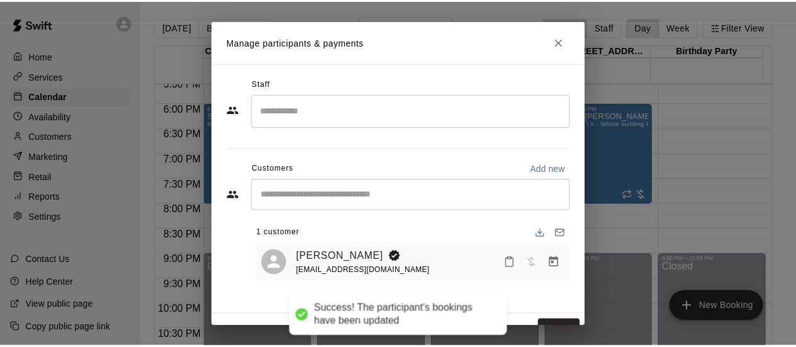
scroll to position [83, 0]
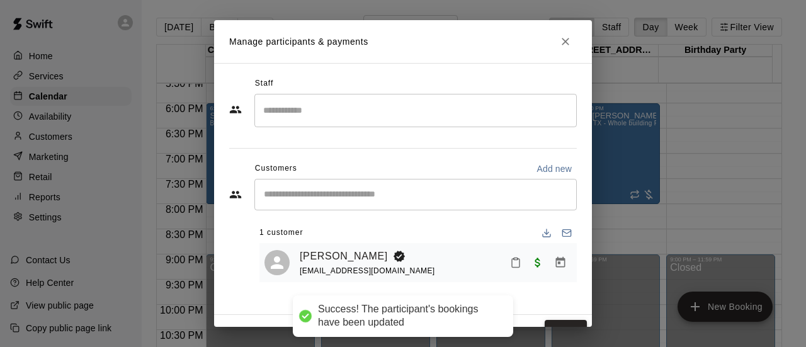
click at [545, 324] on button "Done" at bounding box center [566, 331] width 42 height 23
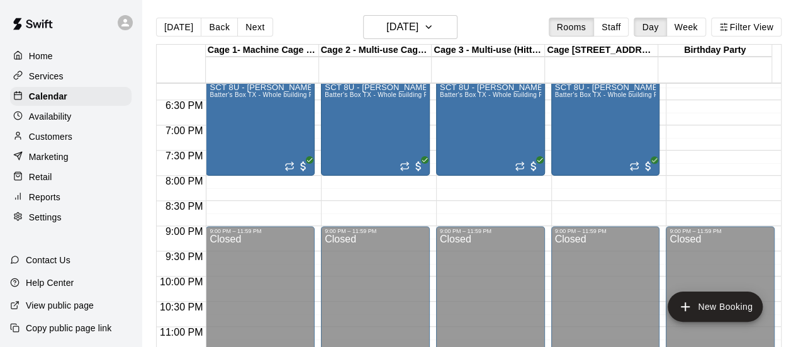
scroll to position [930, 0]
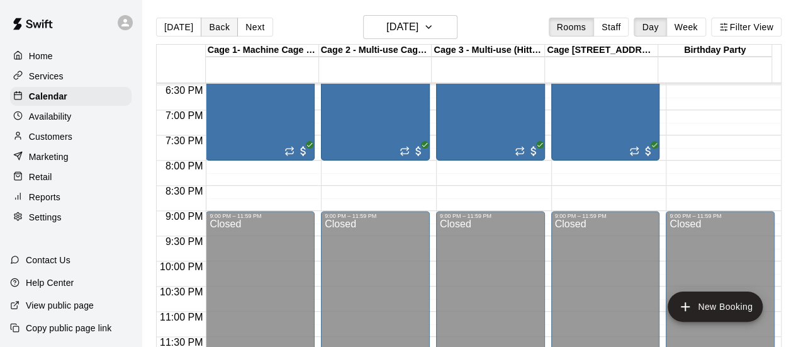
click at [207, 25] on button "Back" at bounding box center [219, 27] width 37 height 19
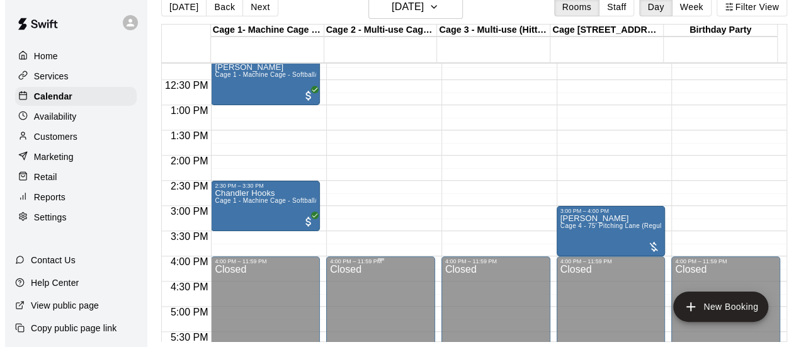
scroll to position [630, 0]
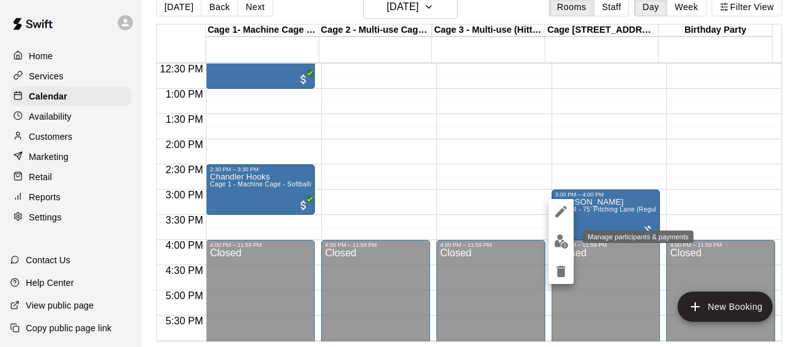
click at [565, 246] on img "edit" at bounding box center [561, 241] width 14 height 14
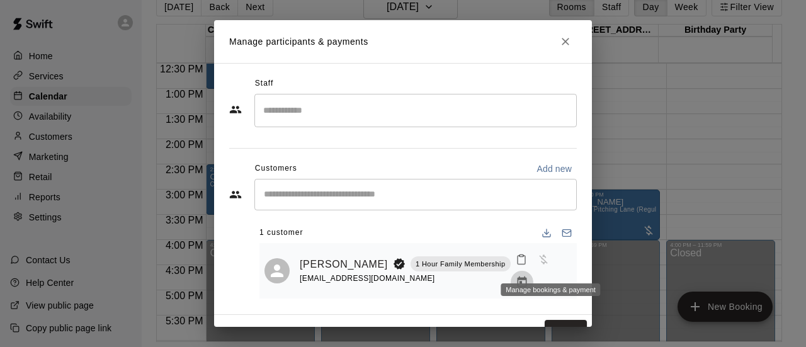
click at [528, 276] on icon "Manage bookings & payment" at bounding box center [522, 282] width 13 height 13
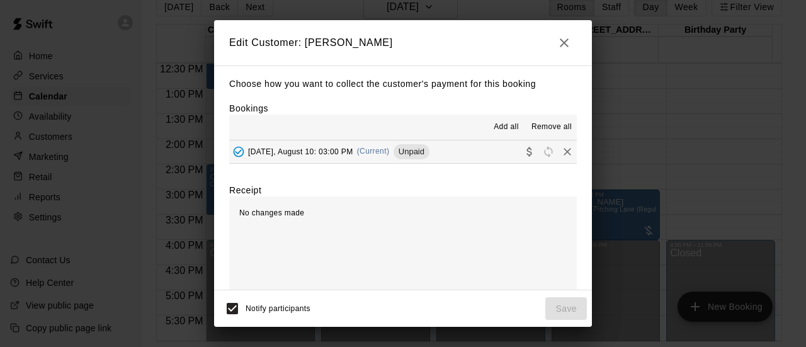
scroll to position [12, 0]
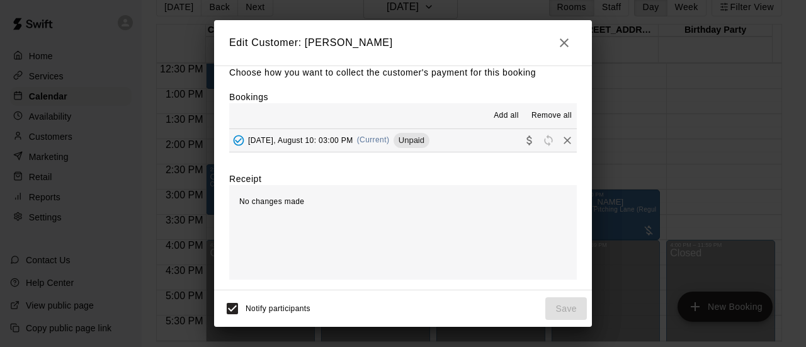
click at [472, 145] on button "[DATE], August 10: 03:00 PM (Current) Unpaid" at bounding box center [402, 140] width 347 height 23
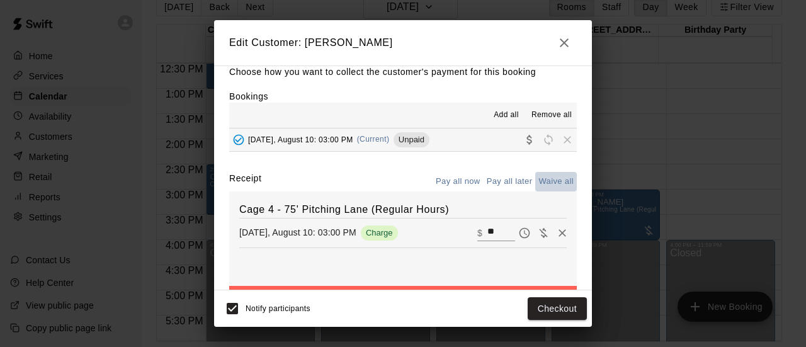
click at [540, 179] on button "Waive all" at bounding box center [556, 182] width 42 height 20
type input "*"
click at [562, 312] on button "Save" at bounding box center [566, 308] width 42 height 23
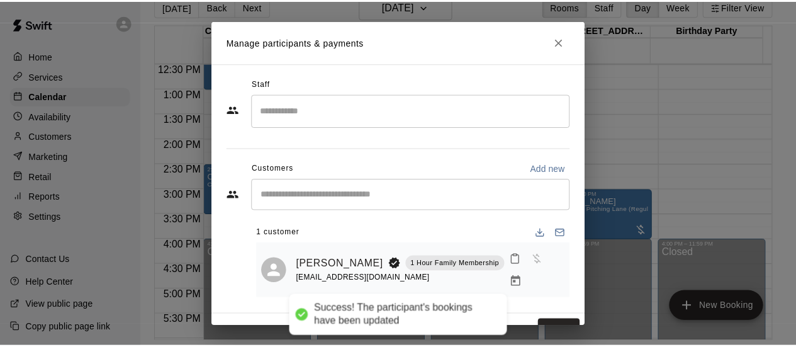
scroll to position [0, 0]
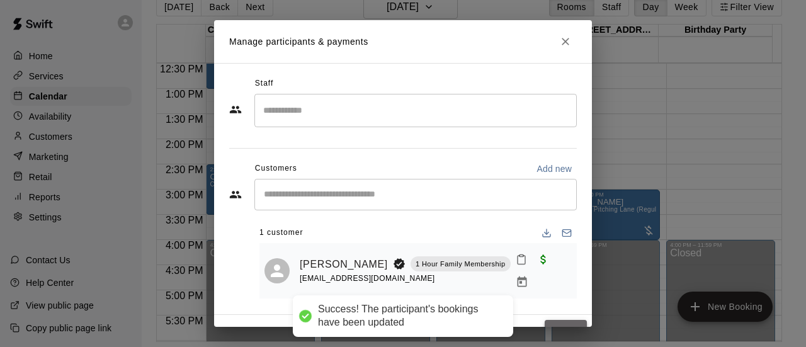
click at [558, 322] on button "Done" at bounding box center [566, 331] width 42 height 23
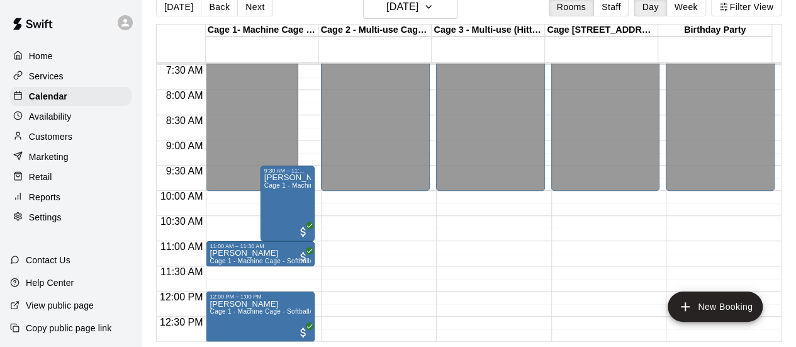
scroll to position [441, 0]
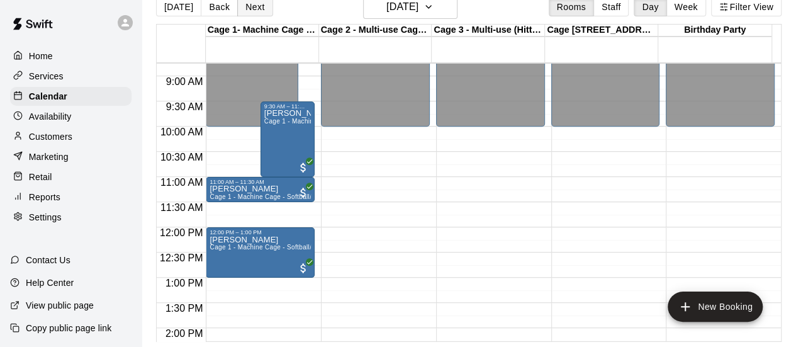
click at [246, 4] on button "Next" at bounding box center [254, 6] width 35 height 19
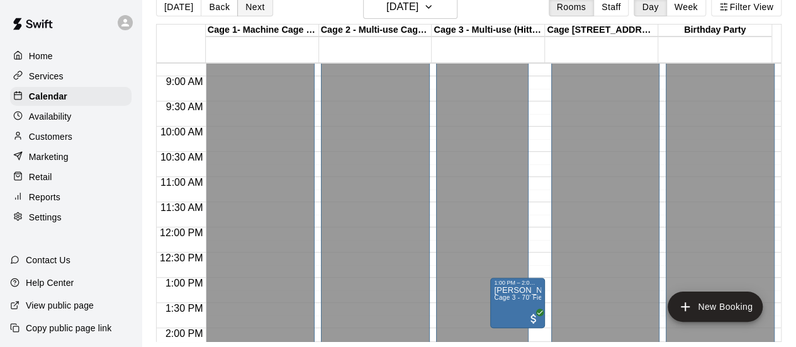
click at [246, 4] on button "Next" at bounding box center [254, 6] width 35 height 19
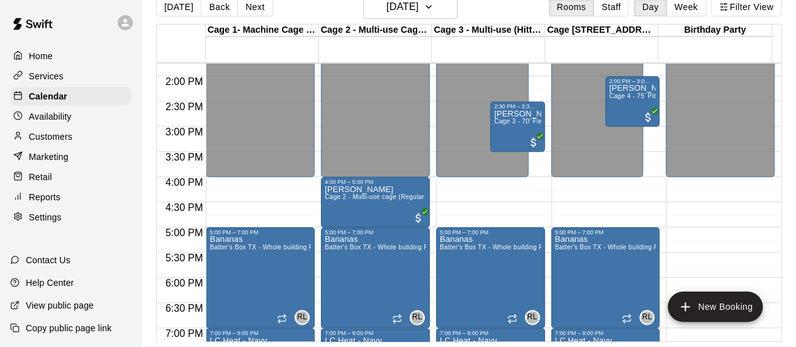
scroll to position [692, 0]
click at [241, 7] on button "Next" at bounding box center [254, 6] width 35 height 19
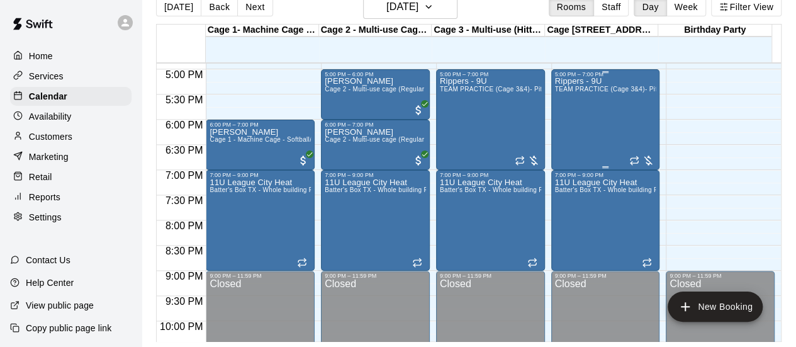
scroll to position [867, 0]
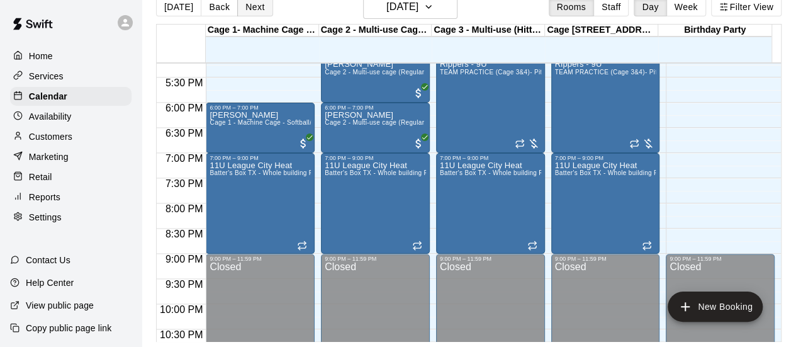
click at [257, 6] on button "Next" at bounding box center [254, 6] width 35 height 19
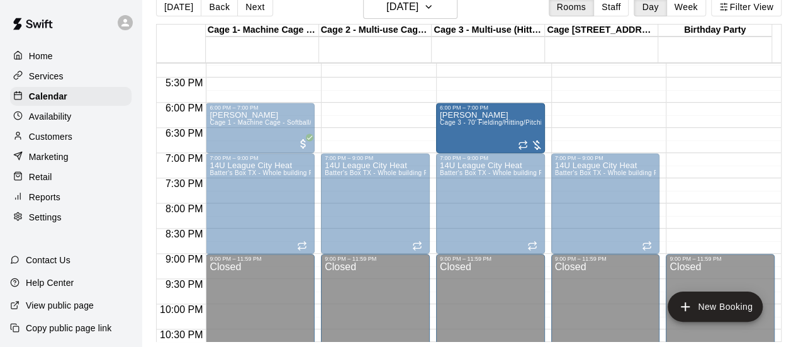
drag, startPoint x: 491, startPoint y: 109, endPoint x: 491, endPoint y: 137, distance: 28.3
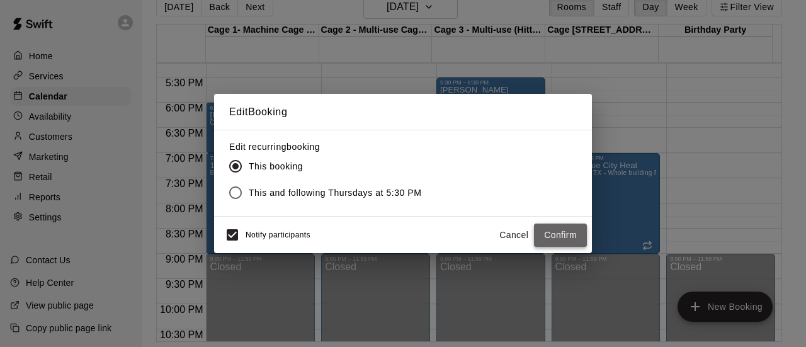
click at [562, 234] on button "Confirm" at bounding box center [560, 234] width 53 height 23
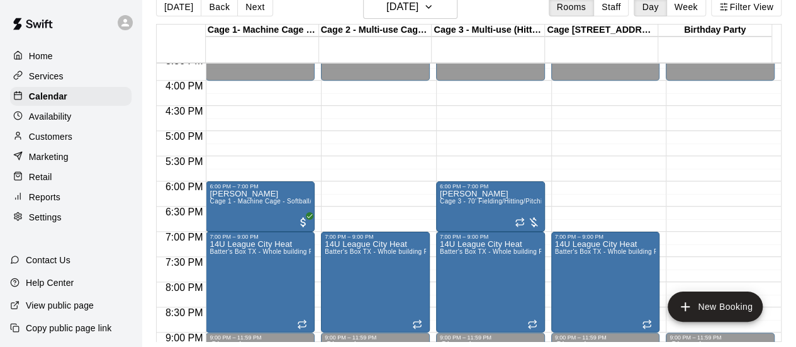
scroll to position [805, 0]
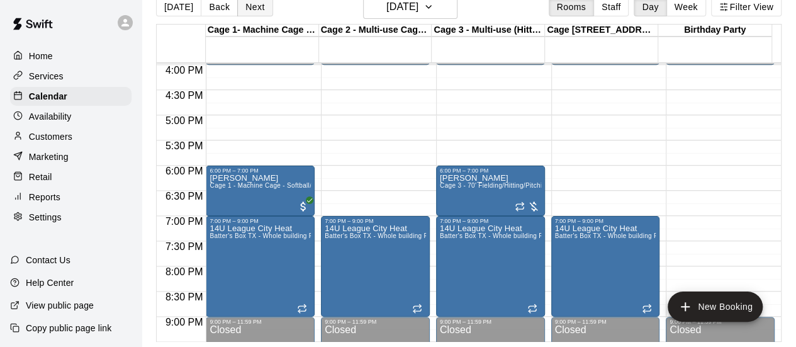
click at [251, 9] on button "Next" at bounding box center [254, 6] width 35 height 19
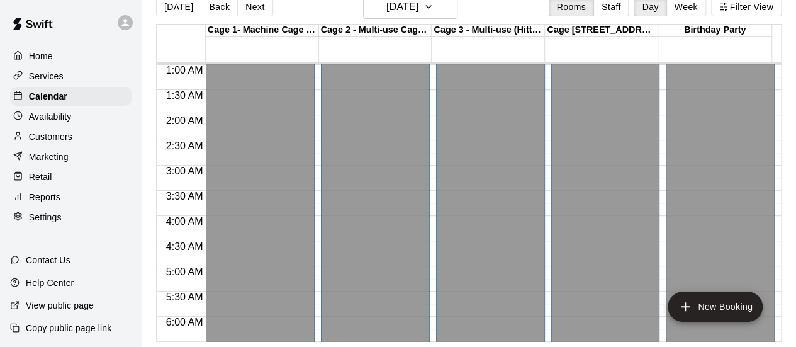
scroll to position [0, 0]
